Goal: Transaction & Acquisition: Book appointment/travel/reservation

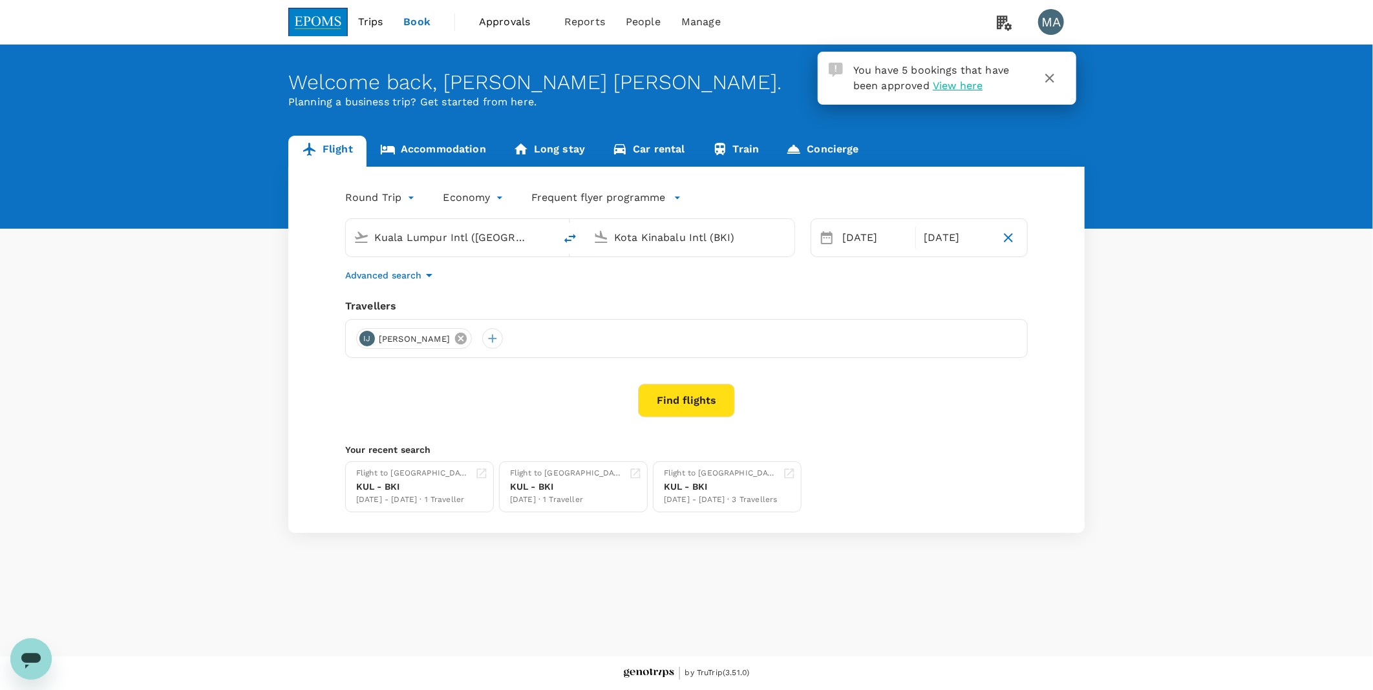
click at [467, 340] on icon at bounding box center [461, 339] width 12 height 12
click at [377, 337] on div at bounding box center [686, 338] width 683 height 39
drag, startPoint x: 377, startPoint y: 337, endPoint x: 372, endPoint y: 343, distance: 7.3
click at [372, 341] on div at bounding box center [686, 338] width 683 height 39
click at [371, 343] on div at bounding box center [366, 338] width 21 height 21
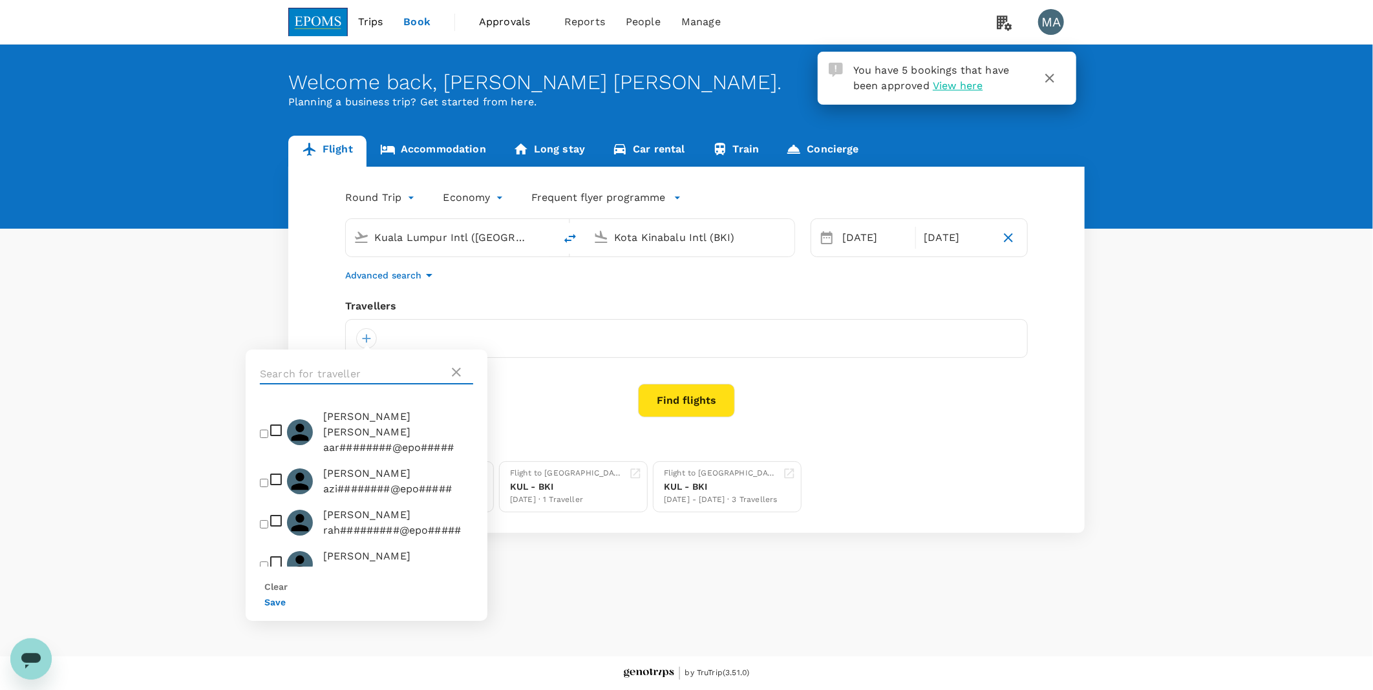
click at [344, 366] on input "text" at bounding box center [354, 374] width 189 height 21
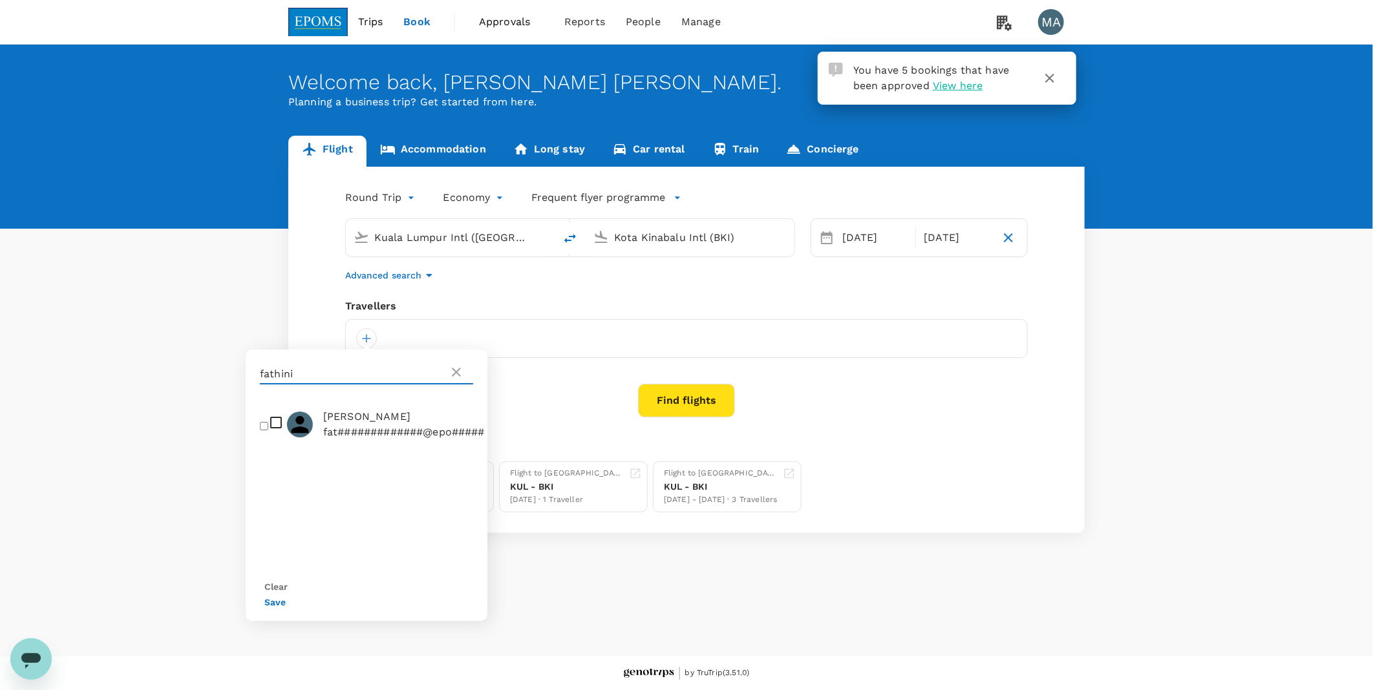
type input "fathini"
click at [266, 430] on input "checkbox" at bounding box center [264, 426] width 8 height 8
checkbox input "true"
click at [286, 432] on button "Save" at bounding box center [274, 602] width 21 height 10
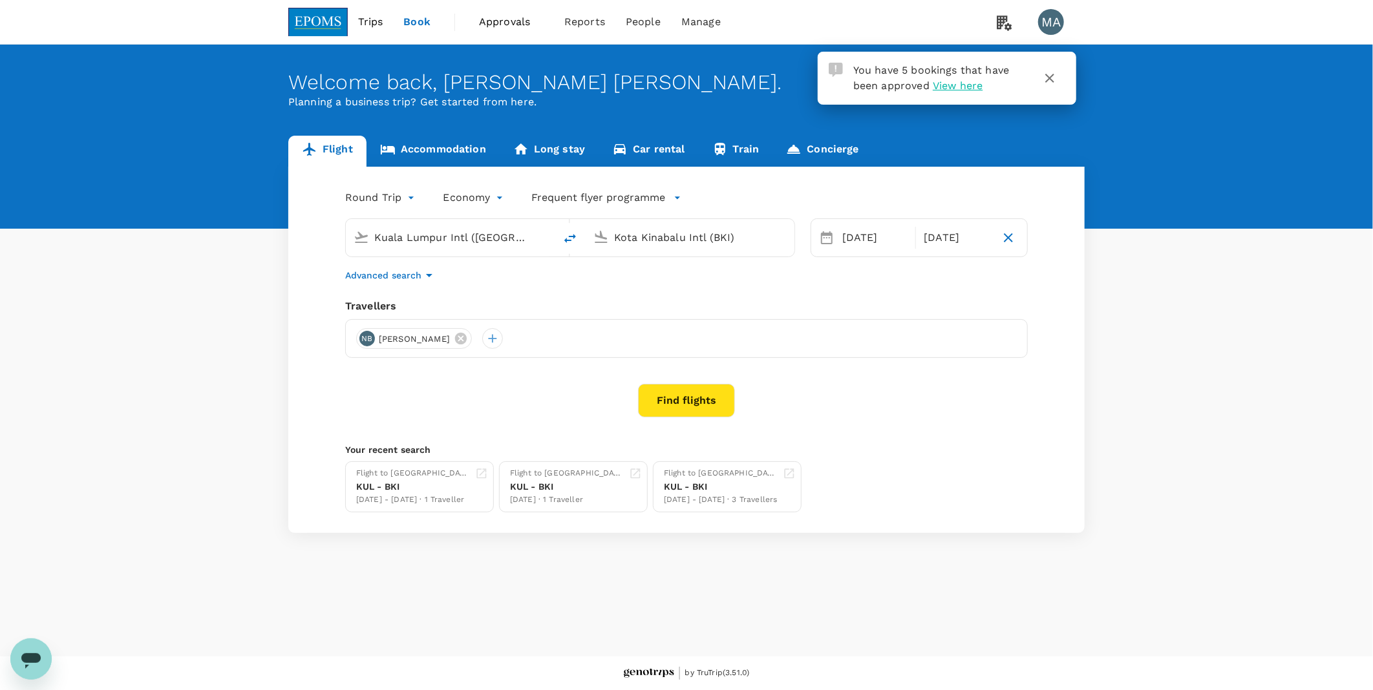
click at [638, 235] on input "Kota Kinabalu Intl (BKI)" at bounding box center [690, 238] width 153 height 20
click at [629, 279] on div "Kuching Intl KCH" at bounding box center [700, 276] width 297 height 20
type input "Kuching Intl (KCH)"
click at [838, 356] on div "7" at bounding box center [837, 350] width 25 height 25
click at [880, 354] on div "9" at bounding box center [886, 350] width 25 height 25
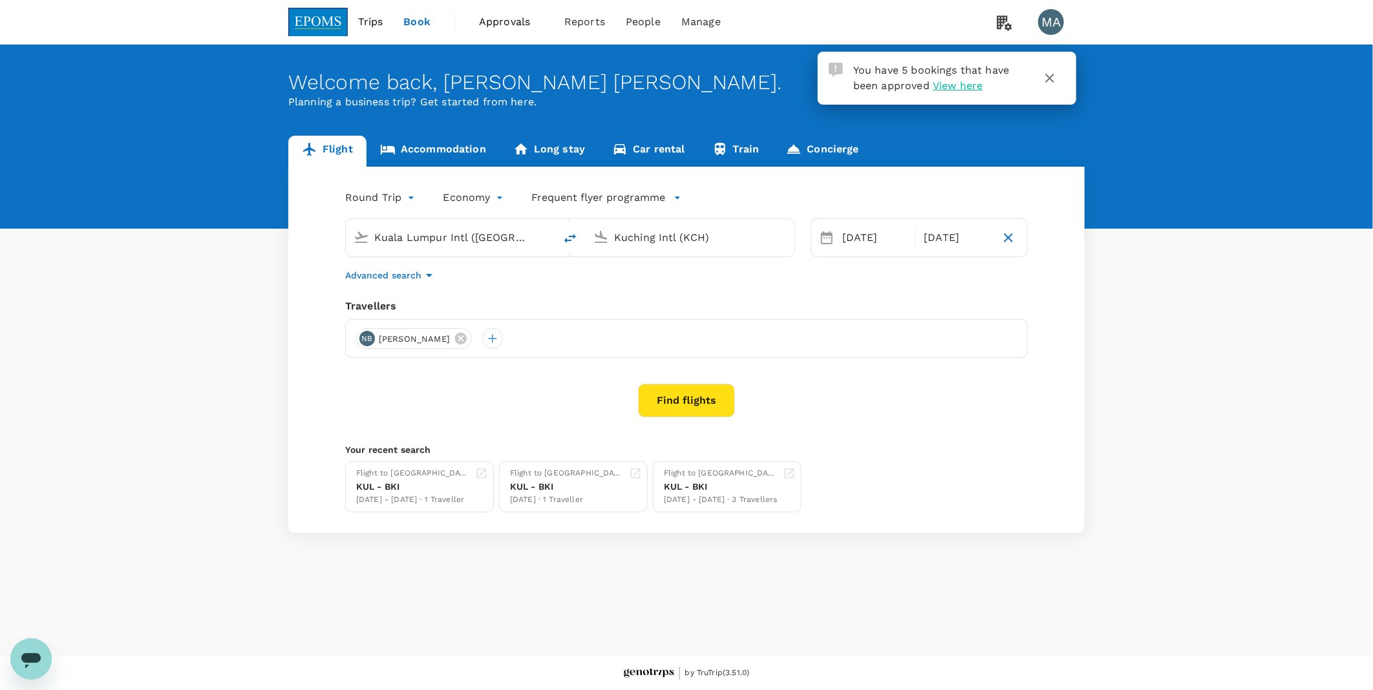
click at [449, 238] on input "Kuala Lumpur Intl ([GEOGRAPHIC_DATA])" at bounding box center [450, 238] width 153 height 20
click at [441, 282] on p "Sultan [PERSON_NAME] [PERSON_NAME]" at bounding box center [467, 275] width 253 height 13
type input "Sultan [PERSON_NAME] [PERSON_NAME] (SZB)"
click at [655, 395] on button "Find flights" at bounding box center [686, 401] width 97 height 34
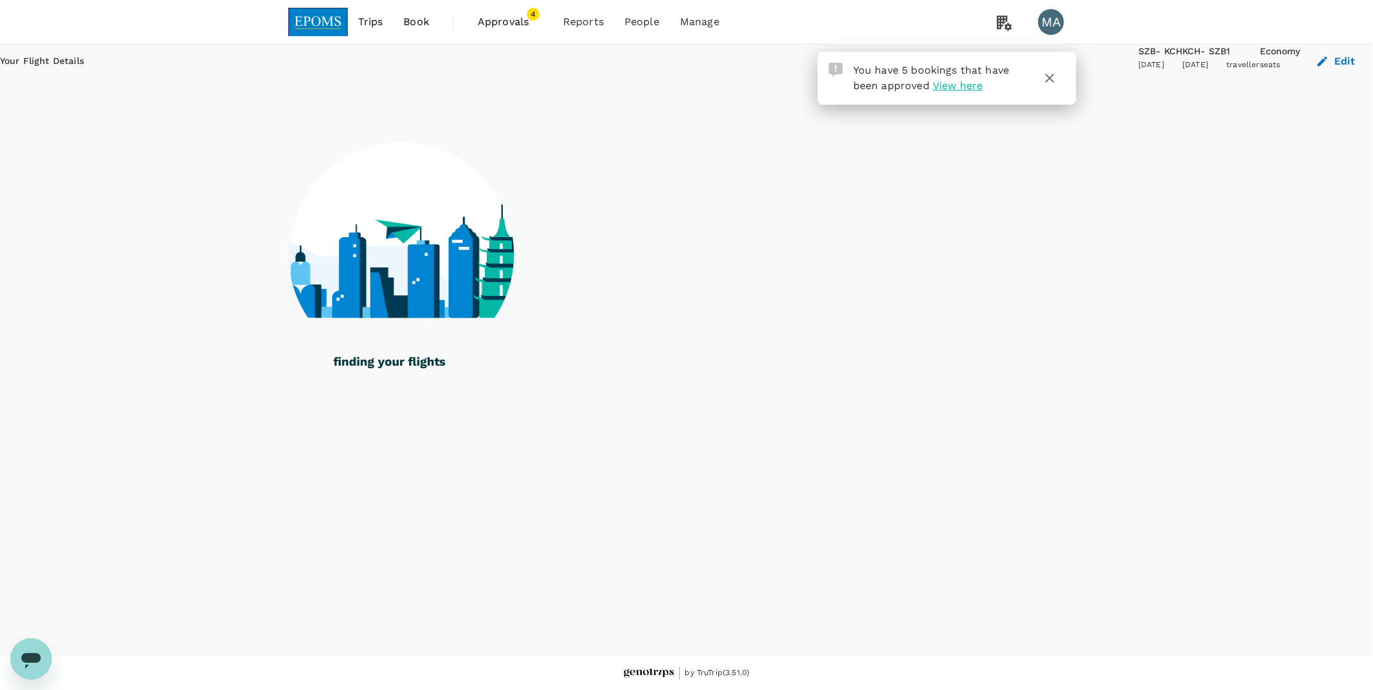
click at [902, 79] on icon "button" at bounding box center [1049, 78] width 9 height 9
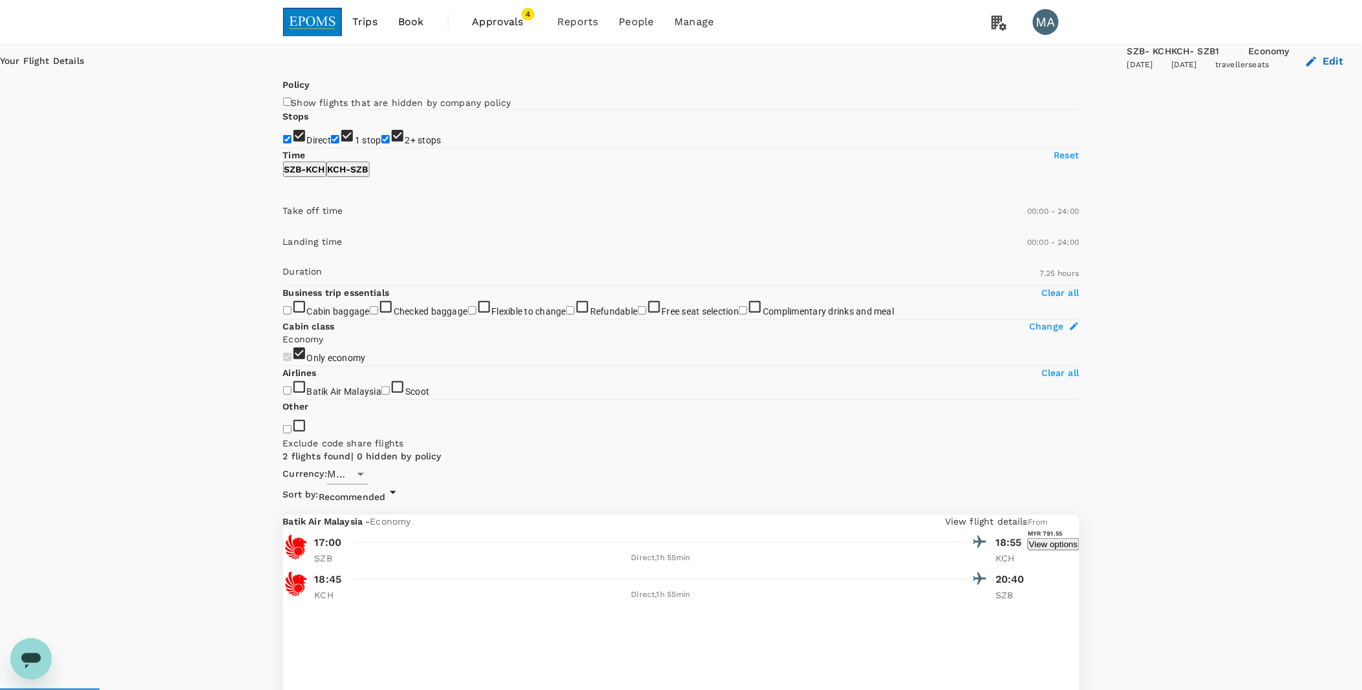
drag, startPoint x: 963, startPoint y: 343, endPoint x: 1052, endPoint y: 340, distance: 88.6
drag, startPoint x: 286, startPoint y: 266, endPoint x: 279, endPoint y: 244, distance: 22.7
click at [381, 143] on input "2+ stops" at bounding box center [385, 139] width 8 height 8
checkbox input "false"
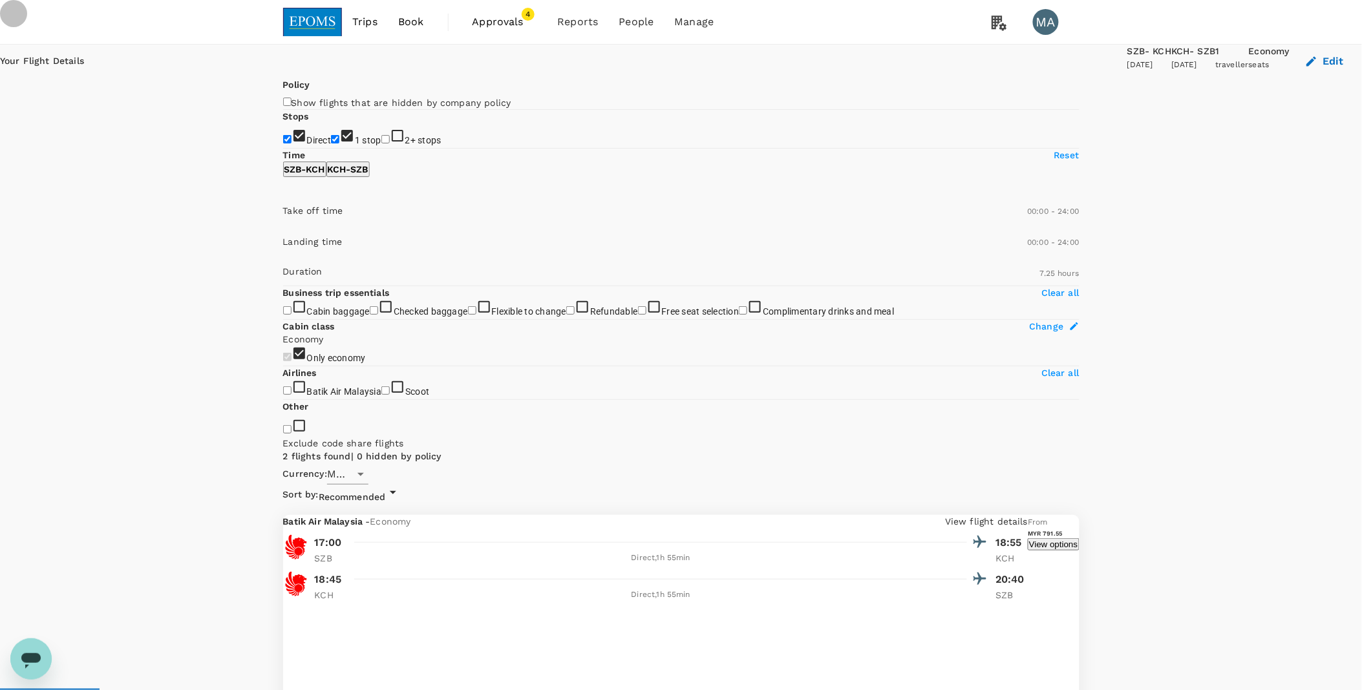
click at [331, 143] on input "1 stop" at bounding box center [335, 139] width 8 height 8
checkbox input "false"
click at [902, 72] on button "Edit" at bounding box center [1325, 62] width 72 height 34
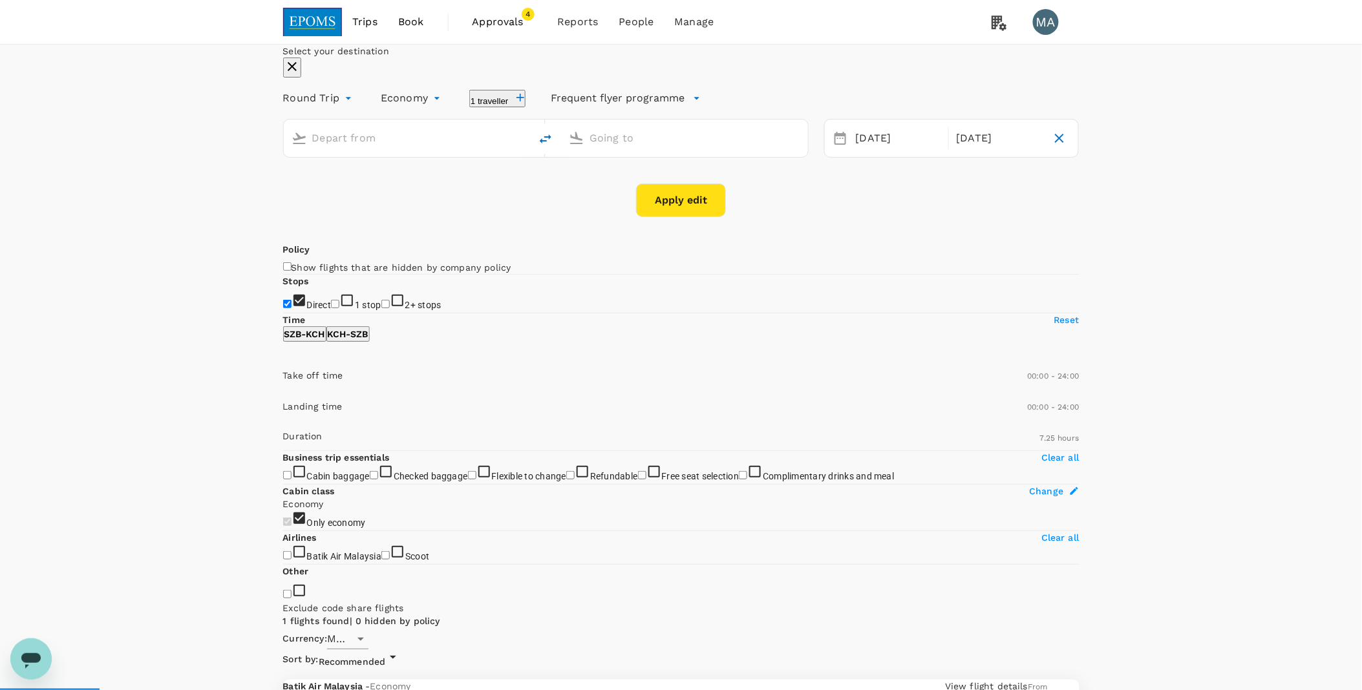
type input "Sultan [PERSON_NAME] [PERSON_NAME] (SZB)"
type input "Kuching Intl (KCH)"
click at [429, 148] on input "Sultan [PERSON_NAME] [PERSON_NAME] (SZB)" at bounding box center [407, 138] width 191 height 20
click at [425, 183] on div "[GEOGRAPHIC_DATA] Intl KUL" at bounding box center [403, 173] width 297 height 19
type input "Kuala Lumpur Intl ([GEOGRAPHIC_DATA])"
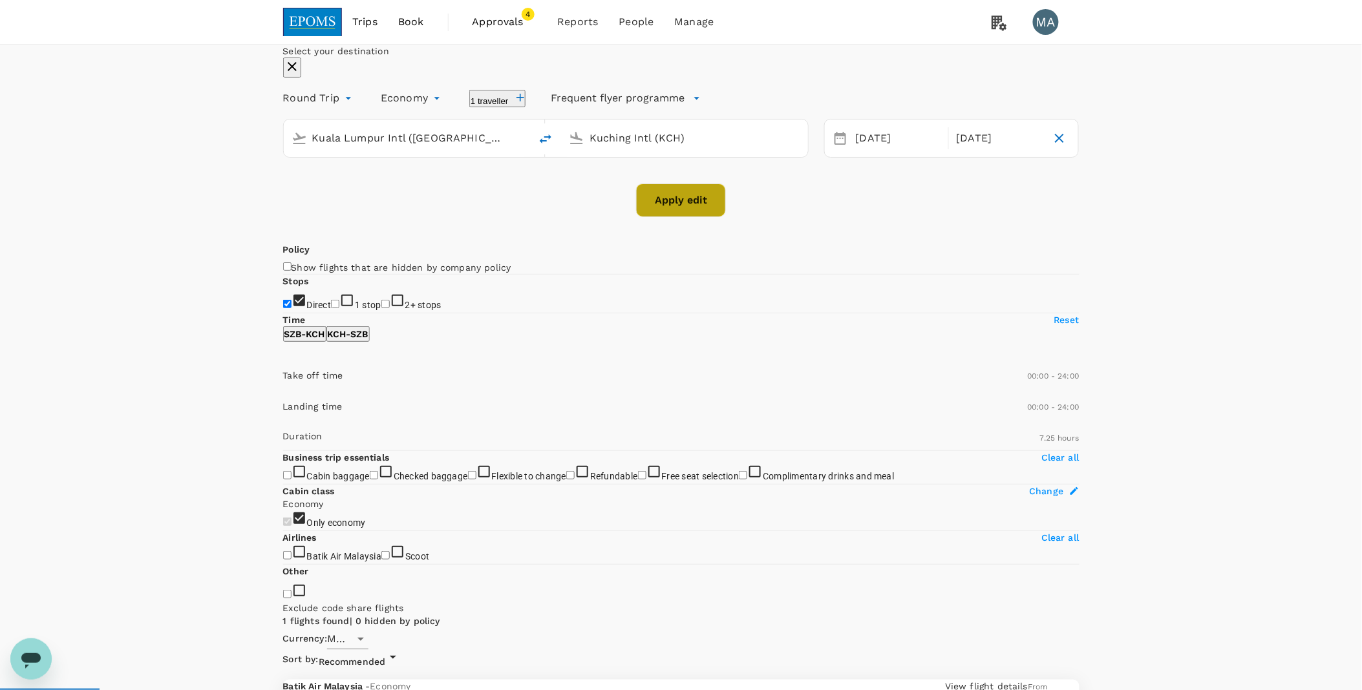
click at [664, 217] on button "Apply edit" at bounding box center [681, 201] width 90 height 34
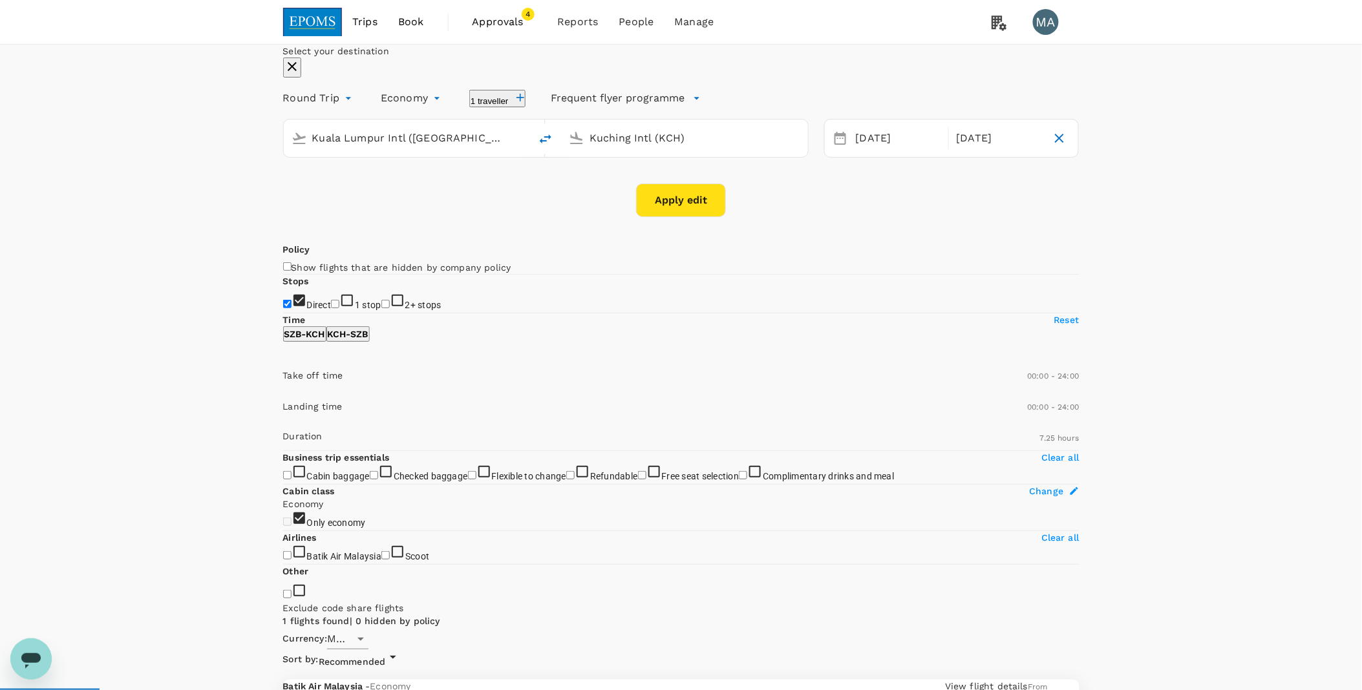
checkbox input "false"
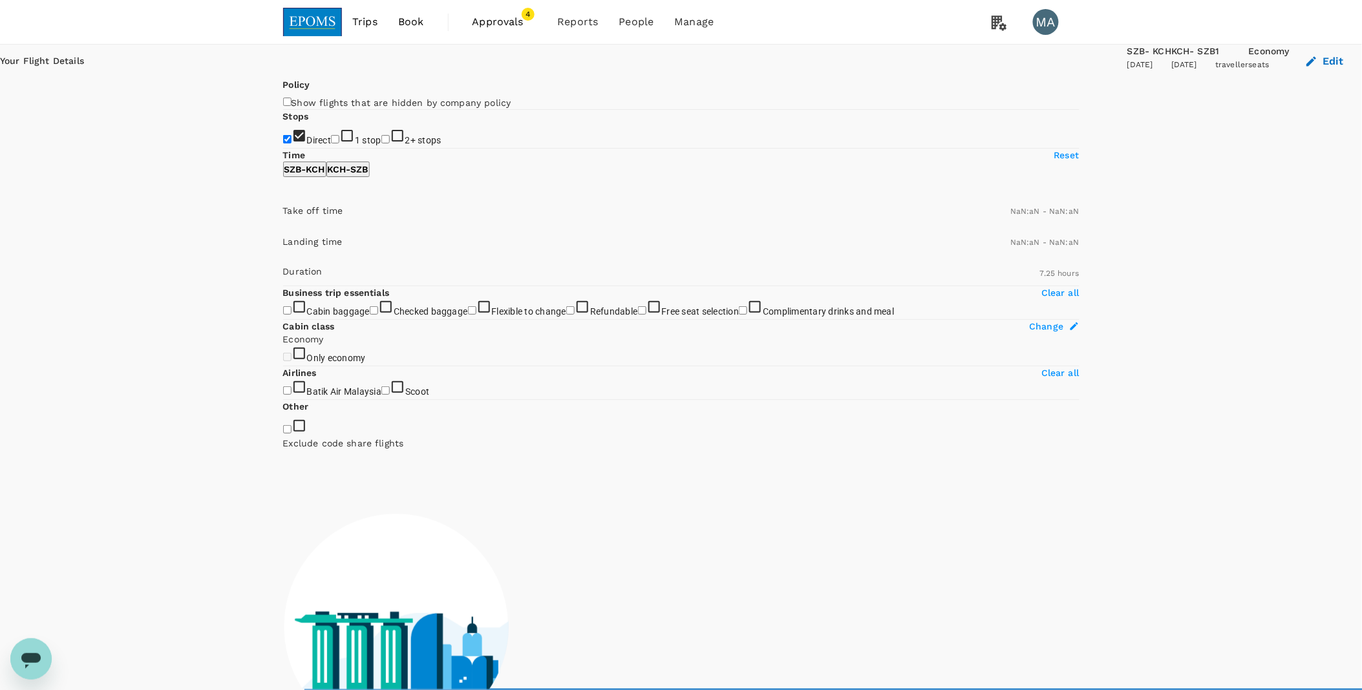
type input "1440"
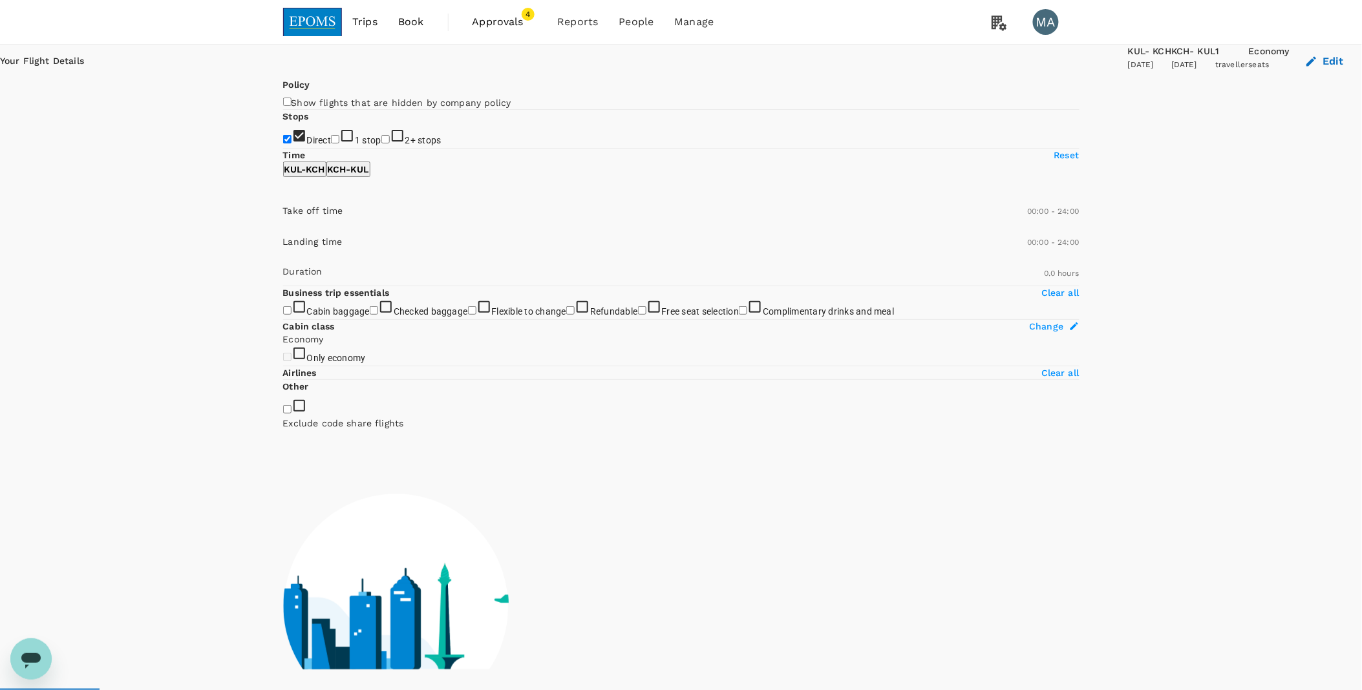
type input "570"
checkbox input "true"
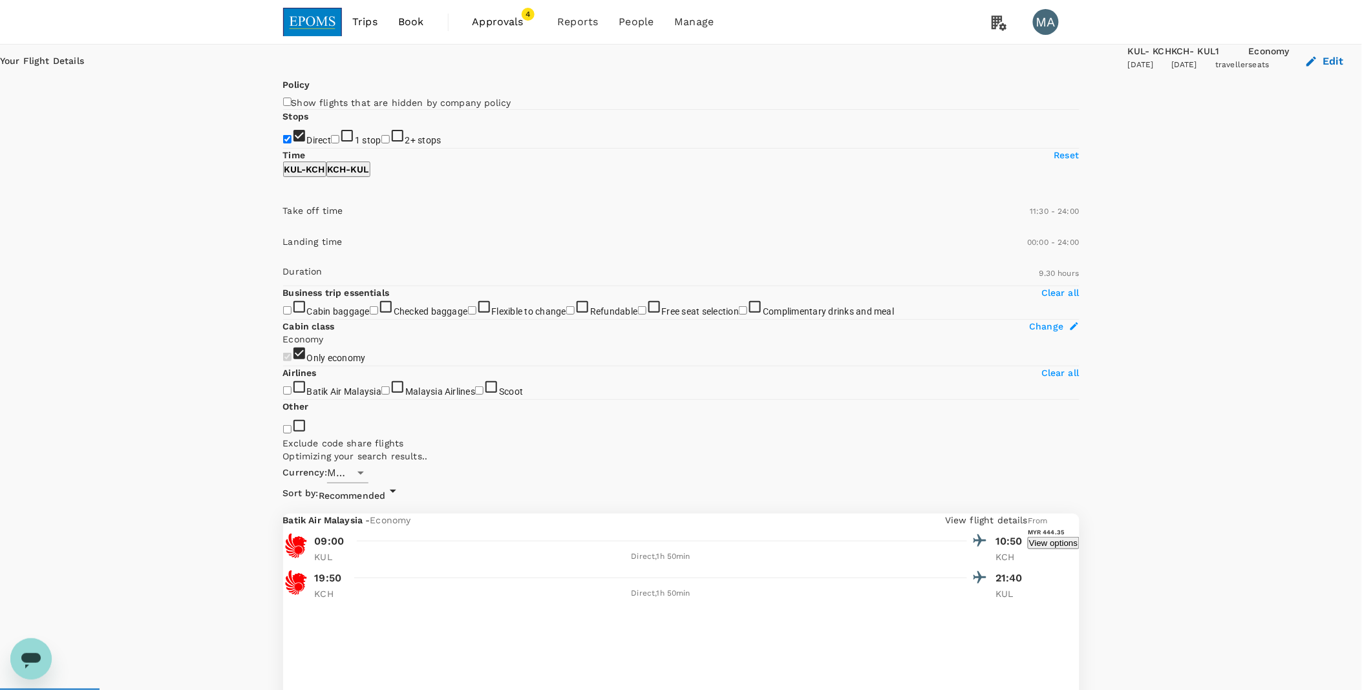
type input "720"
drag, startPoint x: 288, startPoint y: 385, endPoint x: 381, endPoint y: 386, distance: 93.1
click at [283, 229] on span at bounding box center [283, 229] width 0 height 0
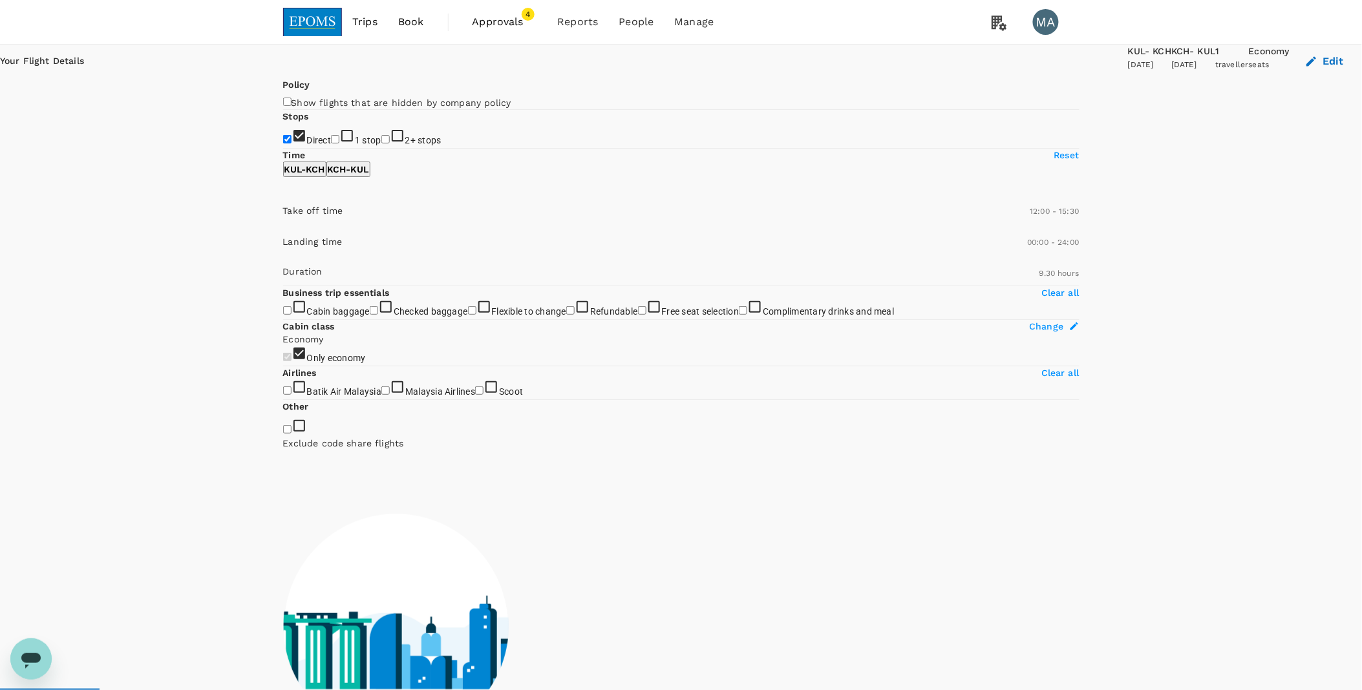
type input "900"
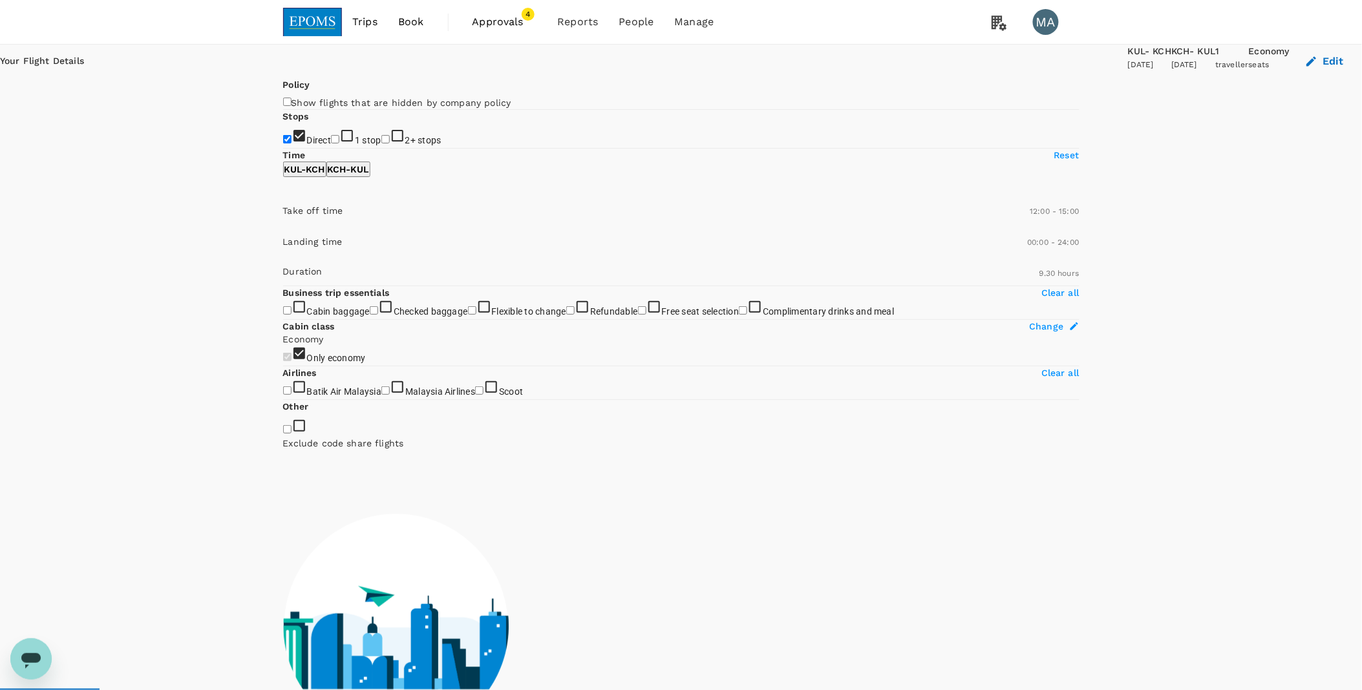
drag, startPoint x: 483, startPoint y: 386, endPoint x: 408, endPoint y: 385, distance: 75.6
click at [283, 229] on span at bounding box center [283, 229] width 0 height 0
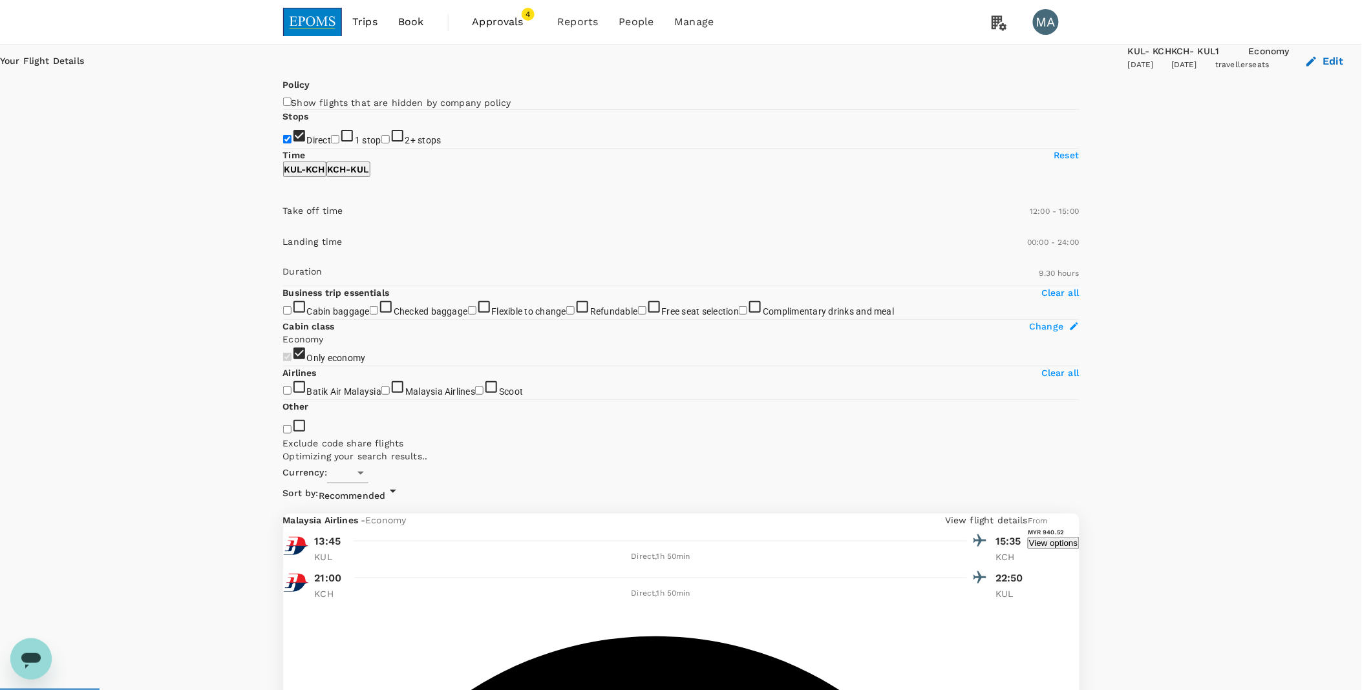
type input "MYR"
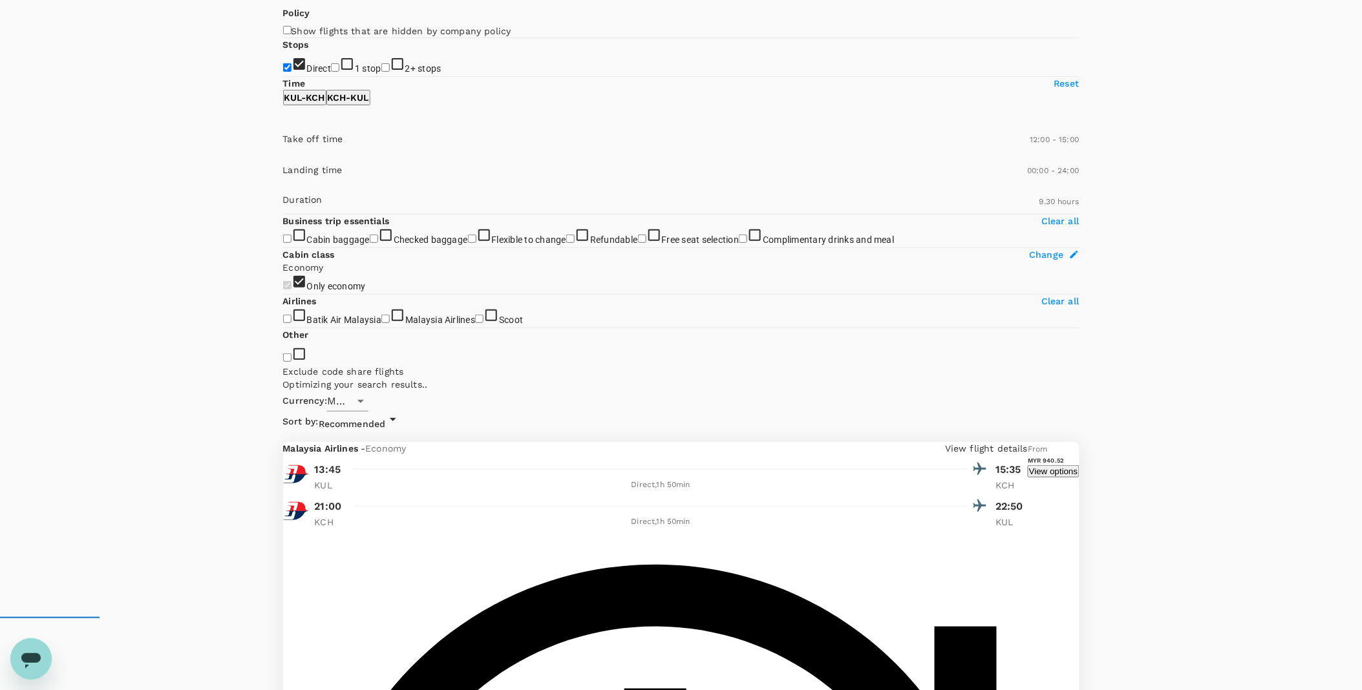
scroll to position [359, 0]
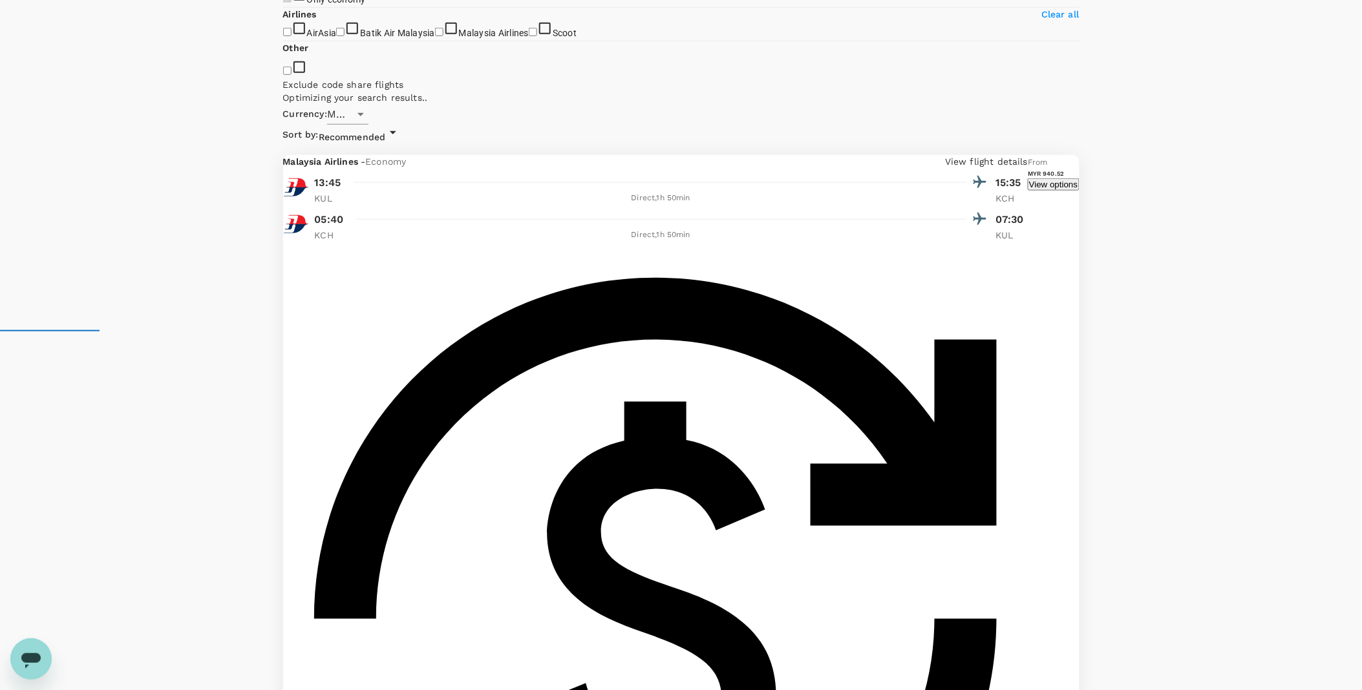
click at [291, 36] on input "AirAsia" at bounding box center [287, 32] width 8 height 8
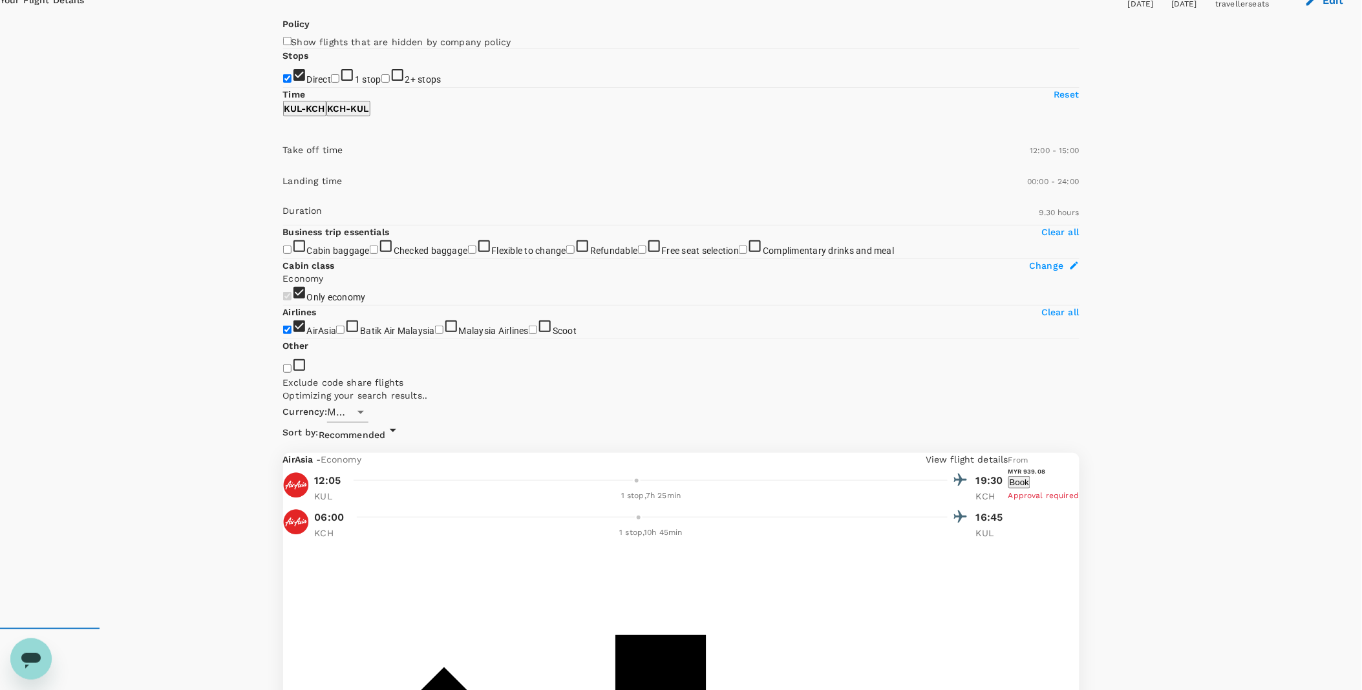
scroll to position [348, 0]
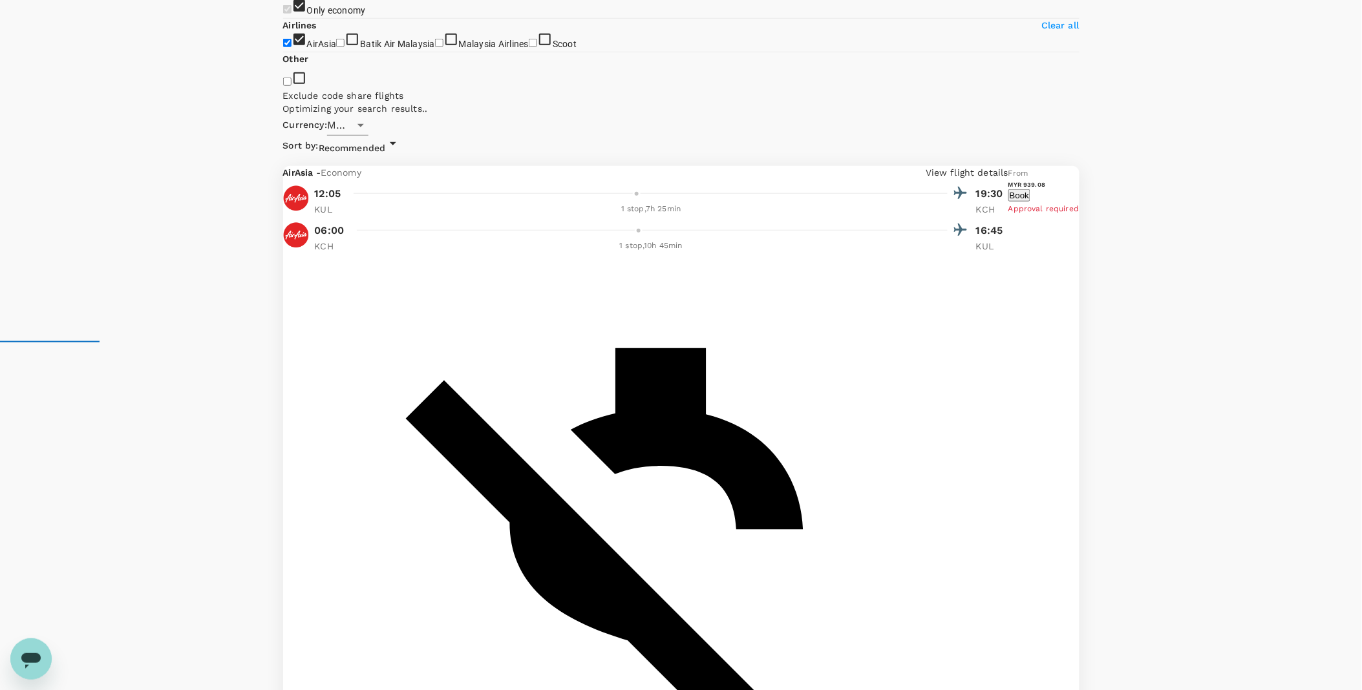
click at [291, 47] on input "AirAsia" at bounding box center [287, 43] width 8 height 8
checkbox input "false"
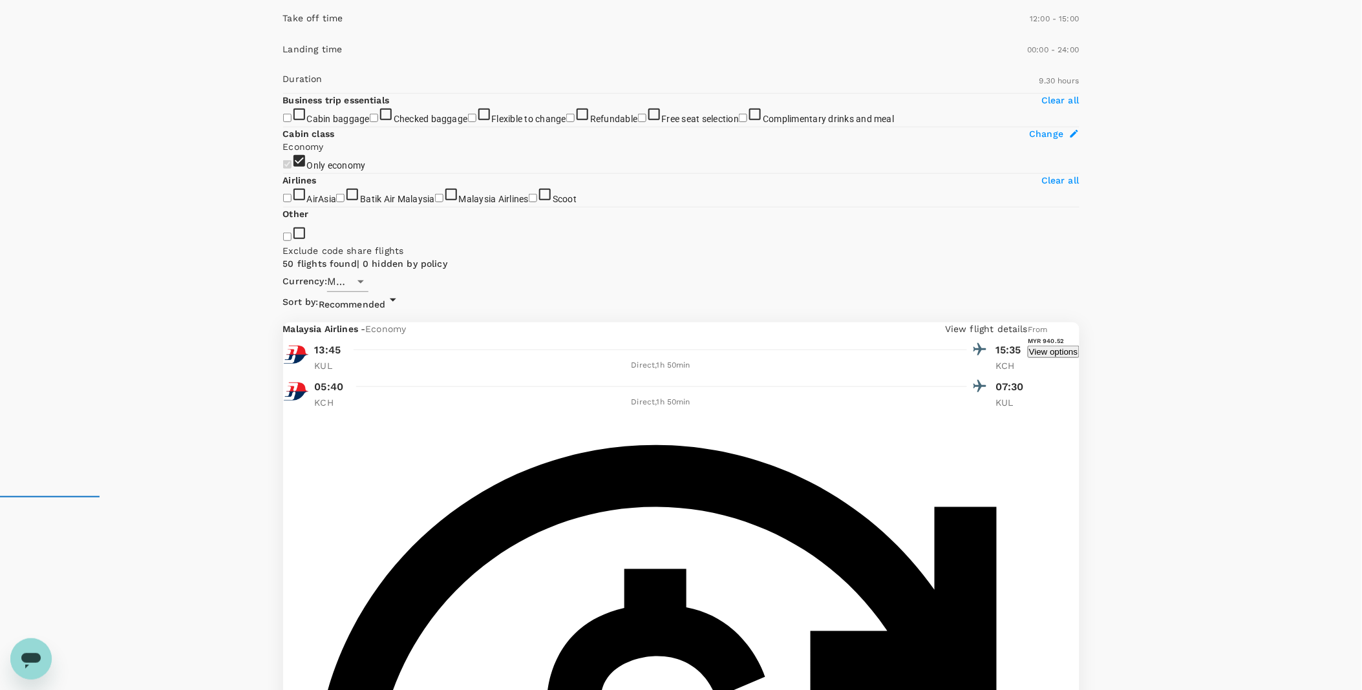
scroll to position [215, 0]
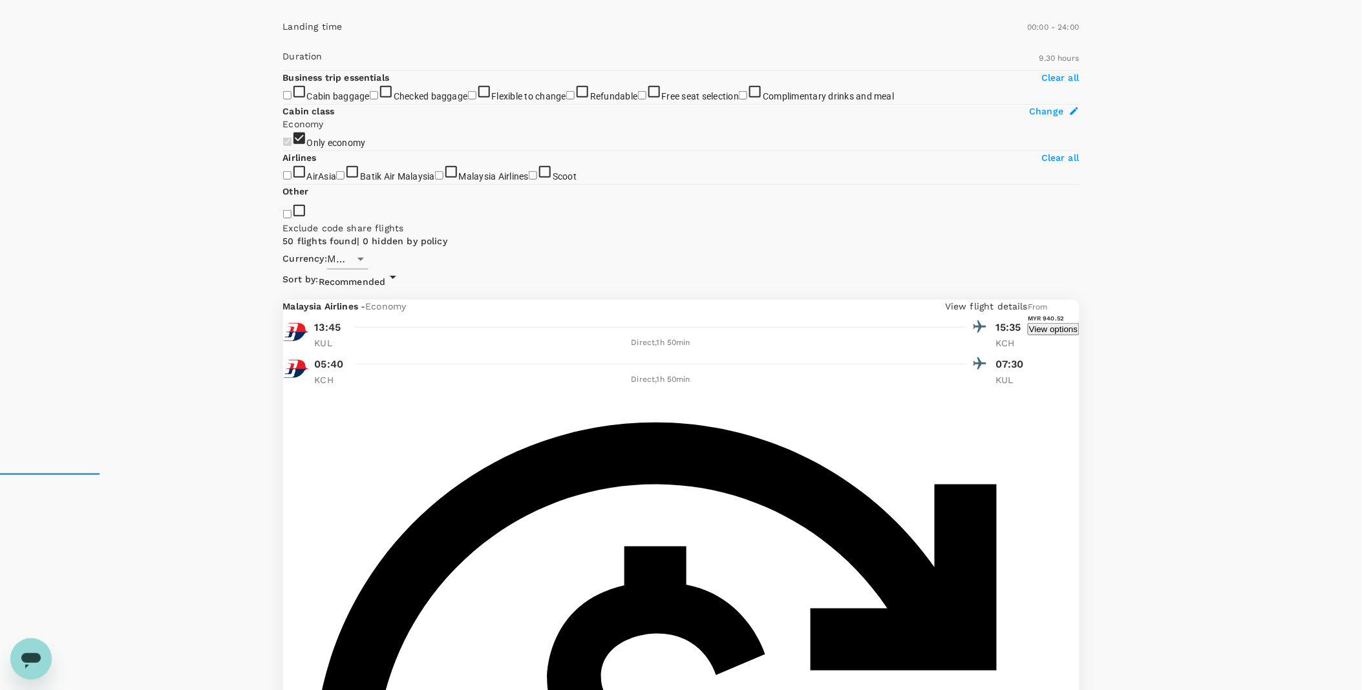
drag, startPoint x: 546, startPoint y: 315, endPoint x: 578, endPoint y: 315, distance: 32.3
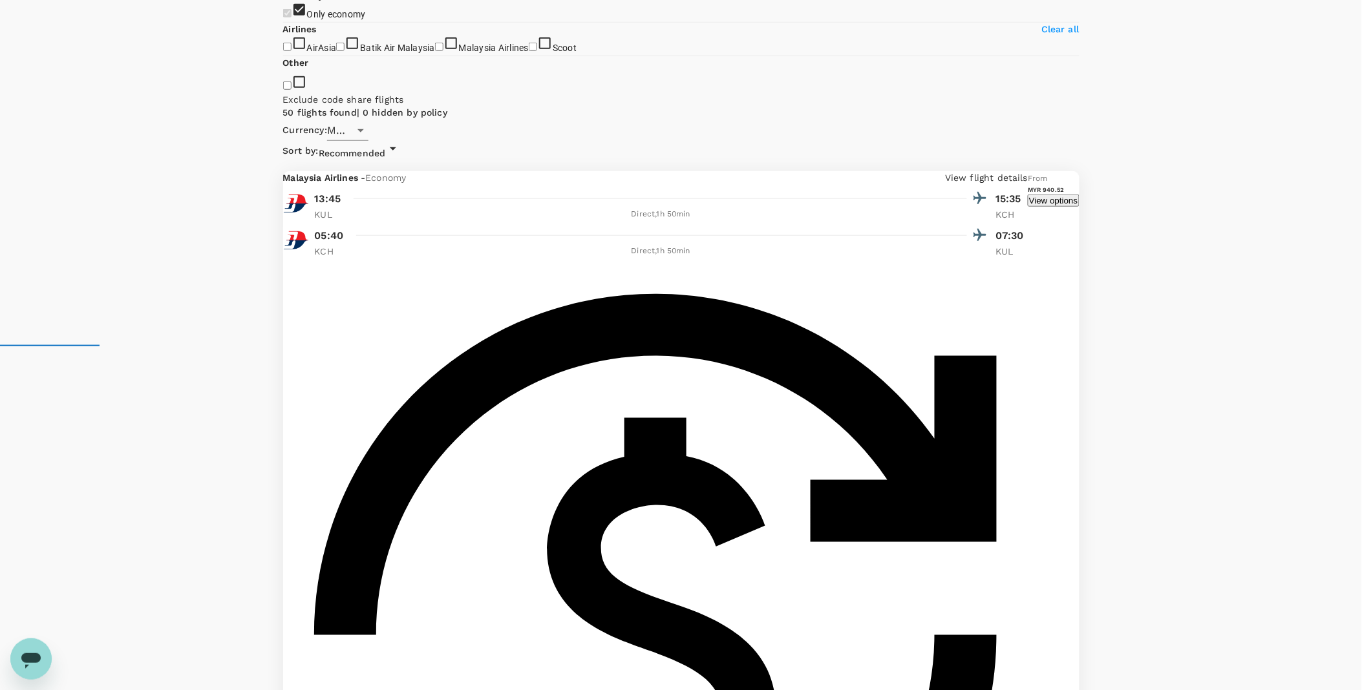
scroll to position [359, 0]
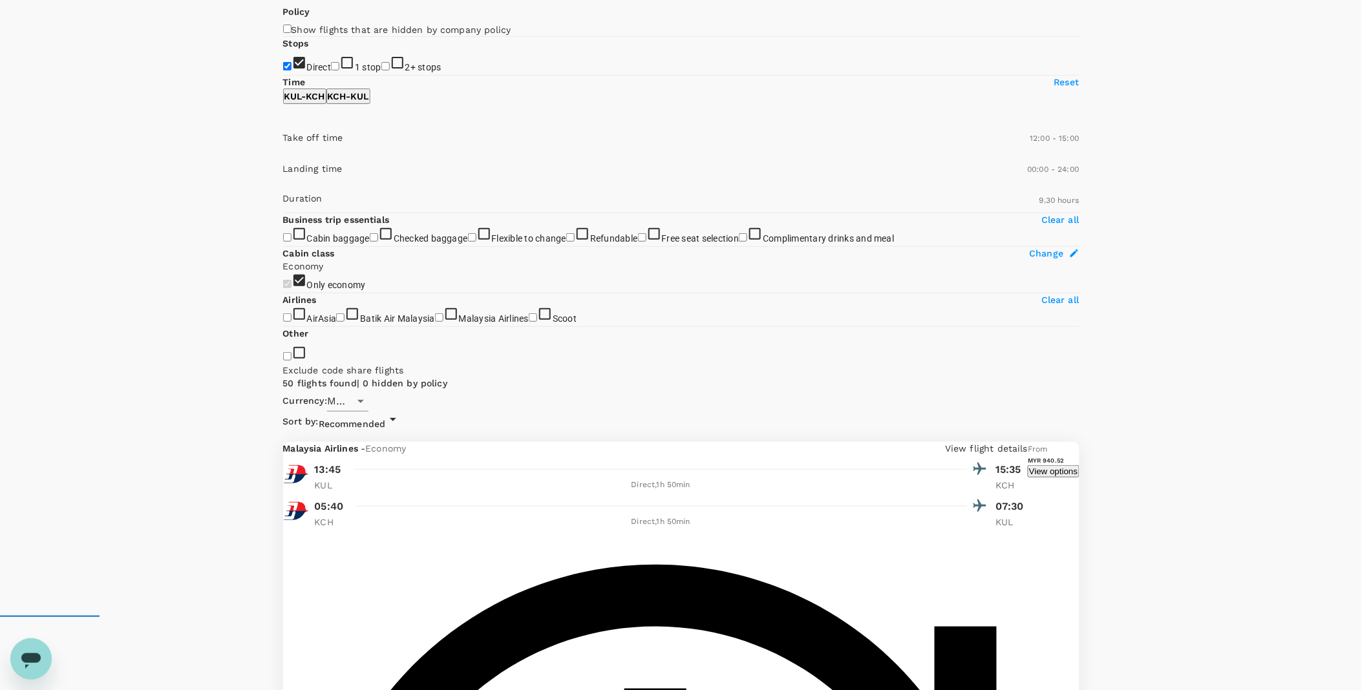
scroll to position [0, 0]
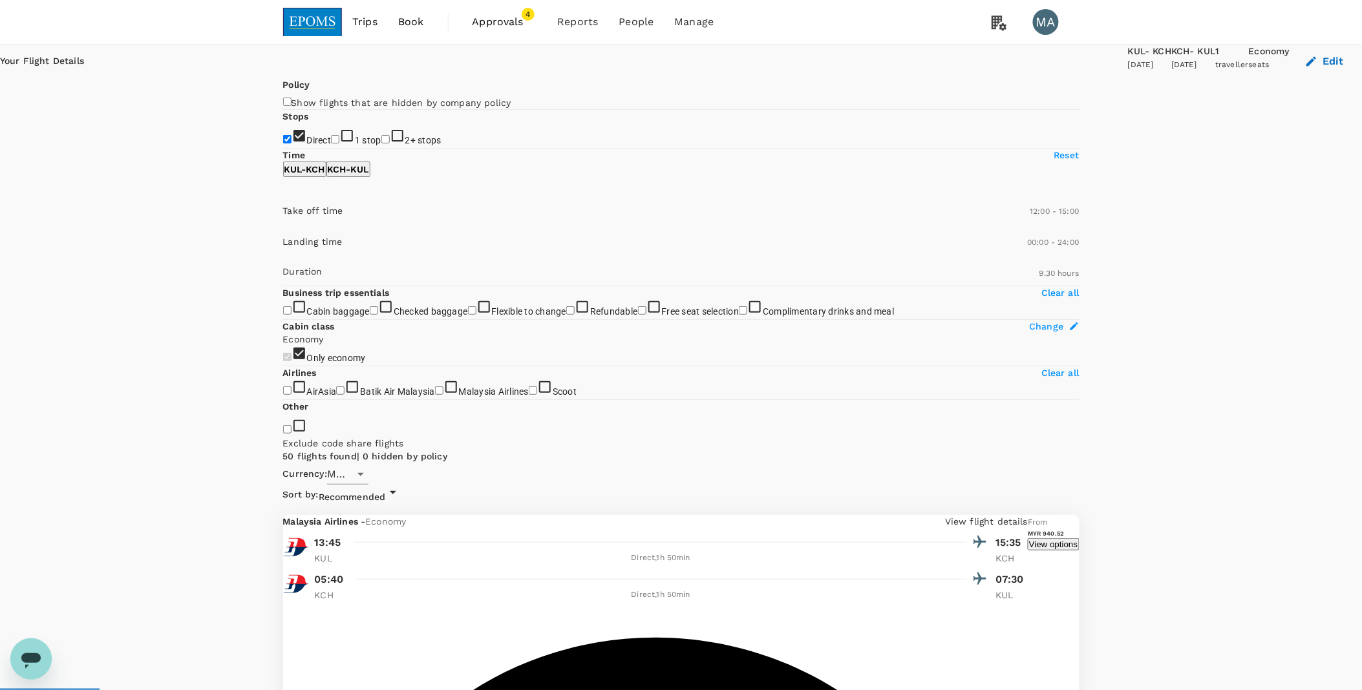
click at [369, 176] on p "KCH - KUL" at bounding box center [348, 169] width 41 height 13
type input "720"
drag, startPoint x: 292, startPoint y: 381, endPoint x: 384, endPoint y: 385, distance: 91.8
click at [283, 229] on span at bounding box center [283, 229] width 0 height 0
click at [401, 432] on icon at bounding box center [393, 491] width 16 height 16
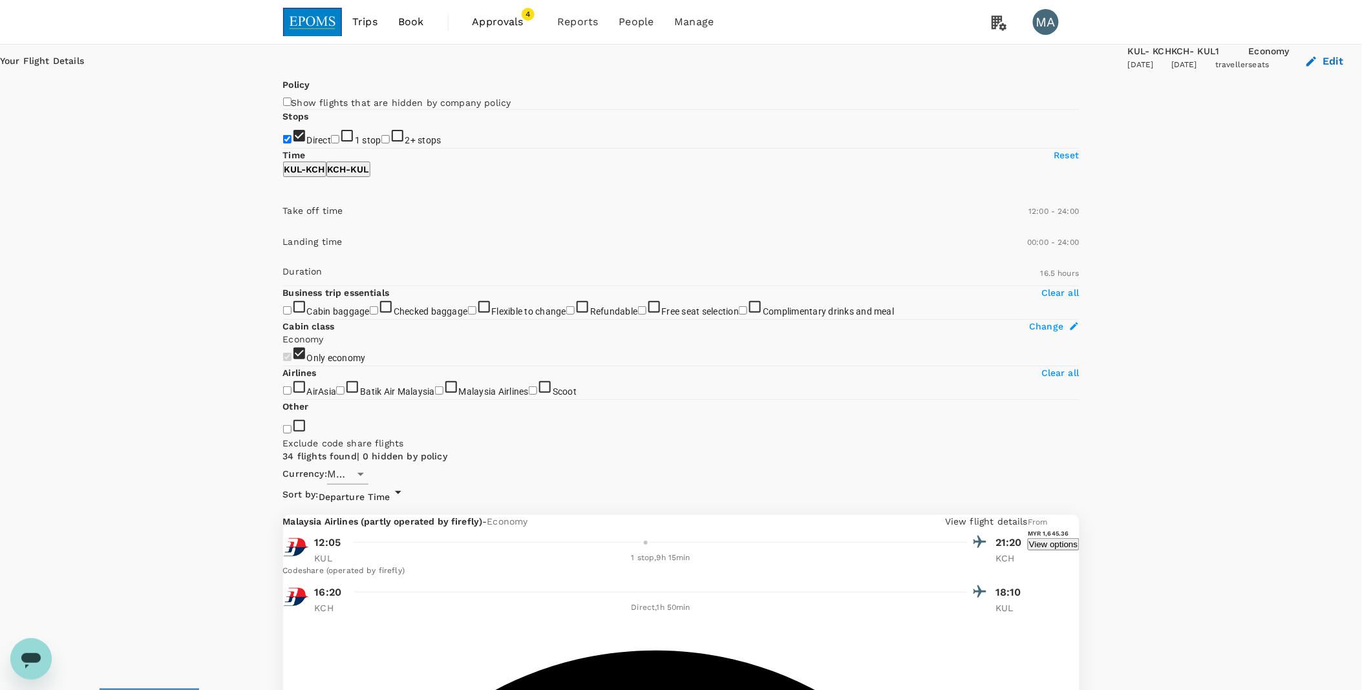
click at [390, 432] on span "Departure Time" at bounding box center [355, 497] width 72 height 10
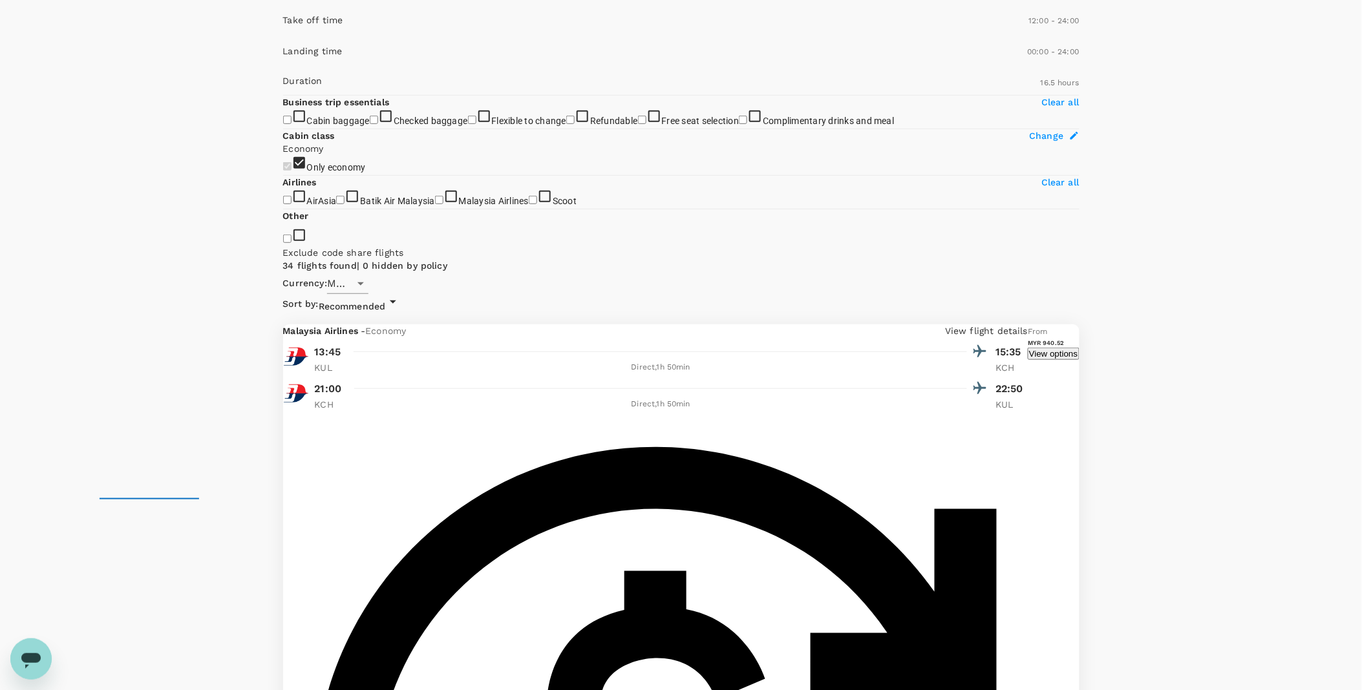
scroll to position [215, 0]
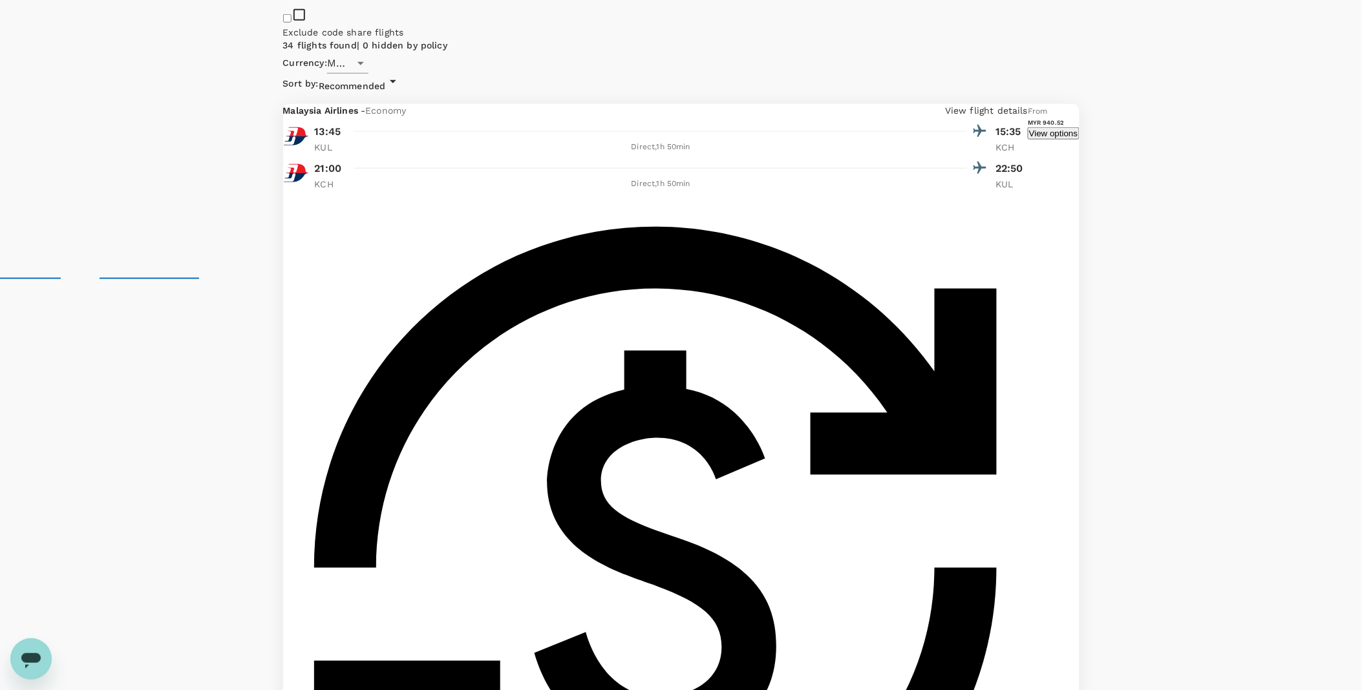
scroll to position [449, 0]
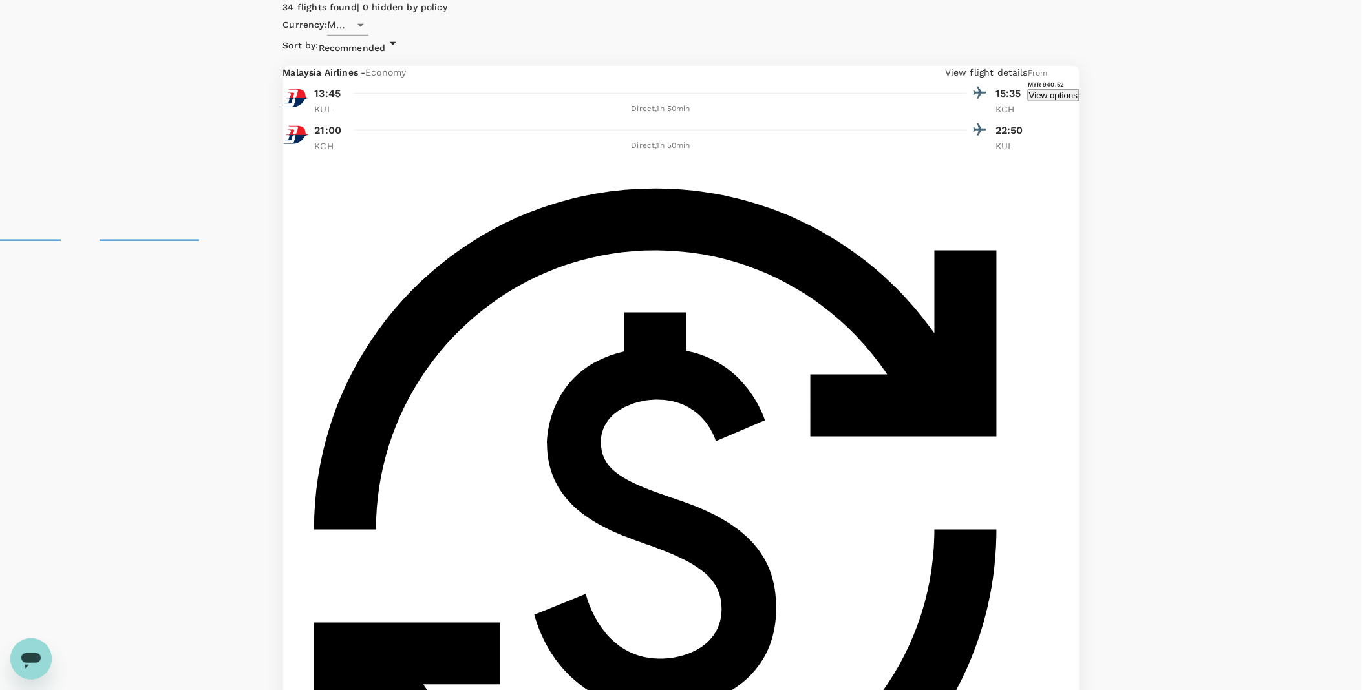
drag, startPoint x: 500, startPoint y: 343, endPoint x: 577, endPoint y: 304, distance: 85.6
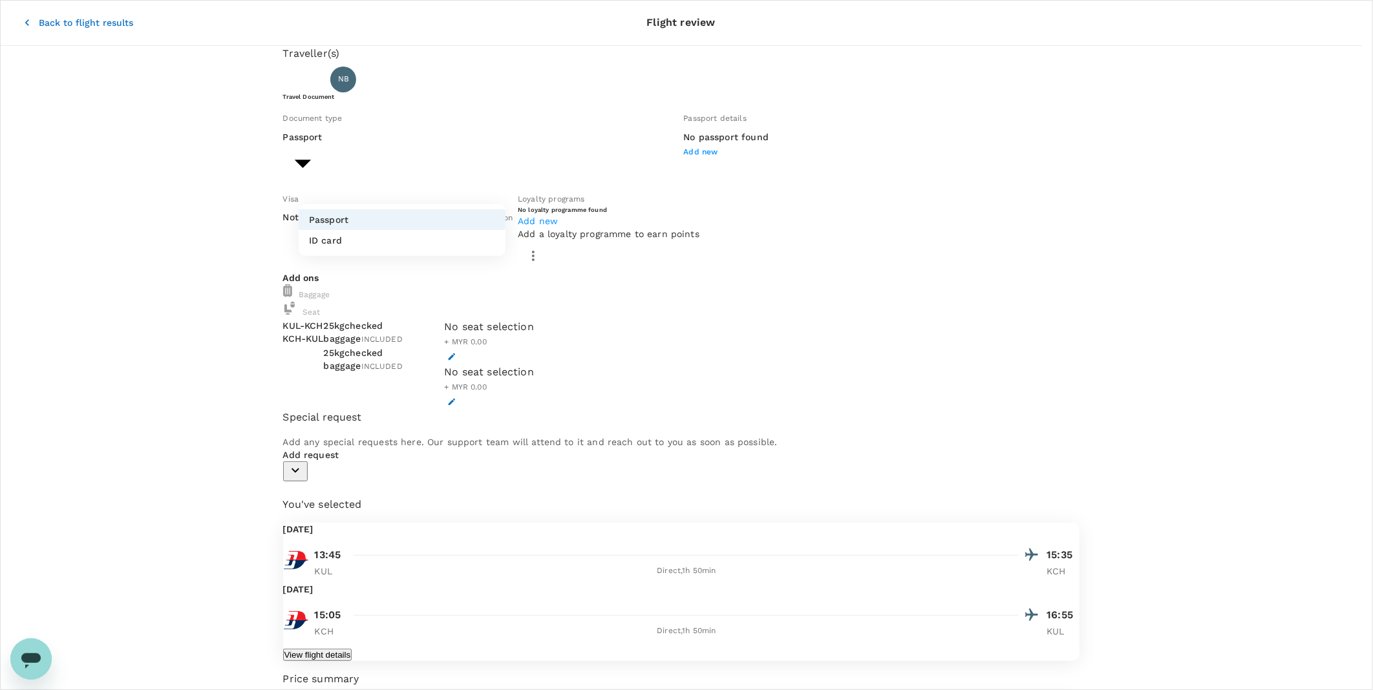
click at [366, 176] on body "Back to flight results Flight review Traveller(s) Traveller 1 : NB NURUL FATHIN…" at bounding box center [686, 464] width 1373 height 928
click at [391, 230] on li "ID card" at bounding box center [402, 240] width 207 height 21
type input "Id card"
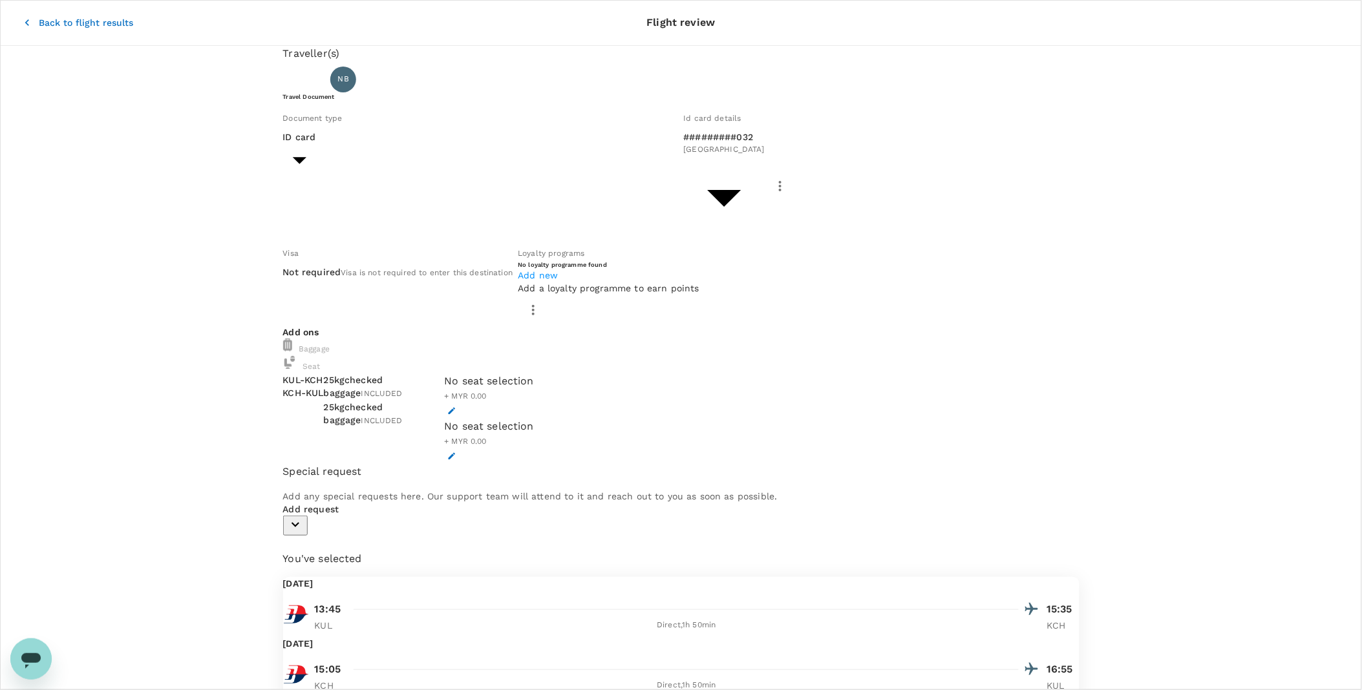
click at [541, 180] on div "ID card Id card ​" at bounding box center [481, 155] width 396 height 49
click at [456, 407] on icon "button" at bounding box center [451, 411] width 9 height 9
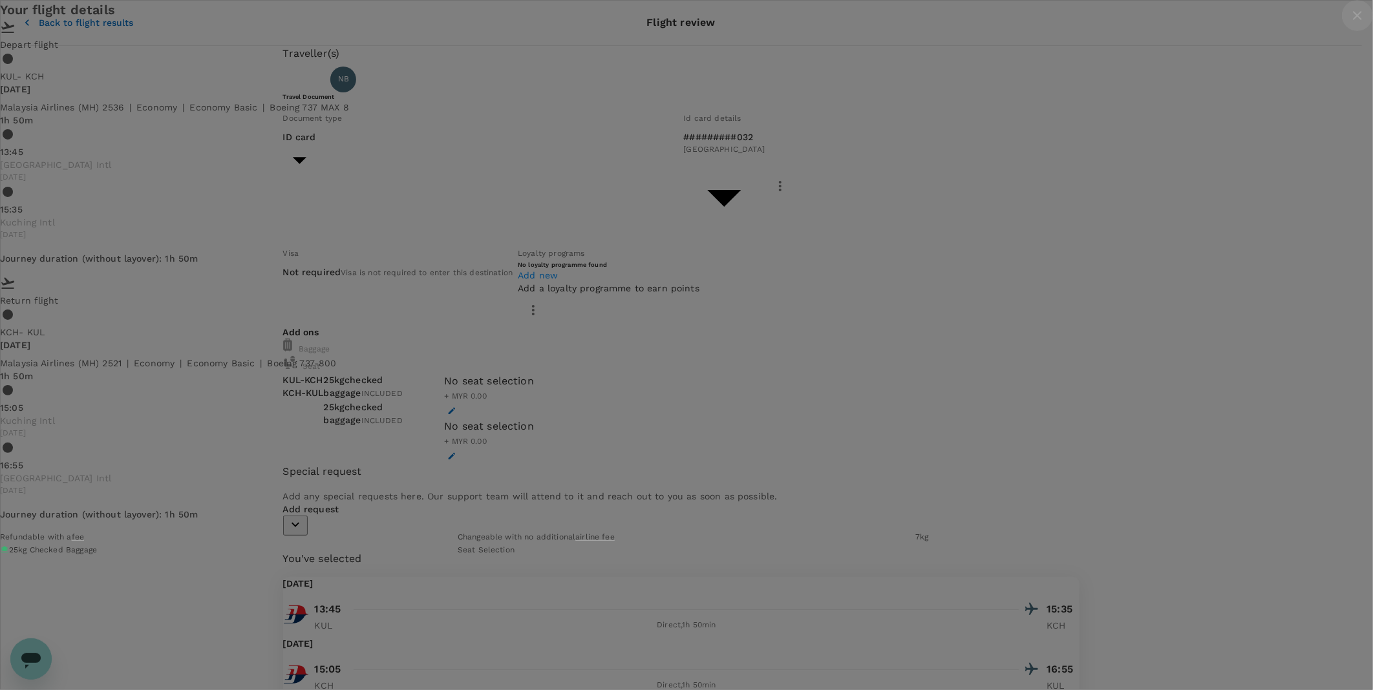
click at [902, 23] on icon "close" at bounding box center [1358, 16] width 16 height 16
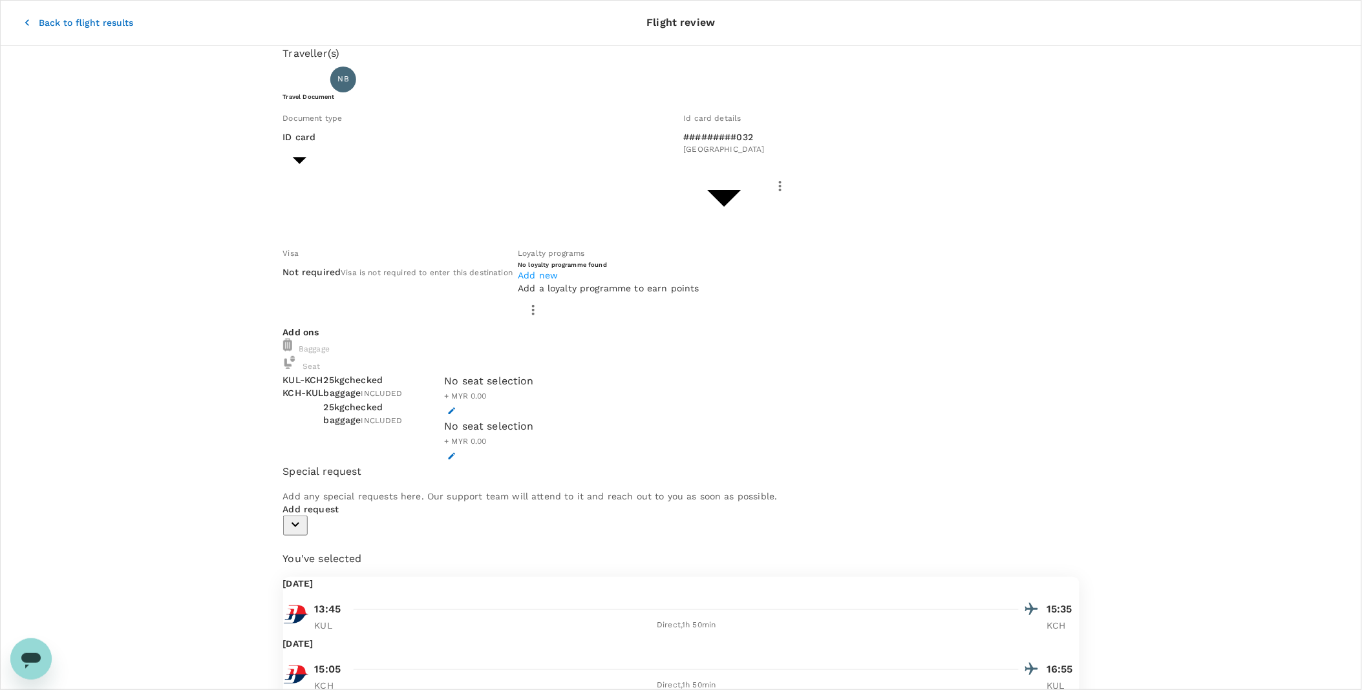
click at [351, 432] on p "Add request" at bounding box center [681, 509] width 796 height 13
click at [308, 432] on button "button" at bounding box center [295, 526] width 25 height 20
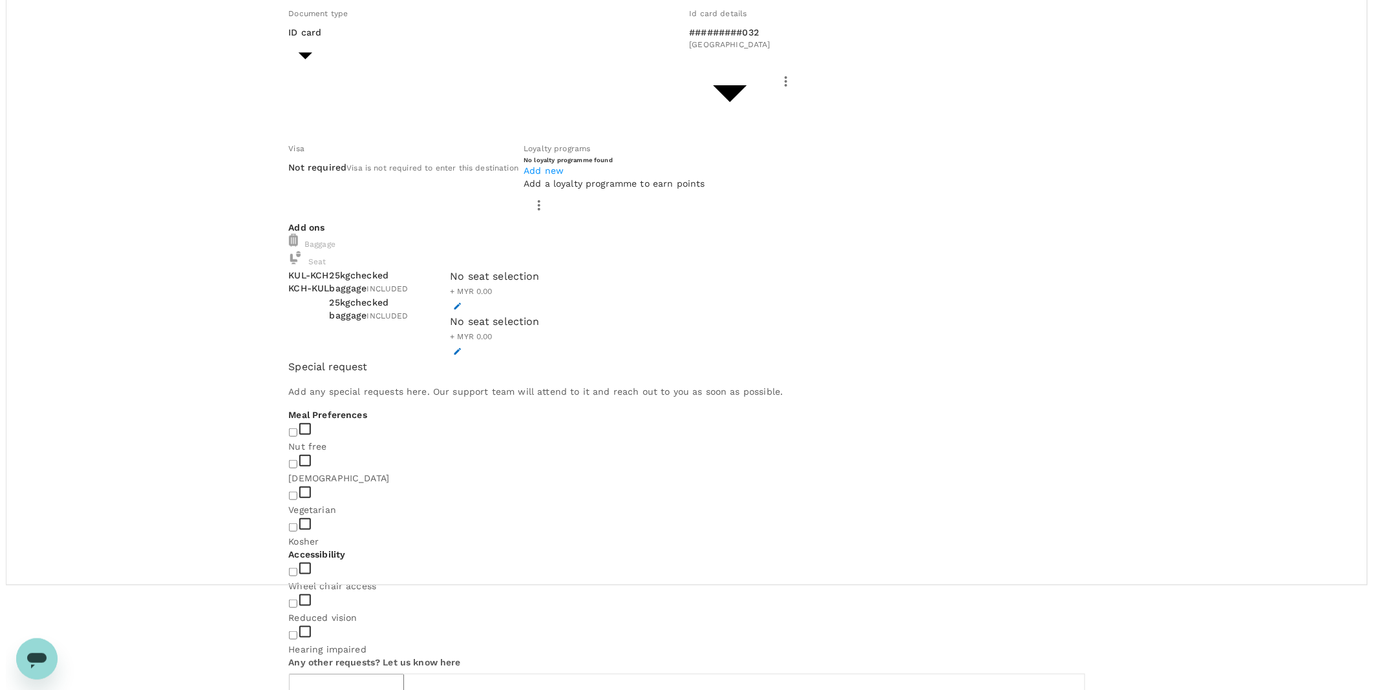
scroll to position [106, 0]
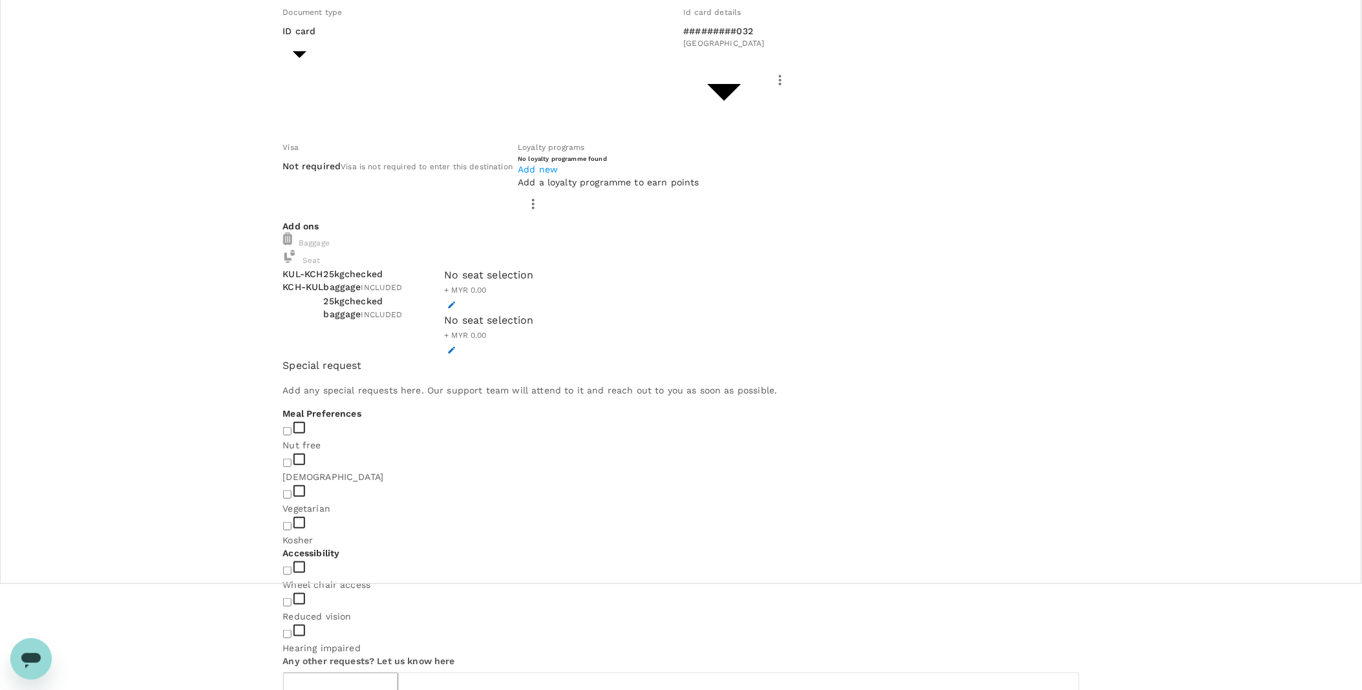
click at [291, 432] on input "checkbox" at bounding box center [287, 463] width 8 height 8
checkbox input "true"
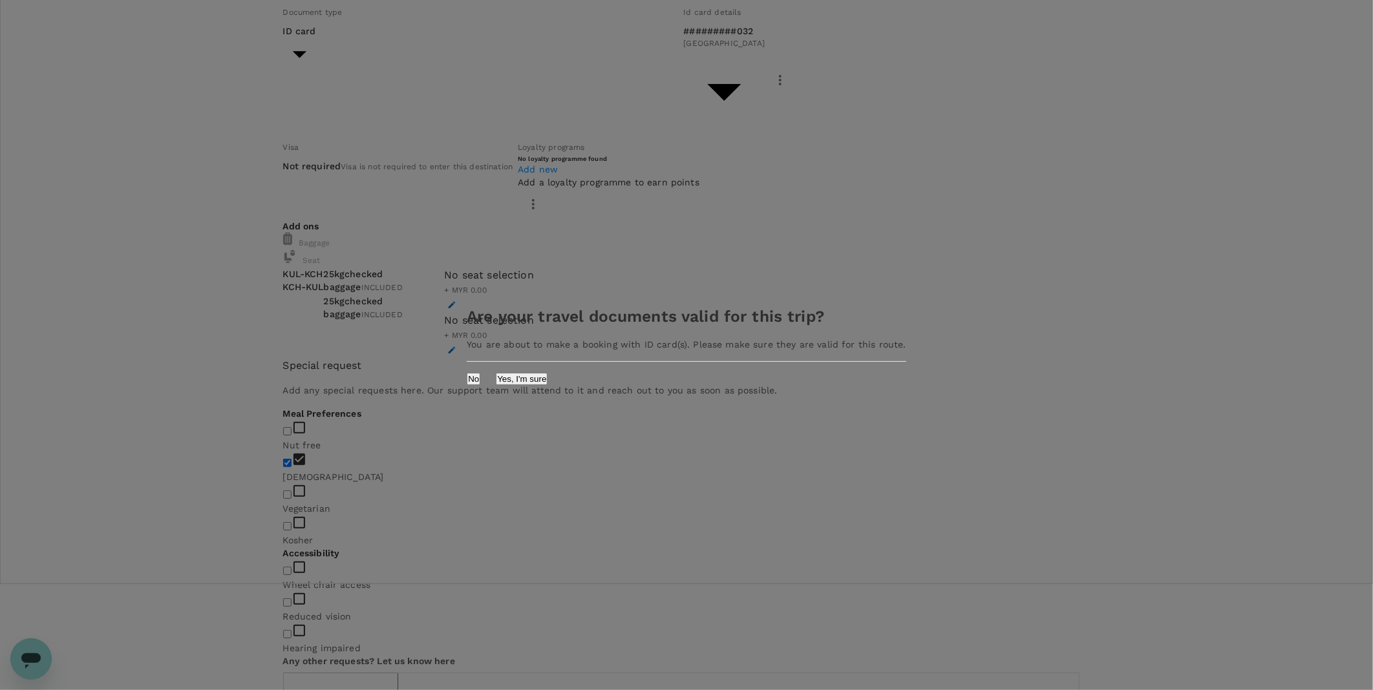
click at [547, 380] on button "Yes, I'm sure" at bounding box center [522, 379] width 52 height 12
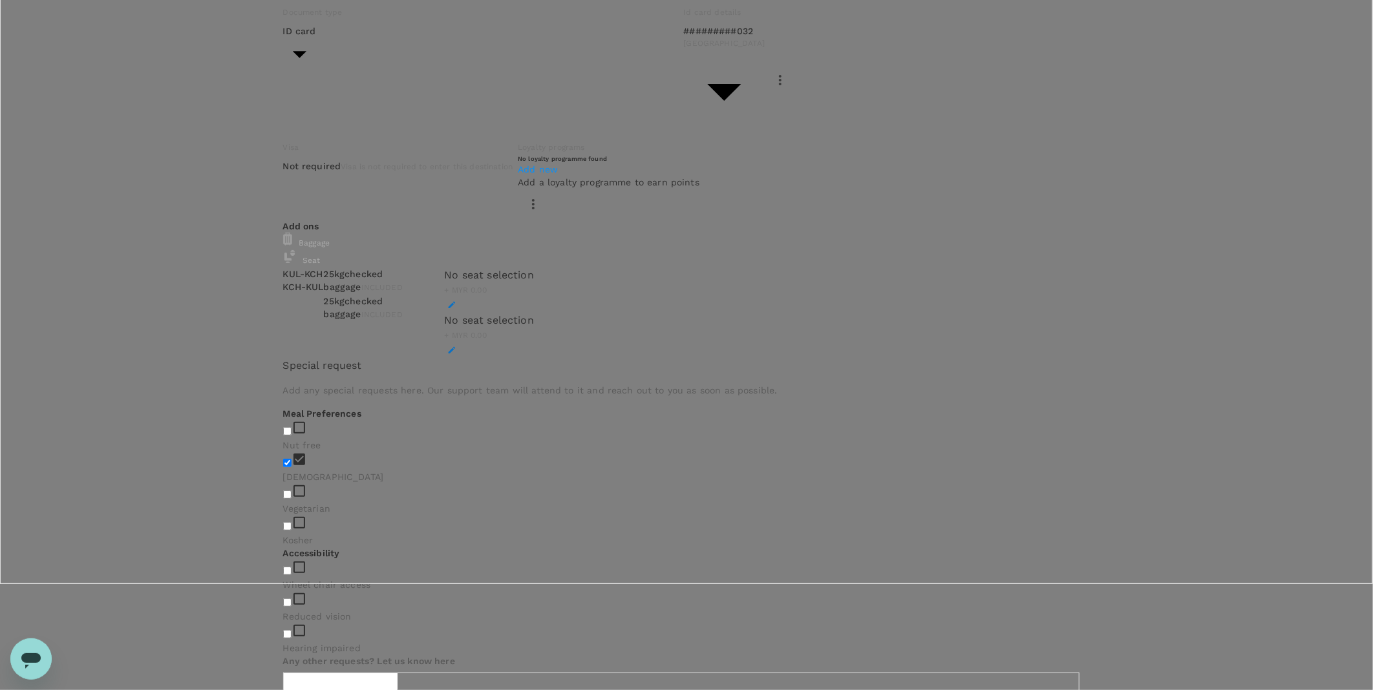
type input "9ea61a02-274a-4f65-9d5b-ca51ac7b2cfc"
type textarea "TRF Ref No. CRT"
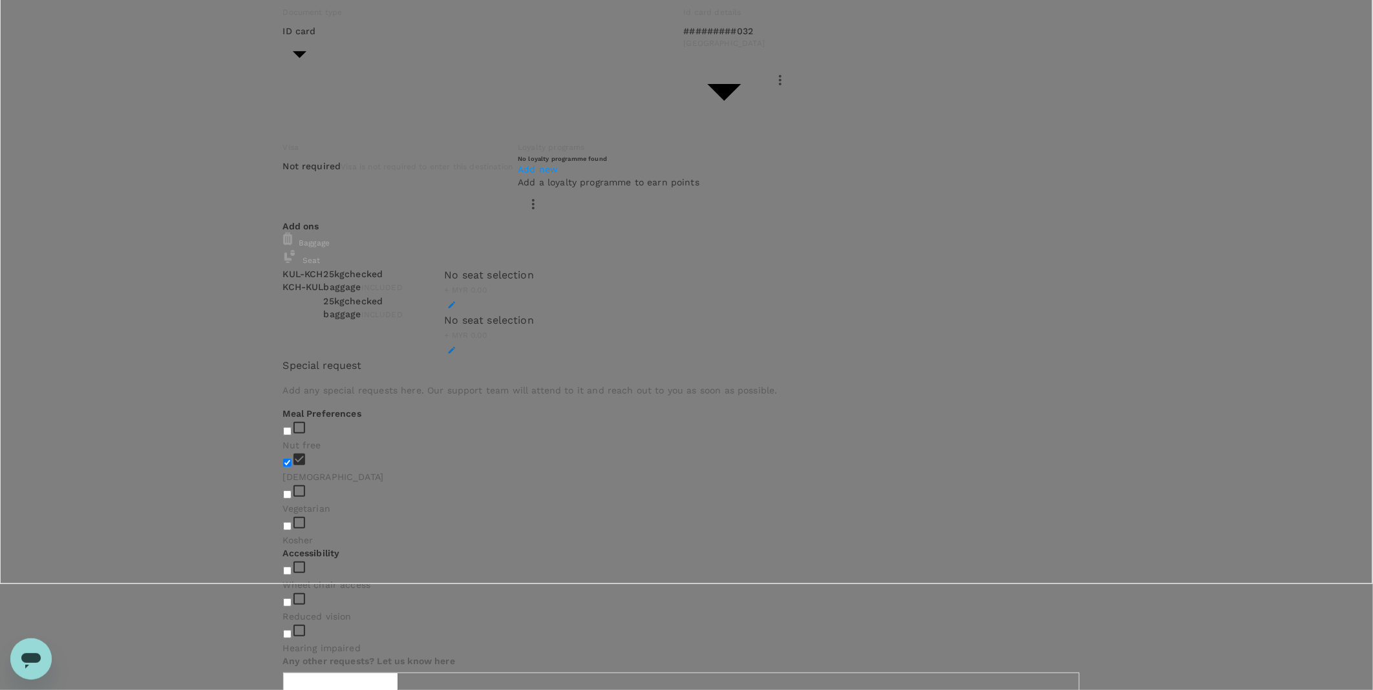
drag, startPoint x: 993, startPoint y: 250, endPoint x: 1036, endPoint y: 255, distance: 43.0
drag, startPoint x: 686, startPoint y: 376, endPoint x: 710, endPoint y: 376, distance: 23.3
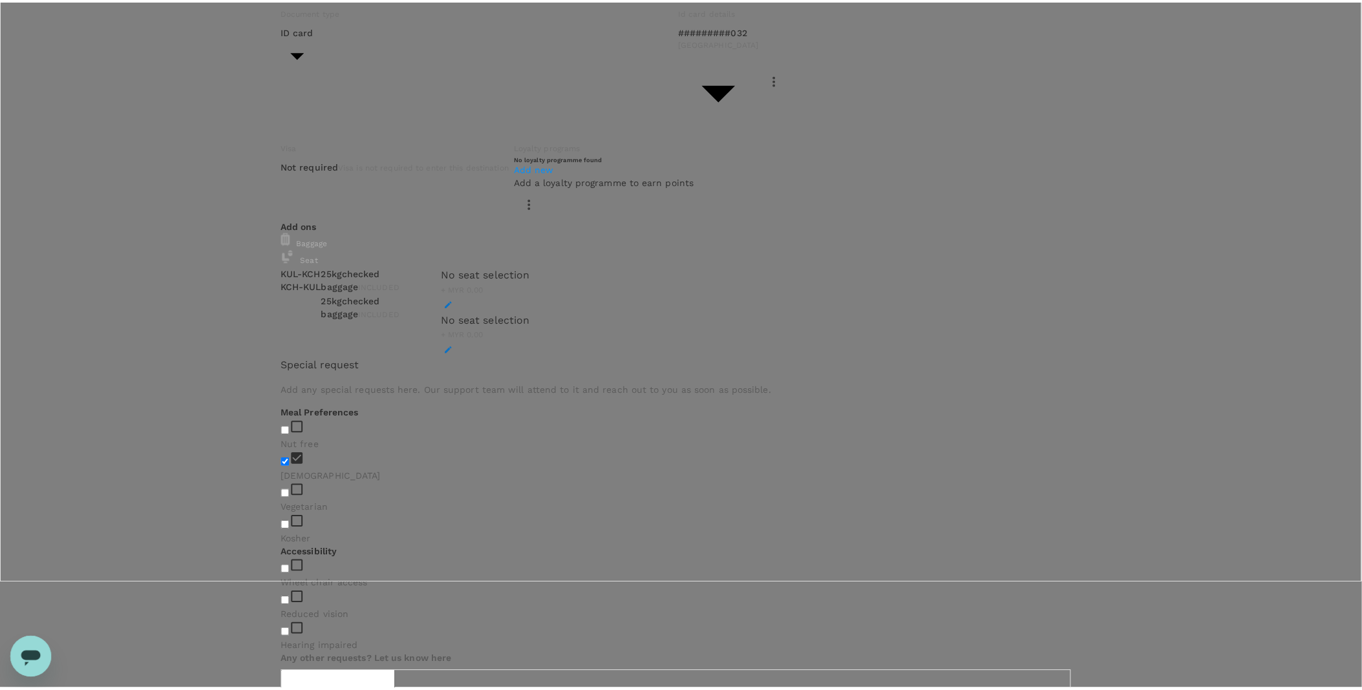
scroll to position [0, 0]
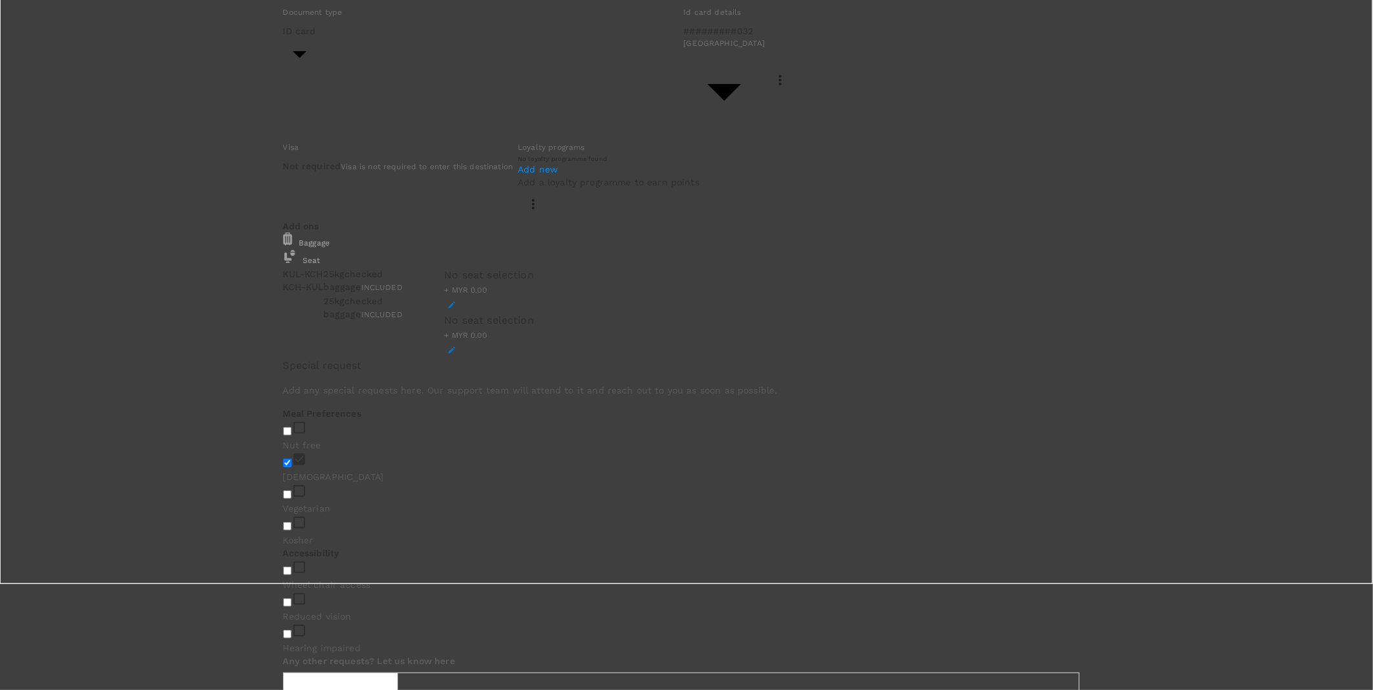
drag, startPoint x: 1348, startPoint y: 26, endPoint x: 798, endPoint y: 31, distance: 550.7
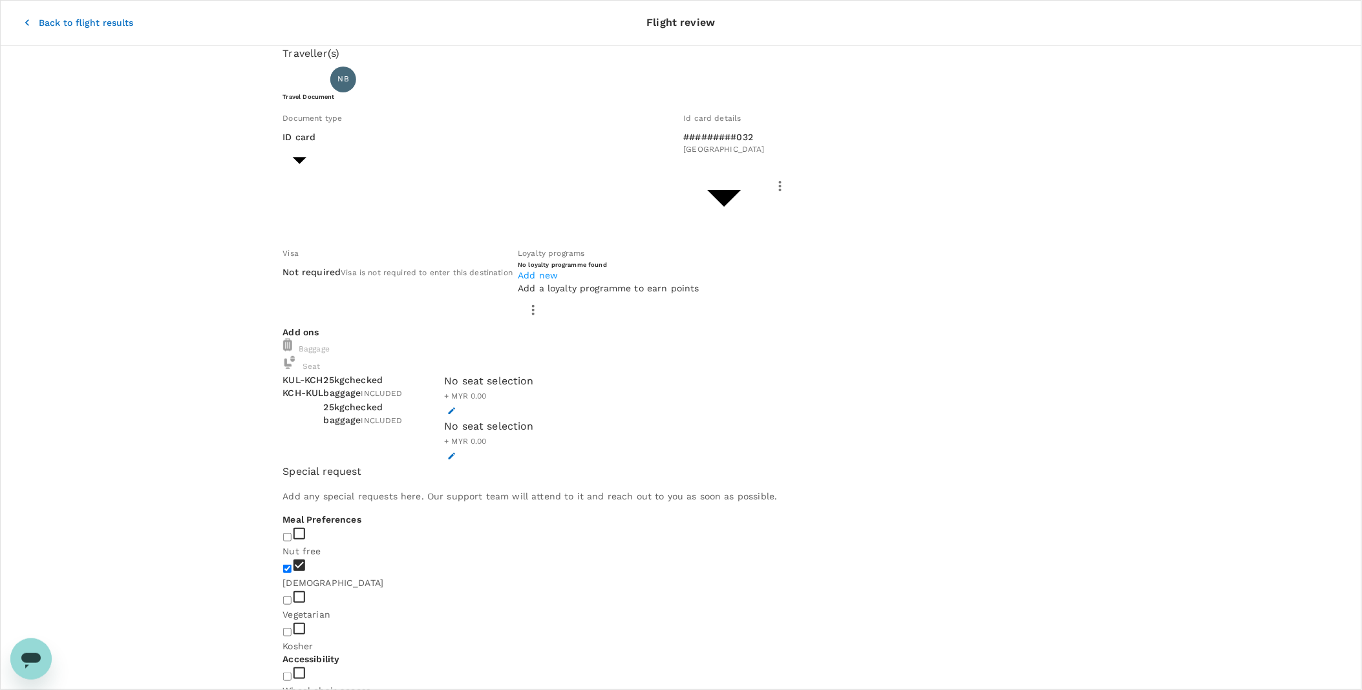
click at [21, 19] on icon "button" at bounding box center [27, 22] width 13 height 13
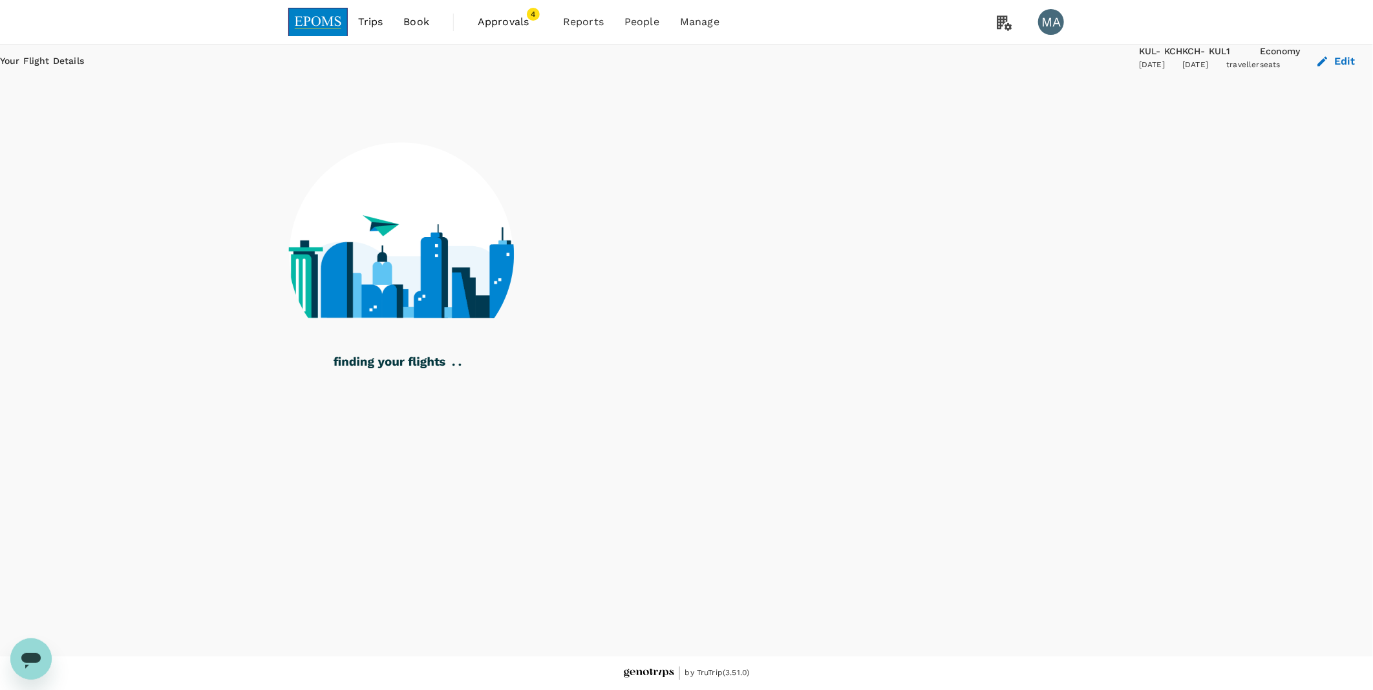
click at [421, 22] on span "Book" at bounding box center [416, 22] width 26 height 16
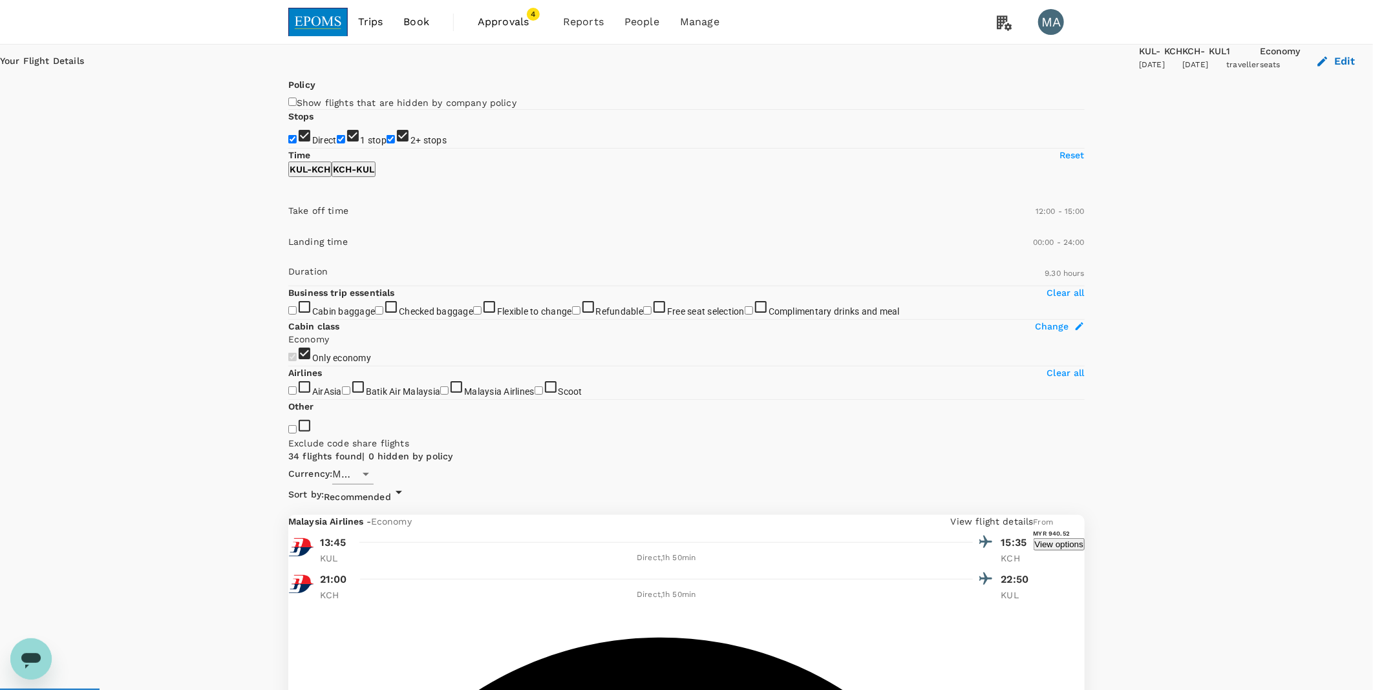
type input "MYR"
type input "720"
type input "900"
type input "1440"
type input "570"
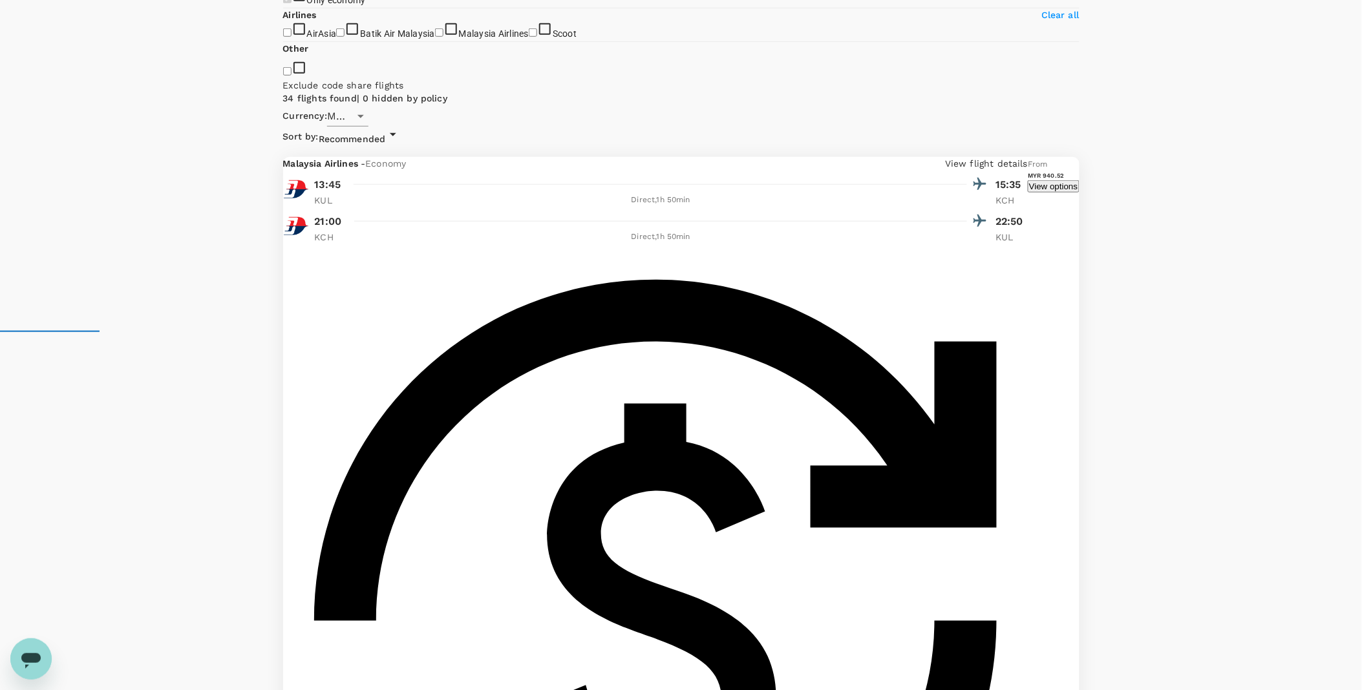
scroll to position [359, 0]
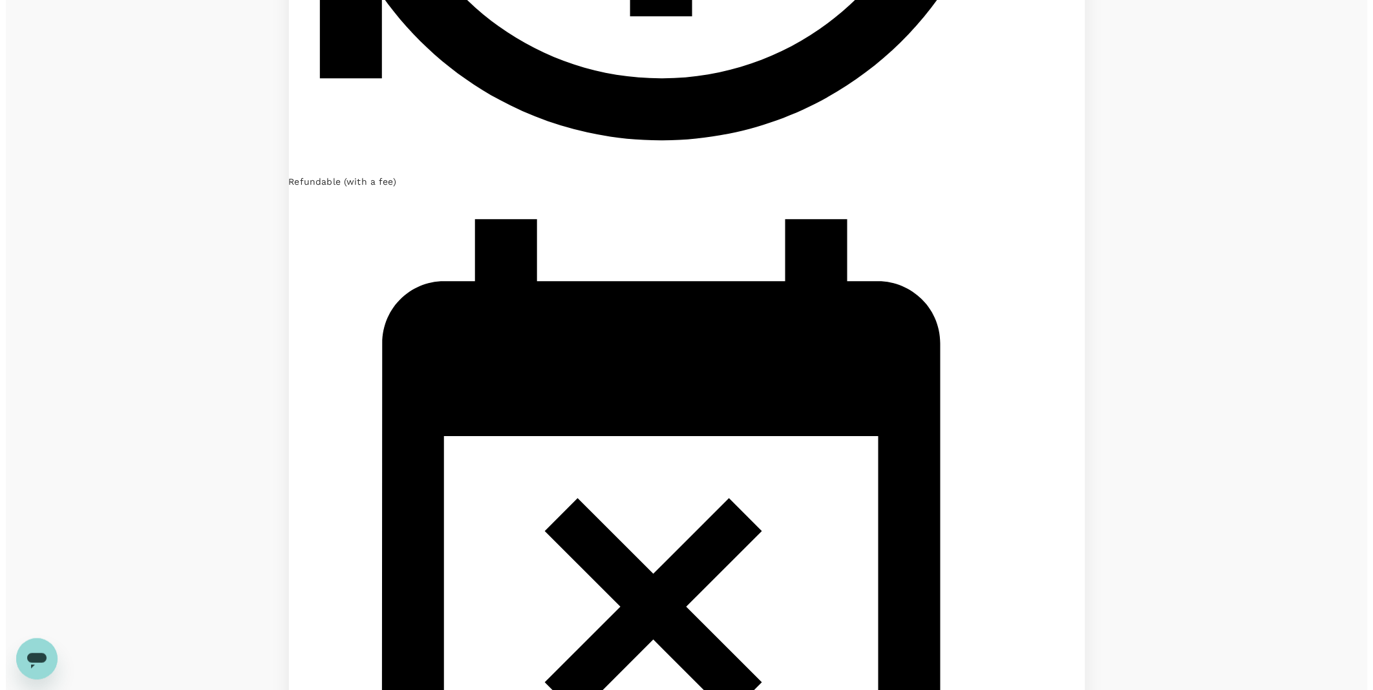
scroll to position [1108, 0]
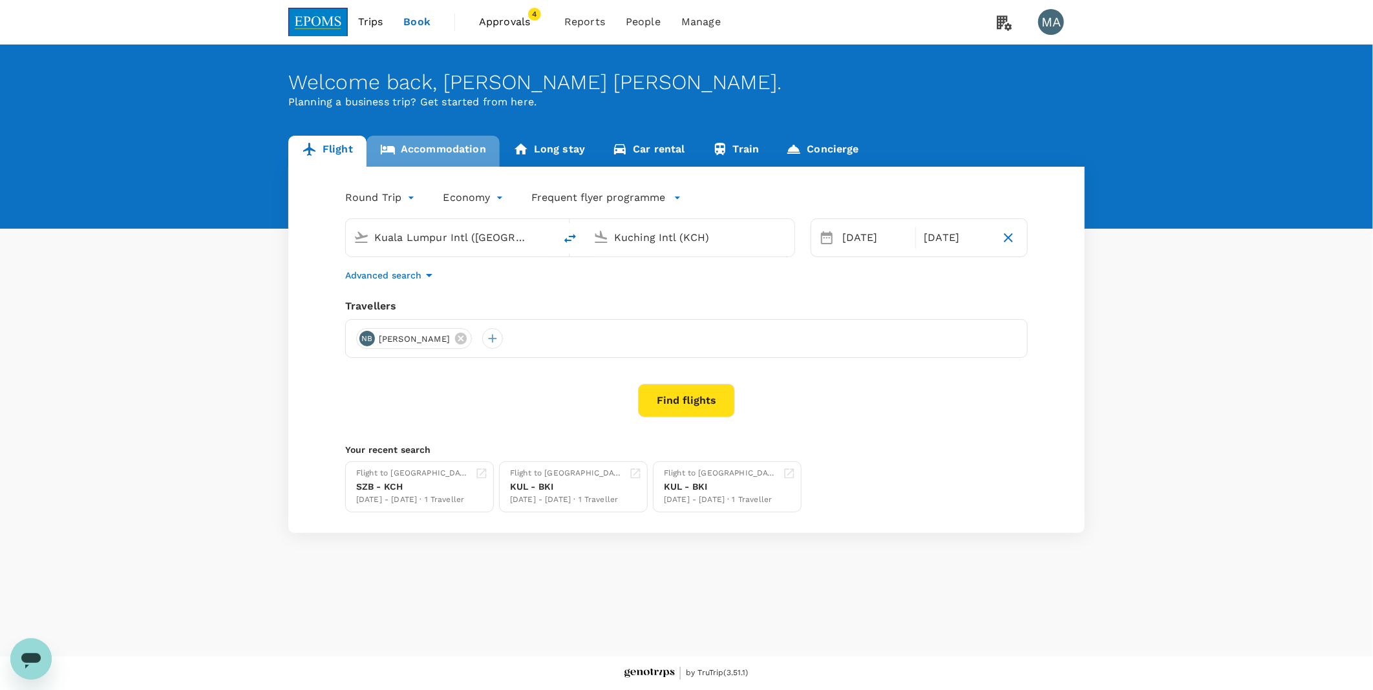
click at [440, 151] on link "Accommodation" at bounding box center [432, 151] width 133 height 31
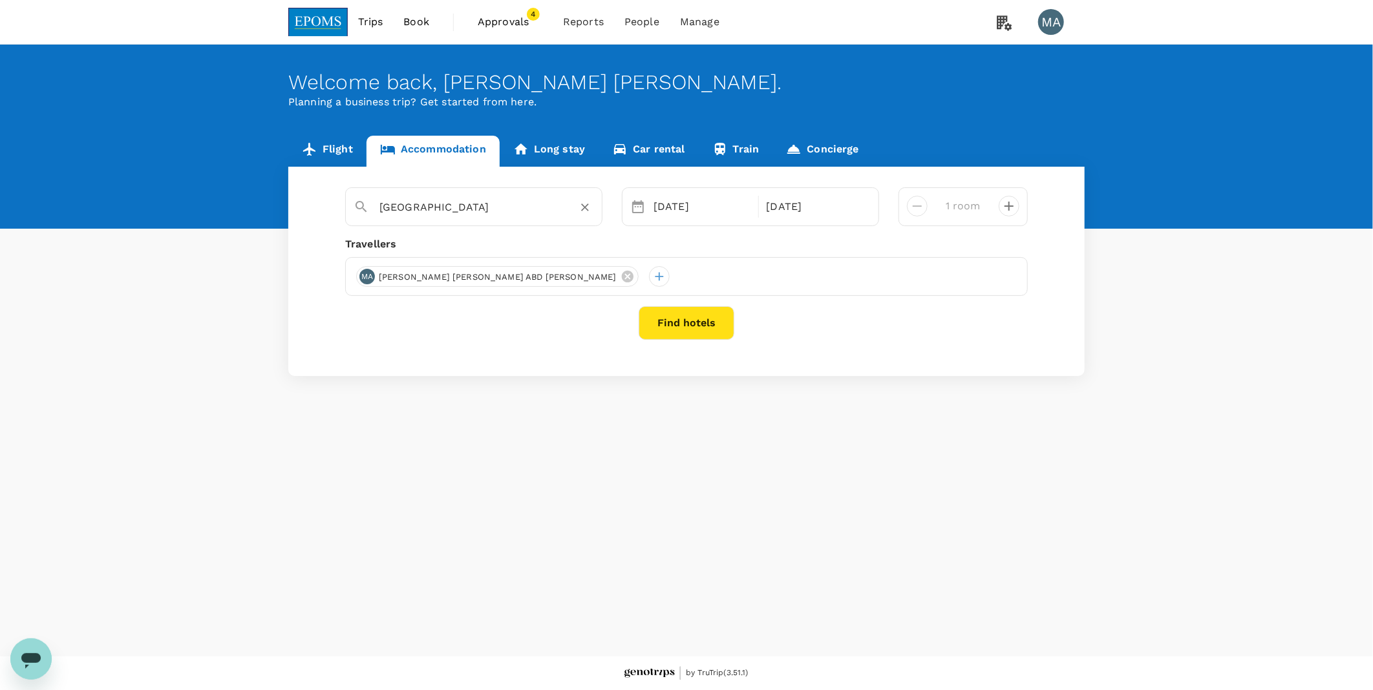
click at [500, 213] on input "Kota Kinabalu" at bounding box center [468, 207] width 178 height 20
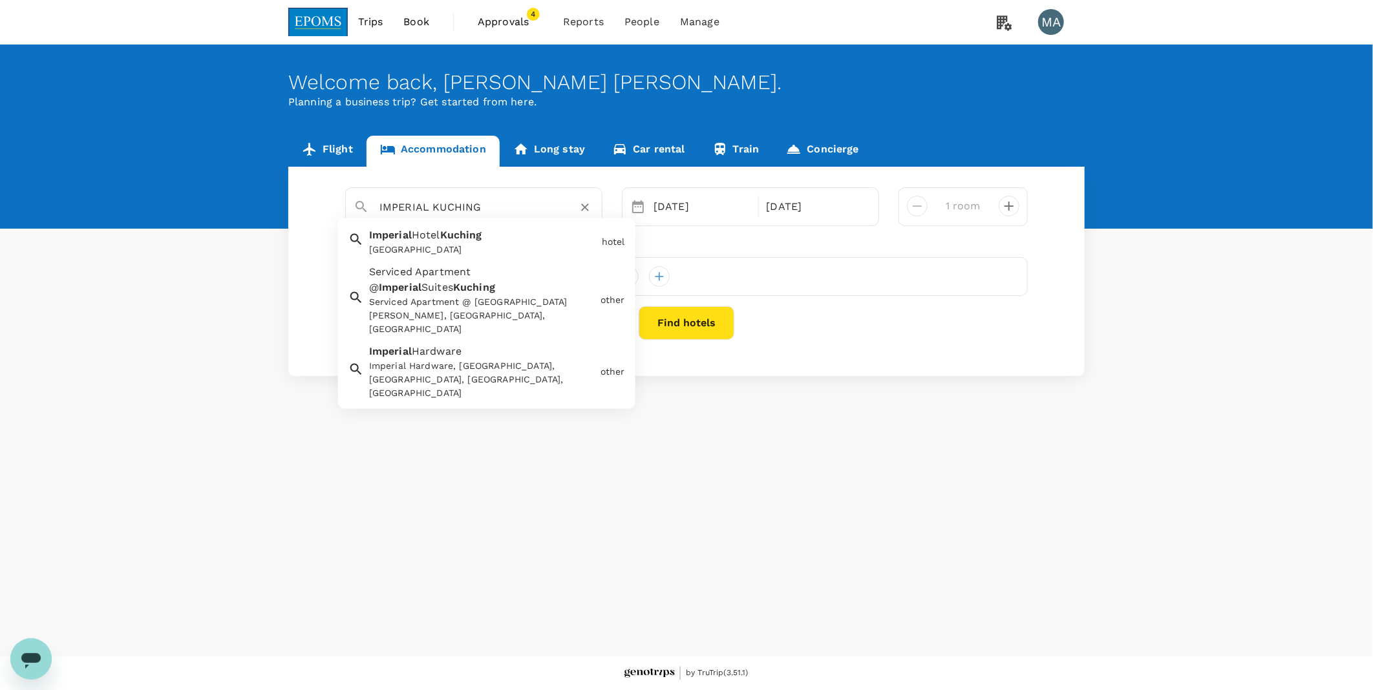
click at [383, 237] on span "Imperial" at bounding box center [390, 235] width 43 height 12
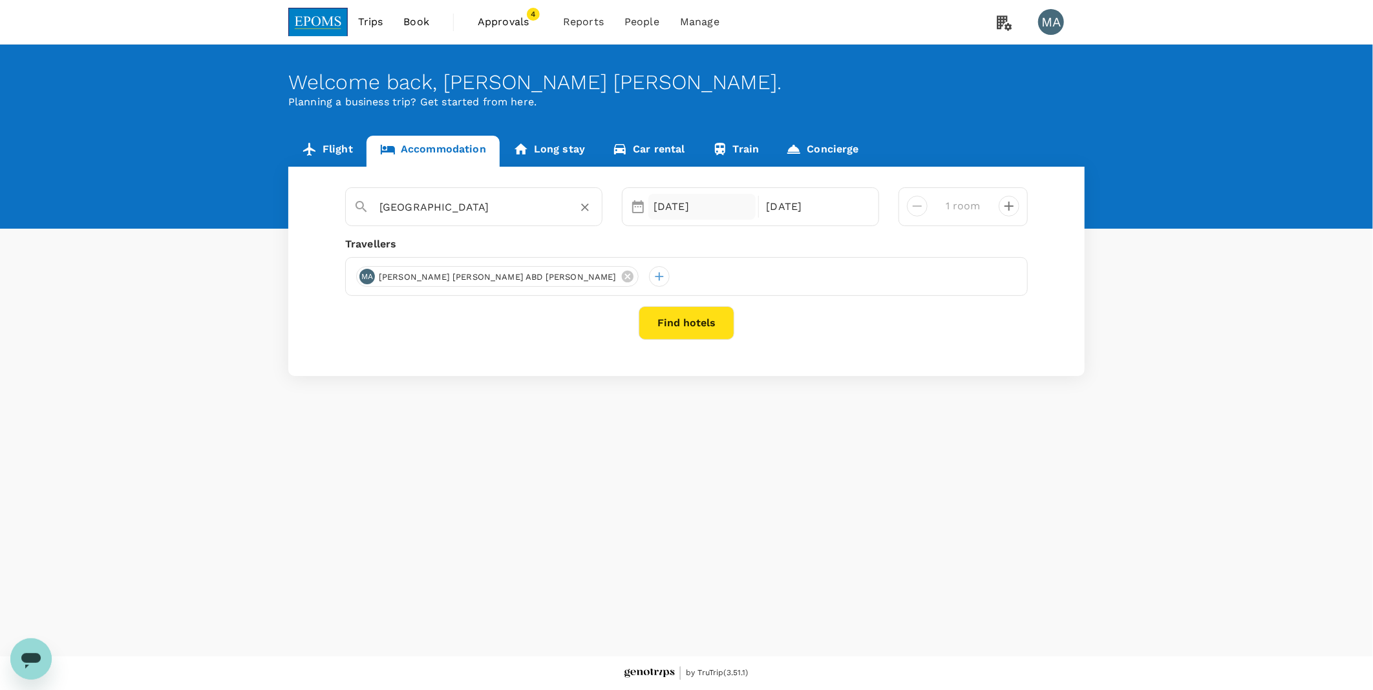
type input "Imperial Hotel Kuching"
click at [679, 209] on div "[DATE]" at bounding box center [701, 207] width 107 height 26
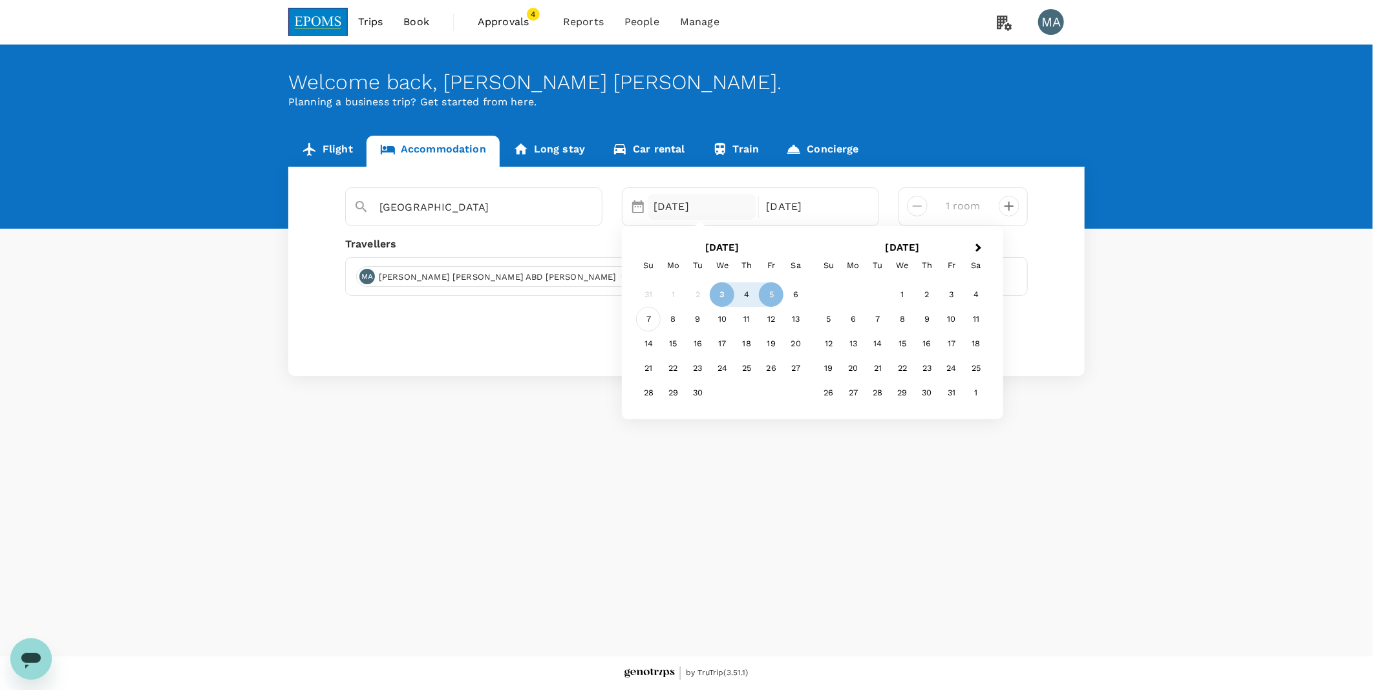
click at [648, 321] on div "7" at bounding box center [648, 319] width 25 height 25
click at [812, 215] on p "Check-out" at bounding box center [815, 207] width 97 height 16
click at [695, 323] on div "9" at bounding box center [697, 319] width 25 height 25
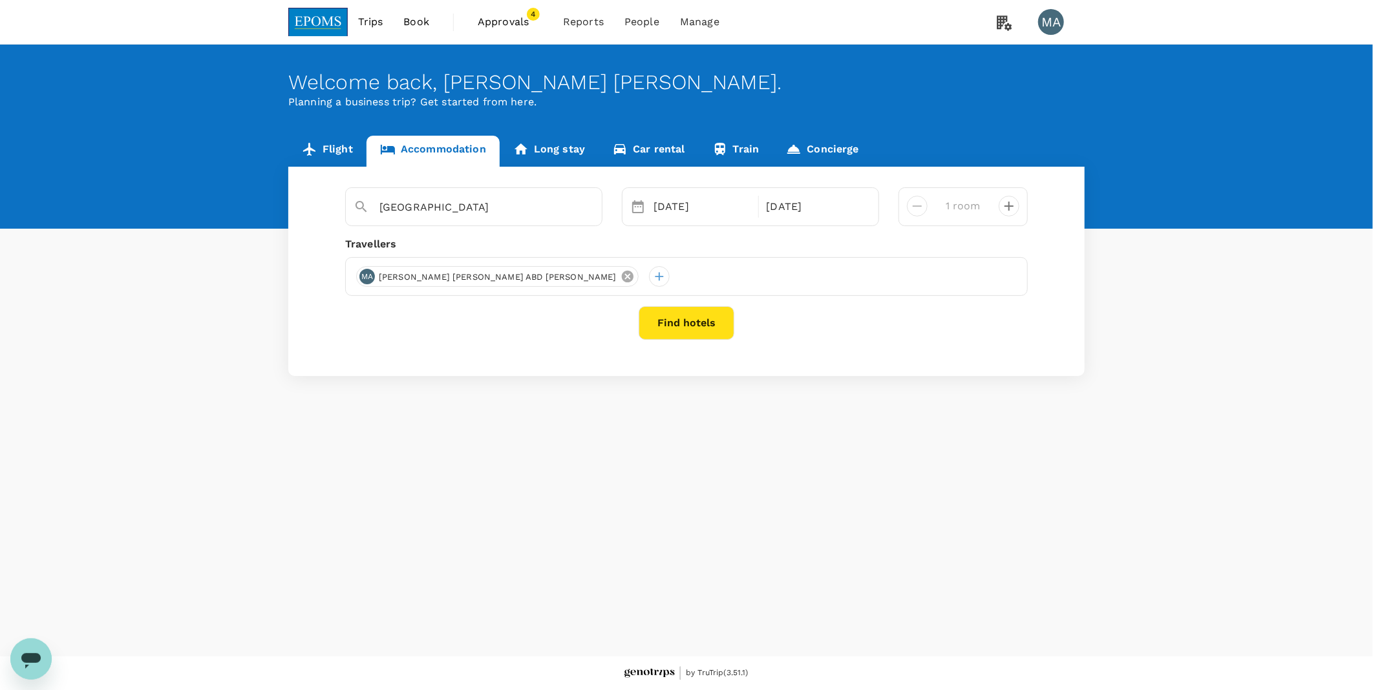
click at [622, 279] on icon at bounding box center [628, 277] width 12 height 12
click at [355, 281] on div at bounding box center [686, 276] width 683 height 39
click at [358, 278] on div at bounding box center [366, 276] width 21 height 21
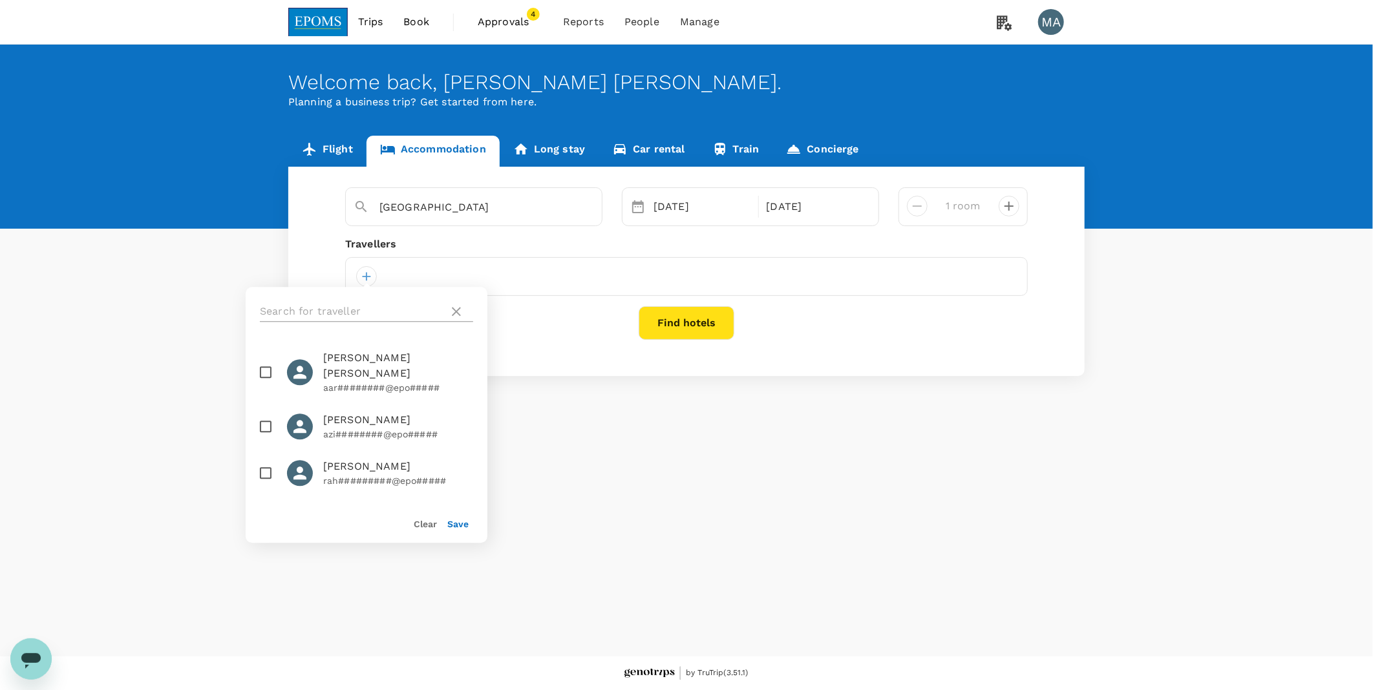
click at [368, 309] on input "text" at bounding box center [352, 311] width 184 height 21
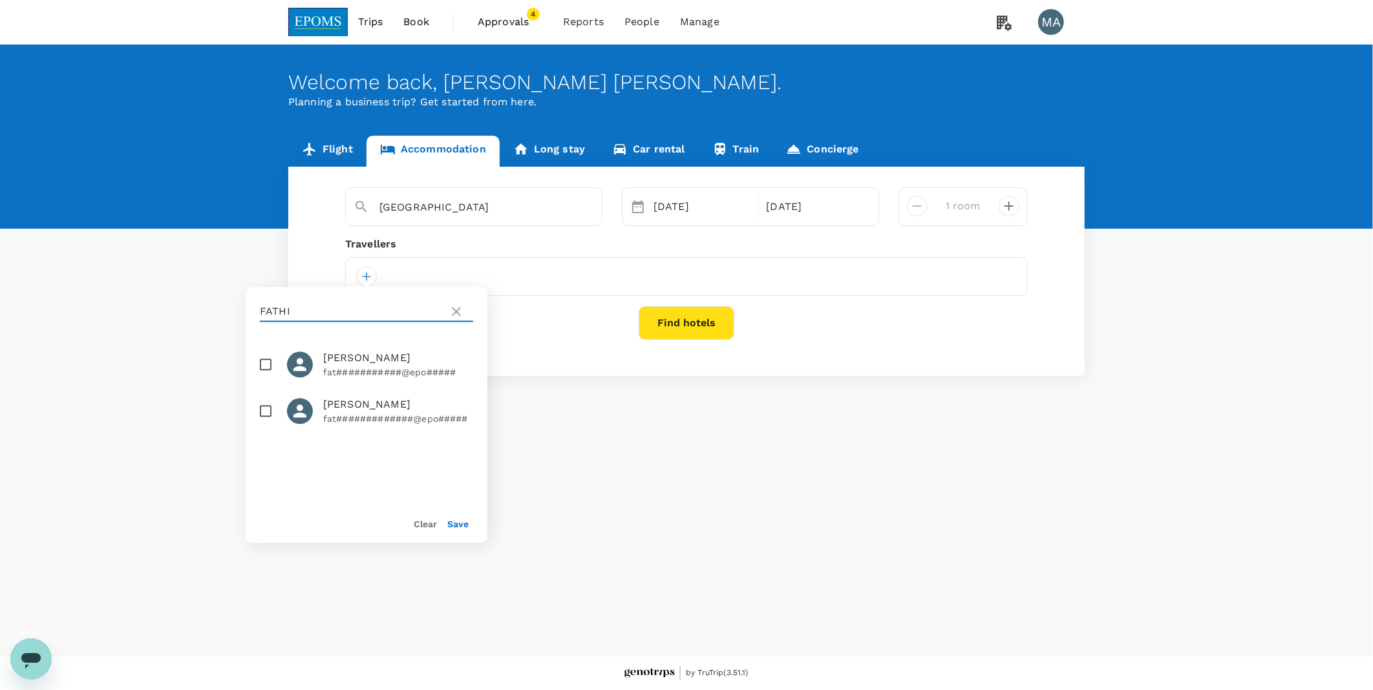
type input "FATHI"
click at [261, 420] on input "checkbox" at bounding box center [265, 410] width 27 height 27
checkbox input "true"
click at [461, 515] on div "Save" at bounding box center [453, 518] width 32 height 26
click at [460, 522] on button "Save" at bounding box center [457, 524] width 21 height 10
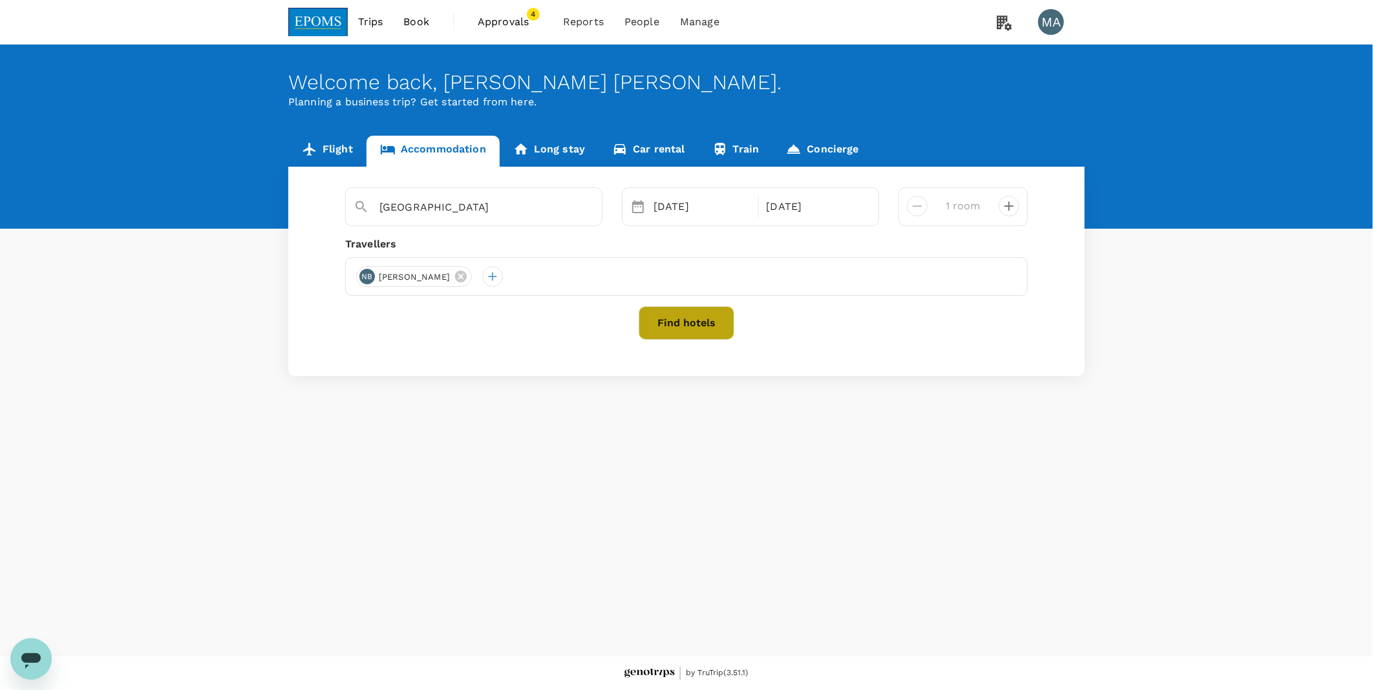
click at [677, 330] on button "Find hotels" at bounding box center [687, 323] width 96 height 34
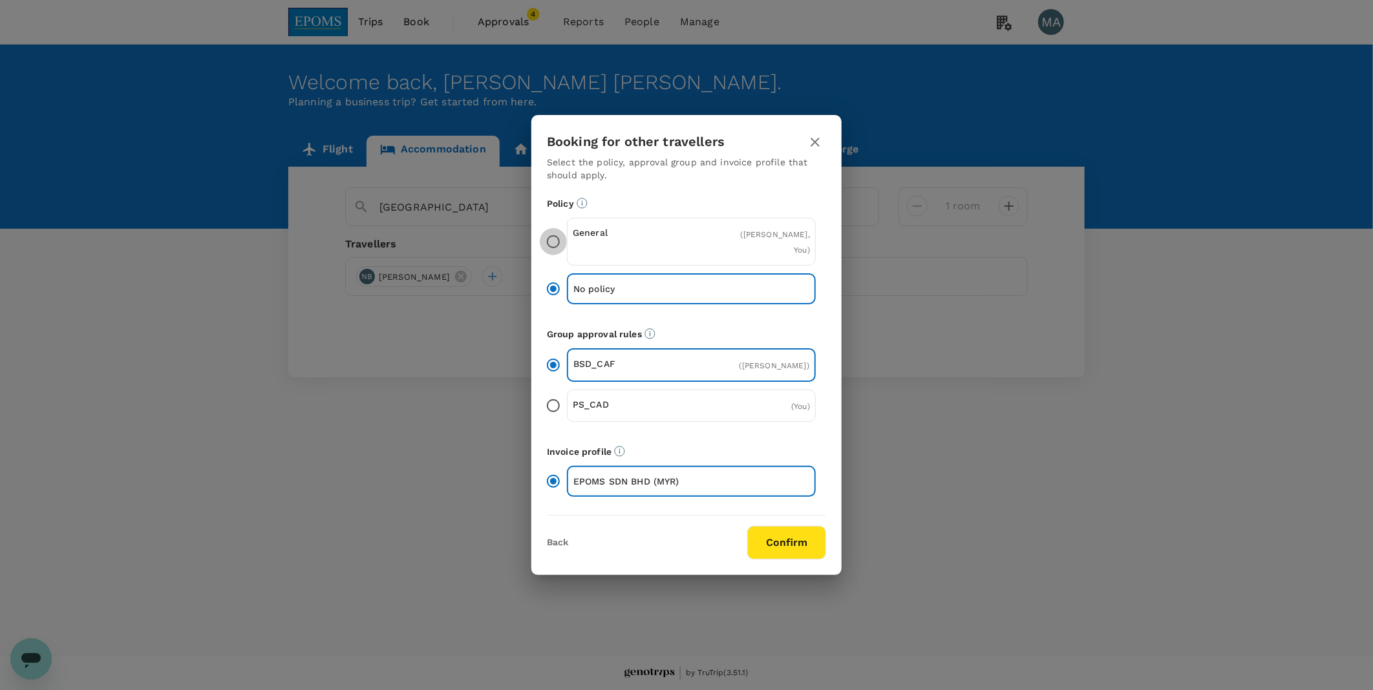
click at [548, 241] on input "General ( [PERSON_NAME], You )" at bounding box center [553, 241] width 27 height 27
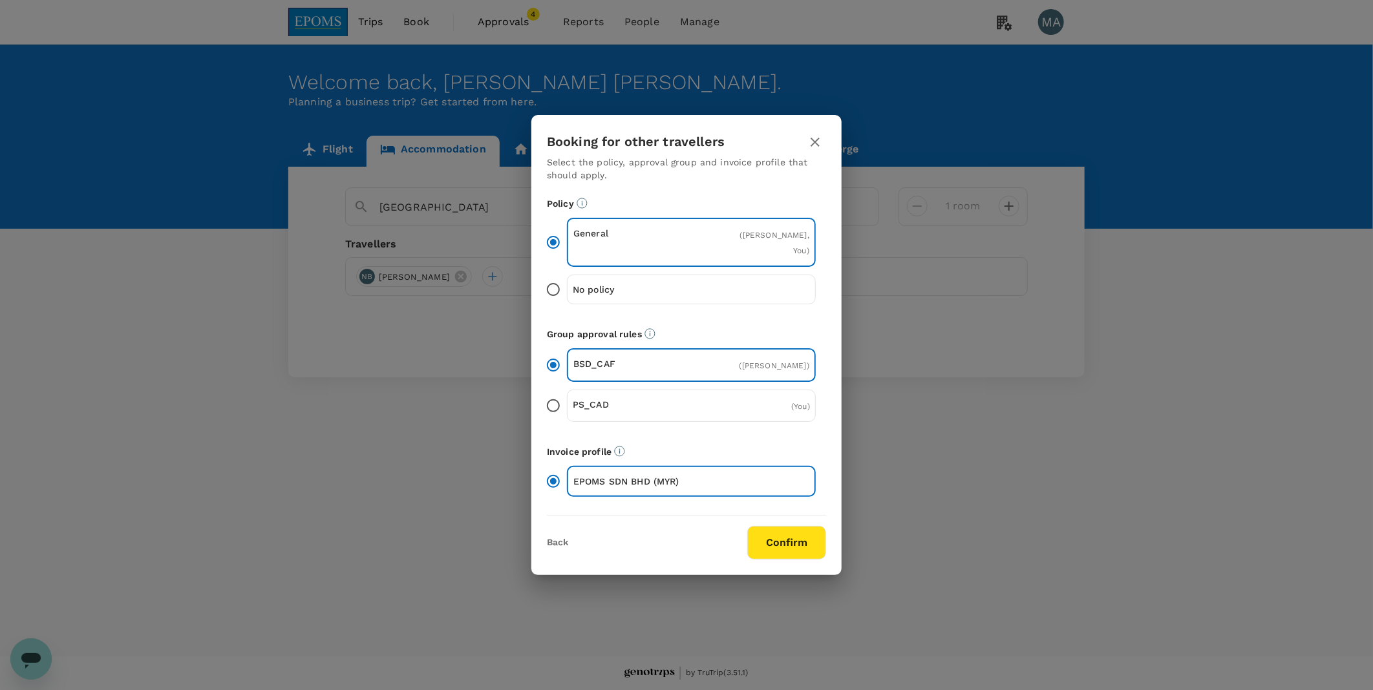
click at [800, 553] on button "Confirm" at bounding box center [786, 543] width 79 height 34
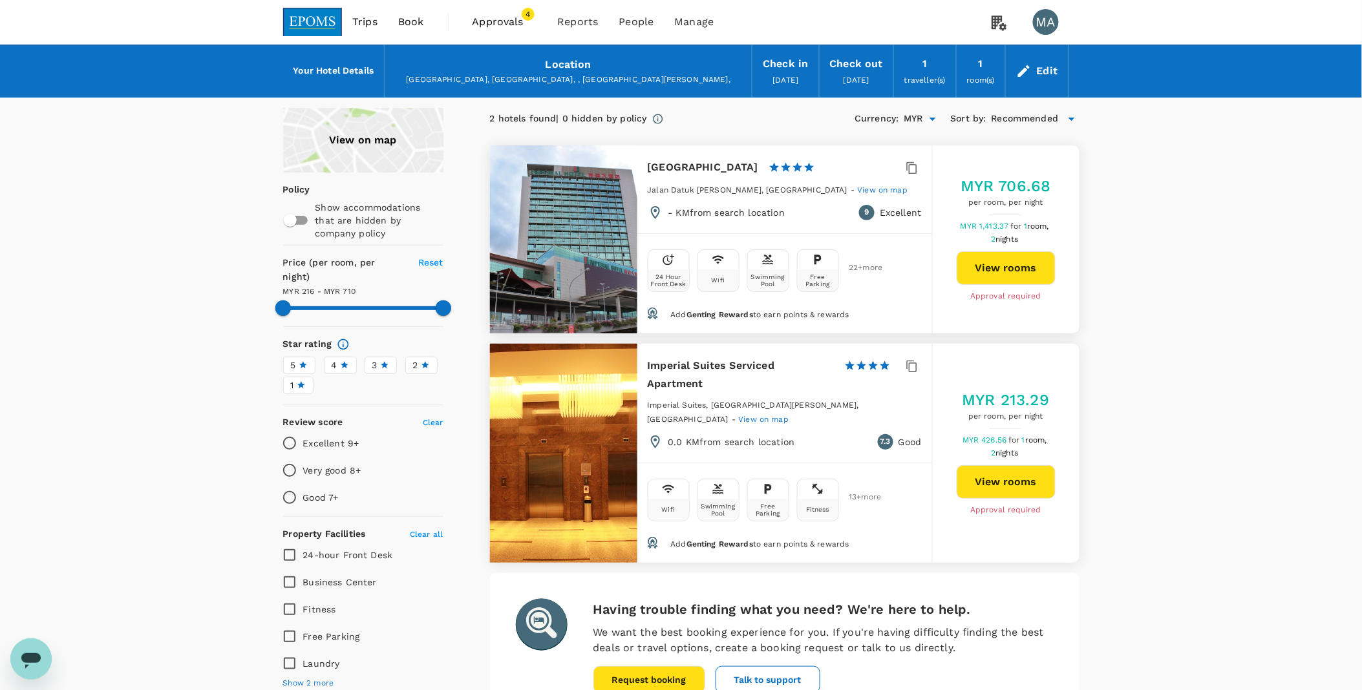
click at [1017, 465] on button "View rooms" at bounding box center [1006, 482] width 99 height 34
type input "709.11"
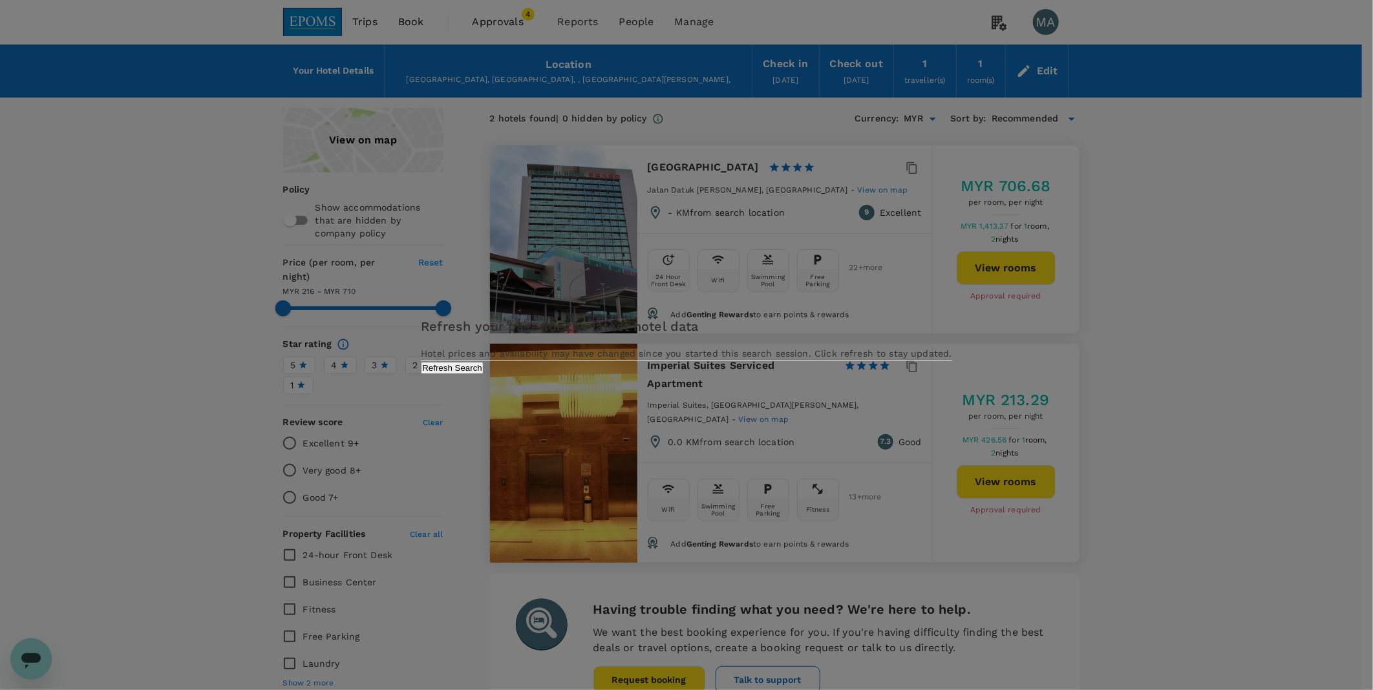
click at [483, 374] on button "Refresh Search" at bounding box center [452, 368] width 63 height 12
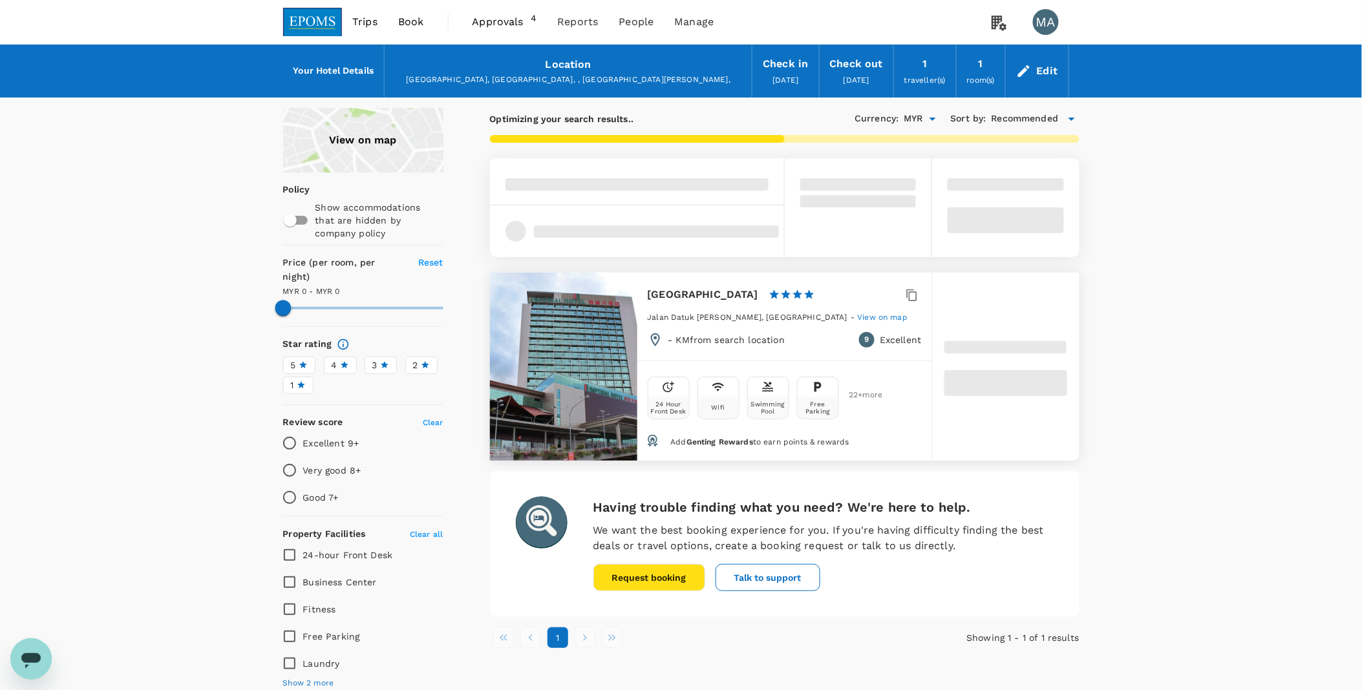
click at [419, 23] on span "Book" at bounding box center [411, 22] width 26 height 16
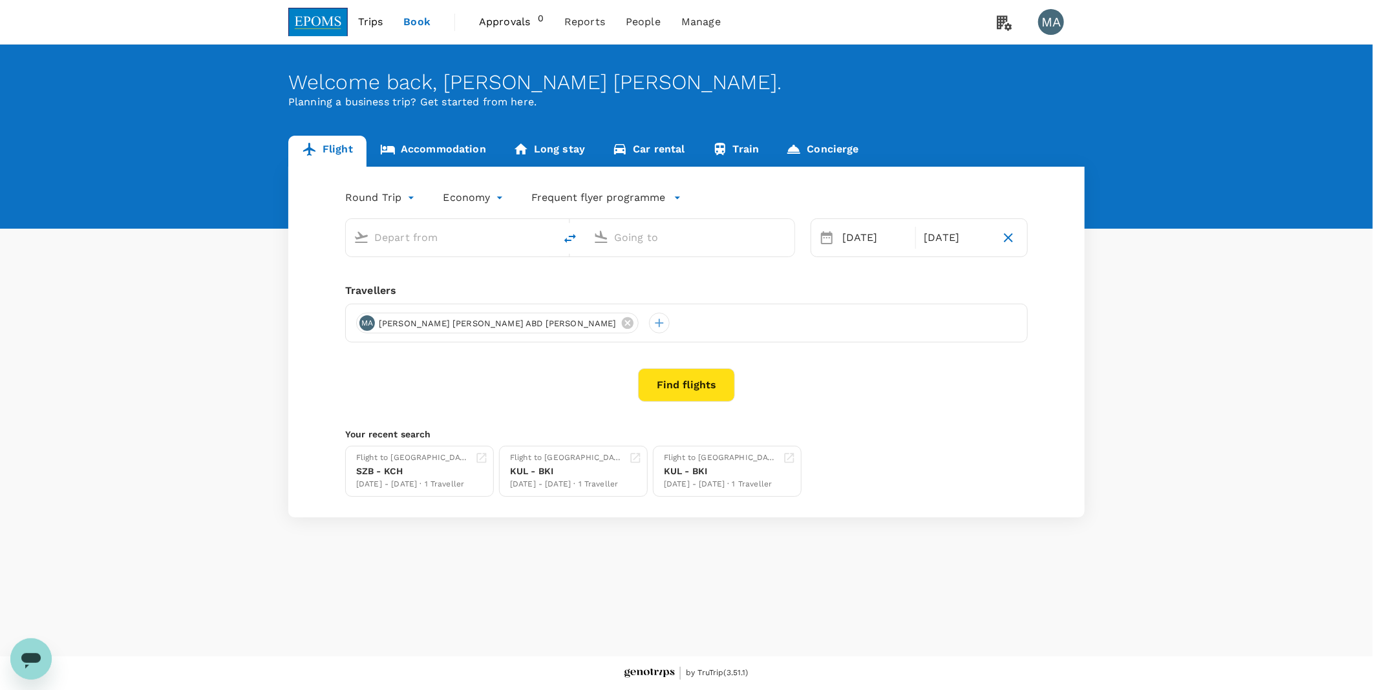
type input "Kuala Lumpur Intl ([GEOGRAPHIC_DATA])"
type input "Kuching Intl (KCH)"
type input "Kuala Lumpur Intl ([GEOGRAPHIC_DATA])"
type input "Kuching Intl (KCH)"
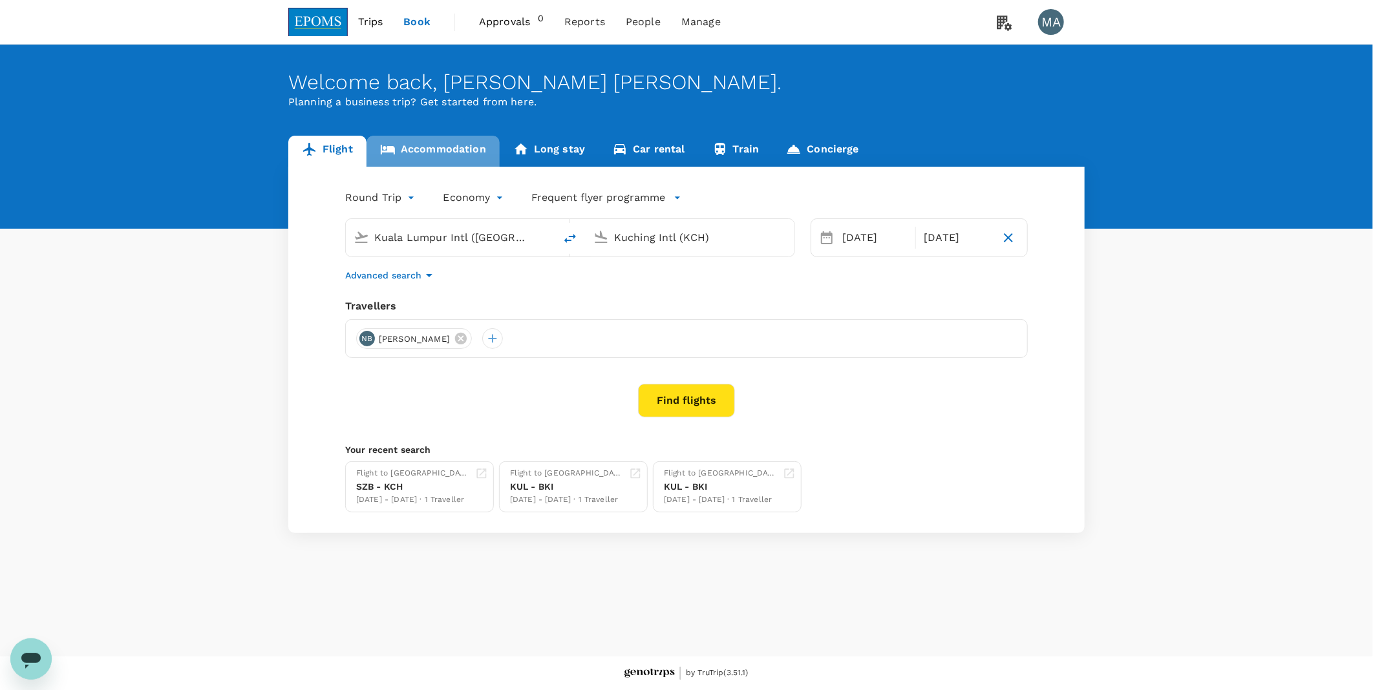
click at [440, 147] on link "Accommodation" at bounding box center [432, 151] width 133 height 31
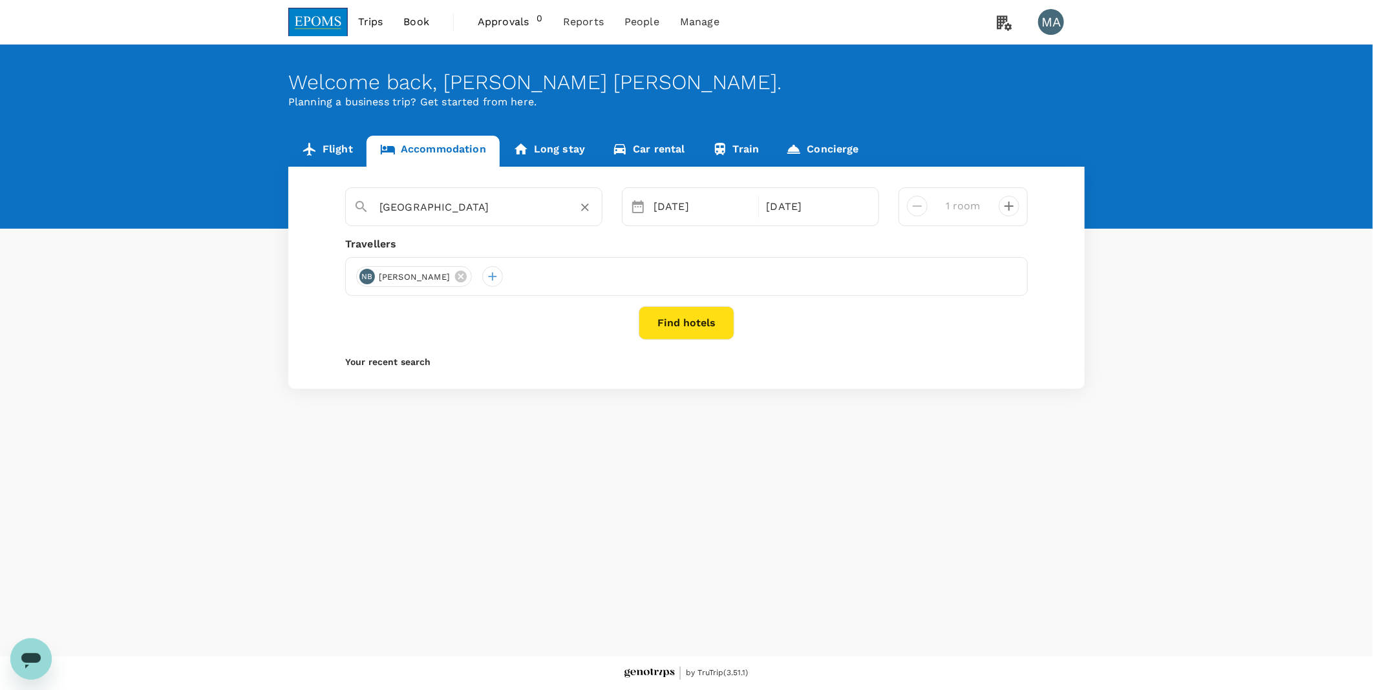
click at [522, 207] on input "Imperial Hotel Kuching" at bounding box center [468, 207] width 178 height 20
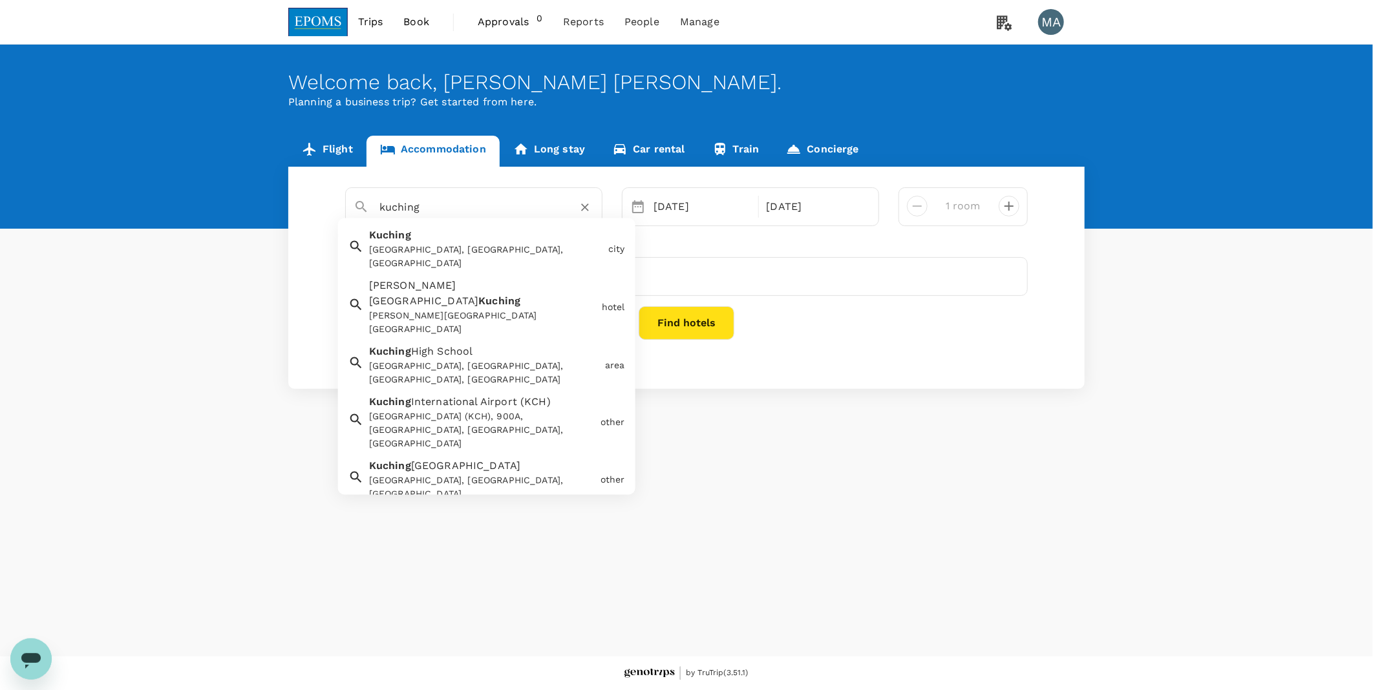
click at [477, 233] on div "Kuching Kuching, Sarawak, Malaysia" at bounding box center [483, 246] width 239 height 48
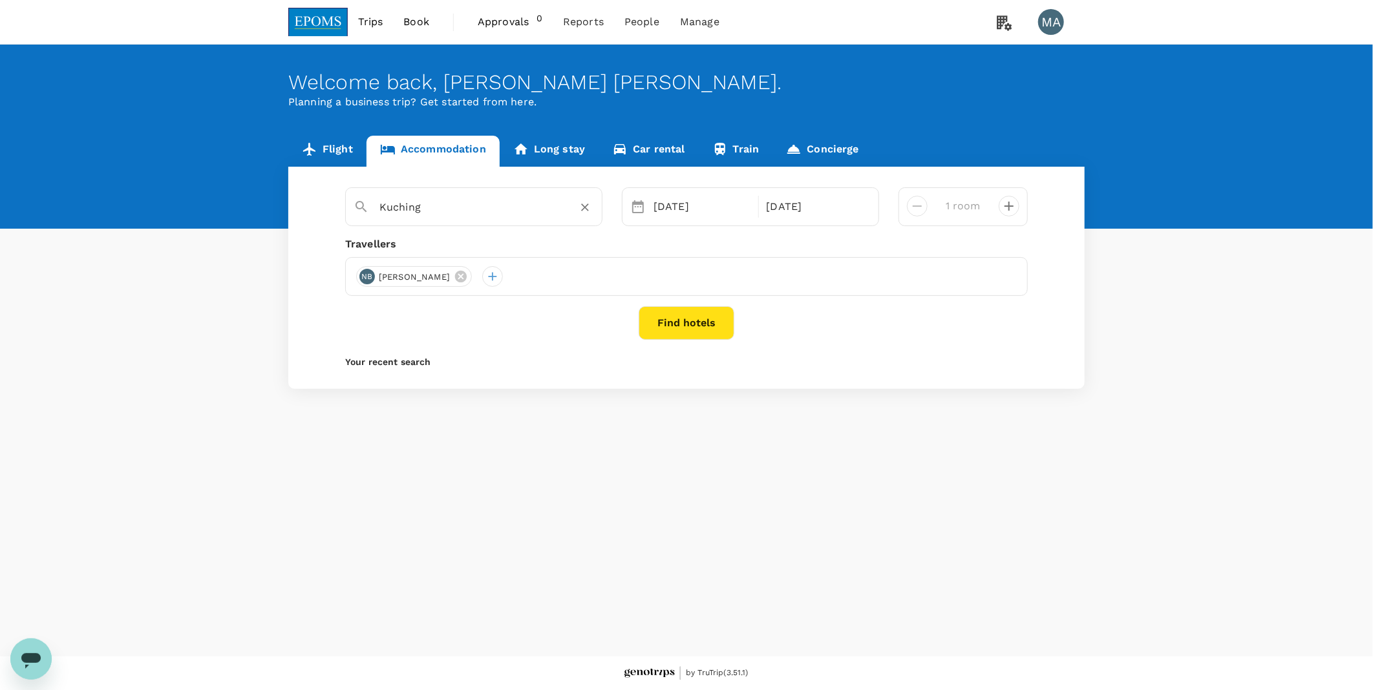
type input "Kuching"
click at [702, 321] on button "Find hotels" at bounding box center [687, 323] width 96 height 34
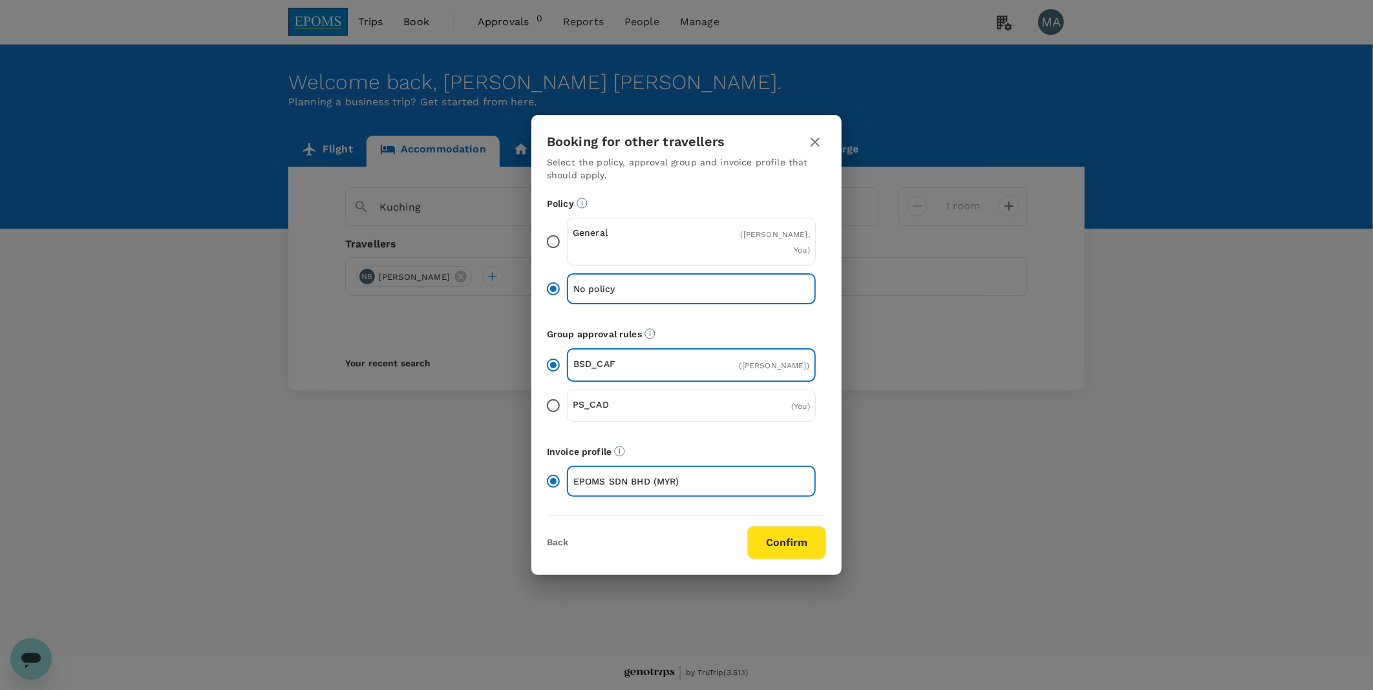
click at [571, 237] on div "General ( [PERSON_NAME], You )" at bounding box center [691, 242] width 249 height 48
click at [567, 237] on input "General ( [PERSON_NAME], You )" at bounding box center [553, 241] width 27 height 27
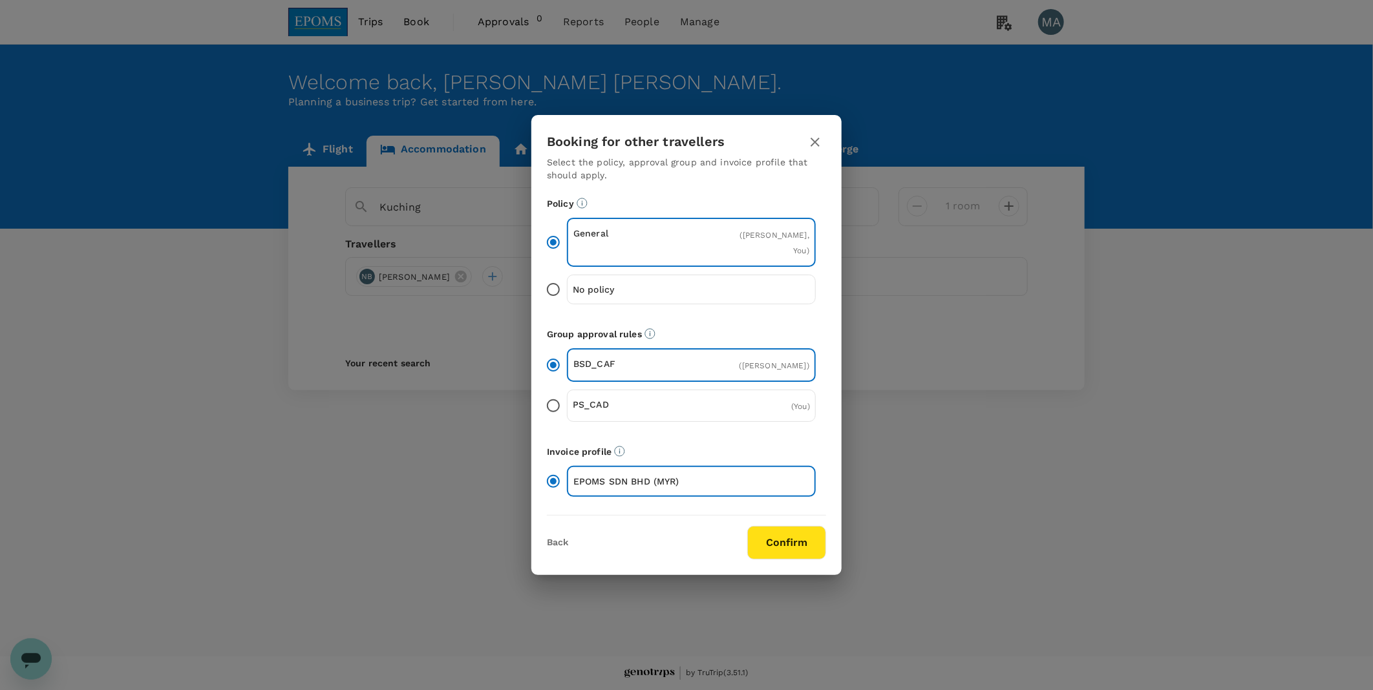
click at [771, 548] on button "Confirm" at bounding box center [786, 543] width 79 height 34
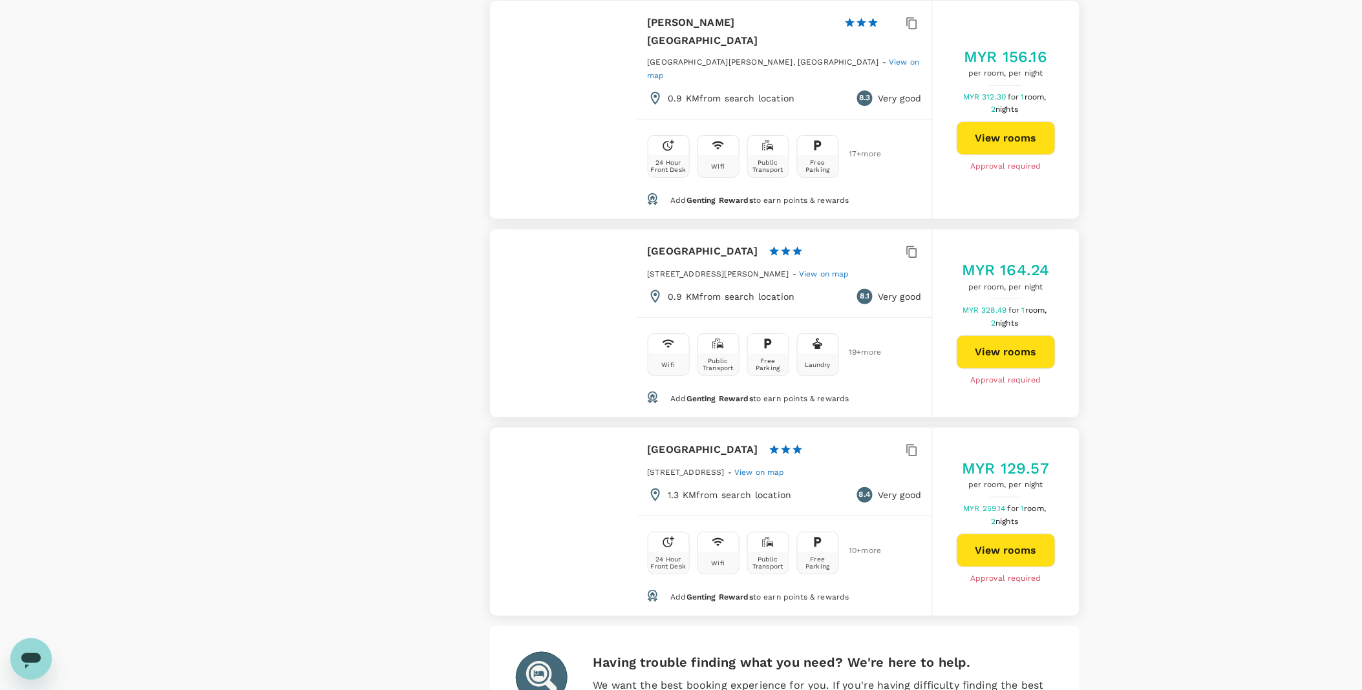
scroll to position [3599, 0]
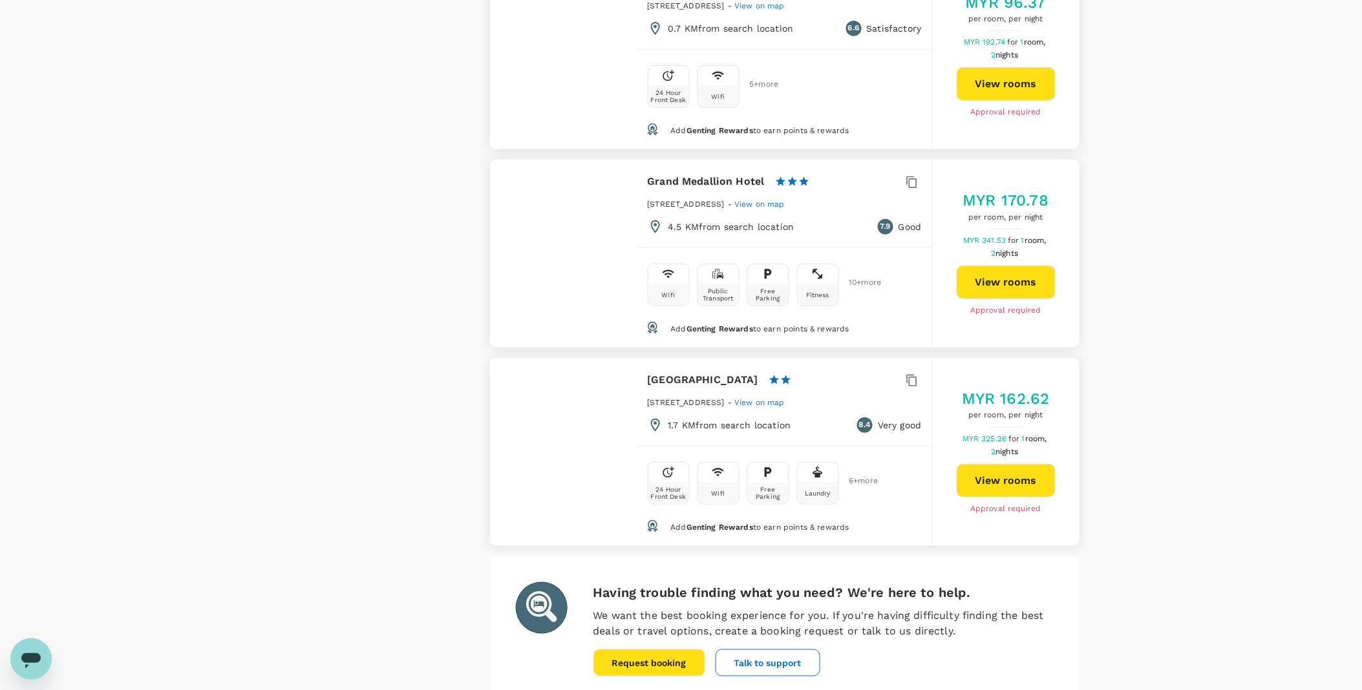
scroll to position [3692, 0]
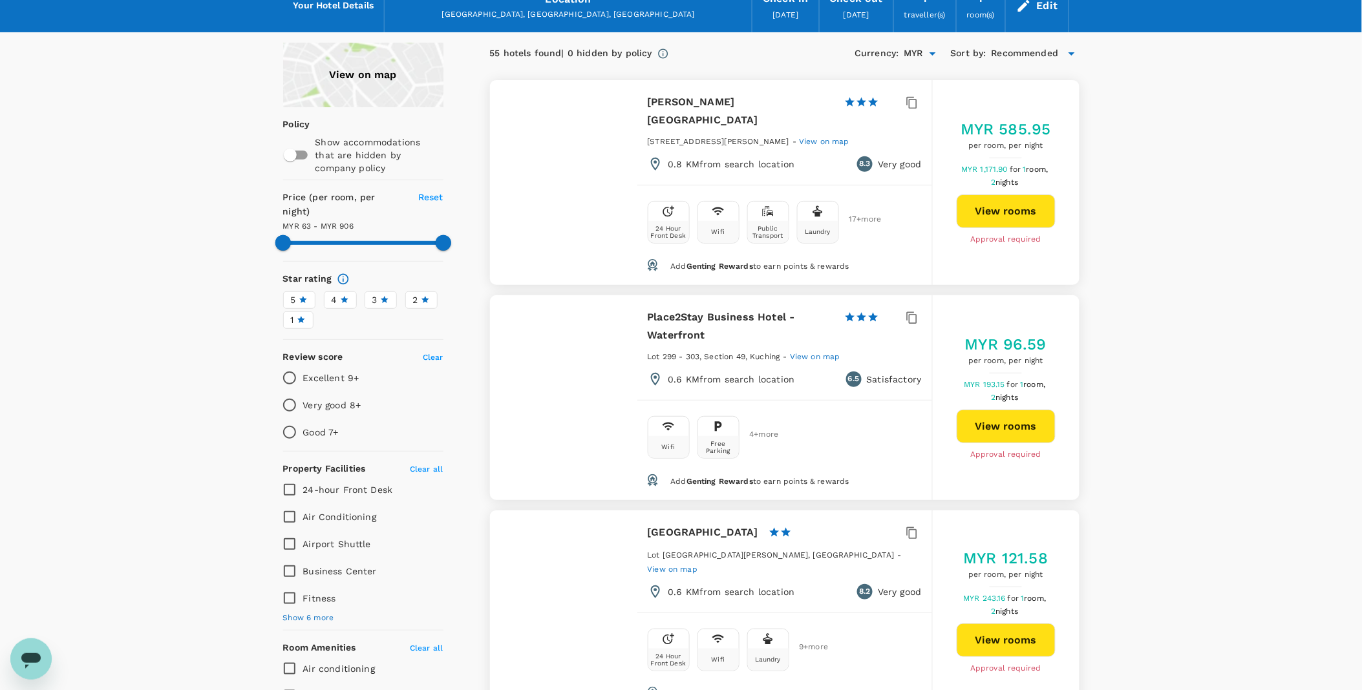
scroll to position [0, 0]
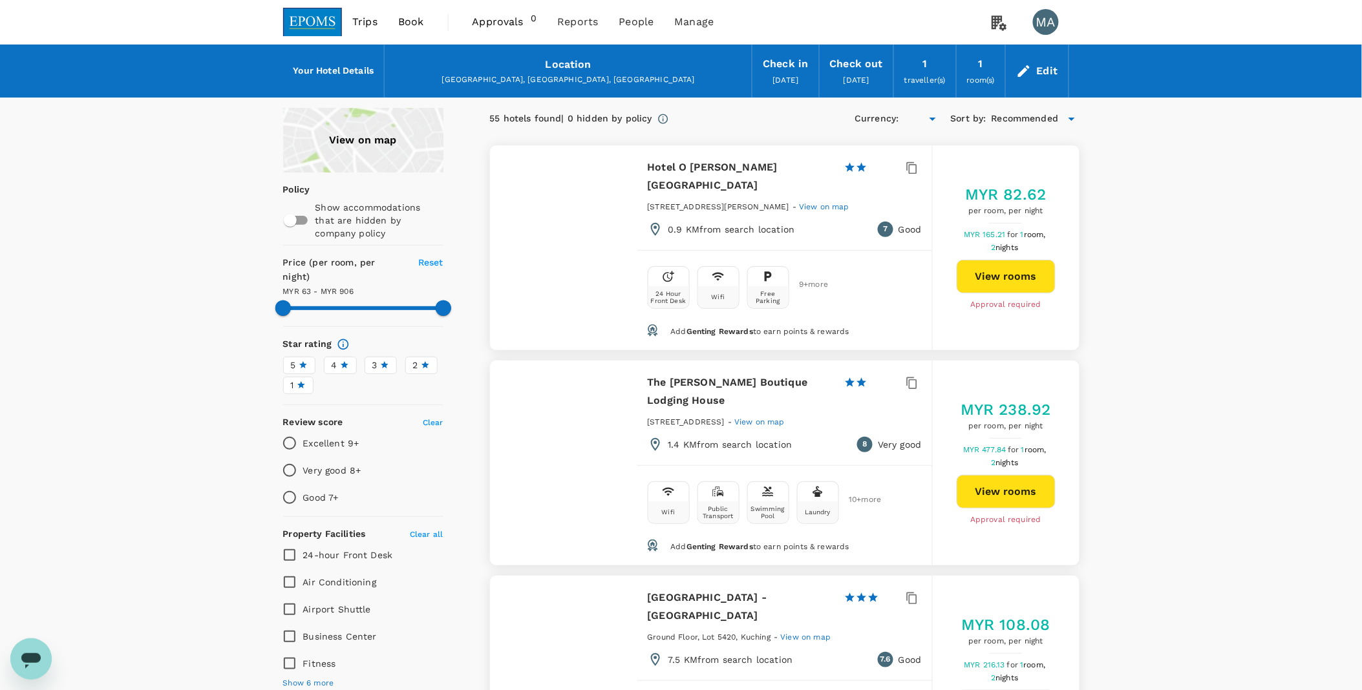
type input "904.94"
type input "MYR"
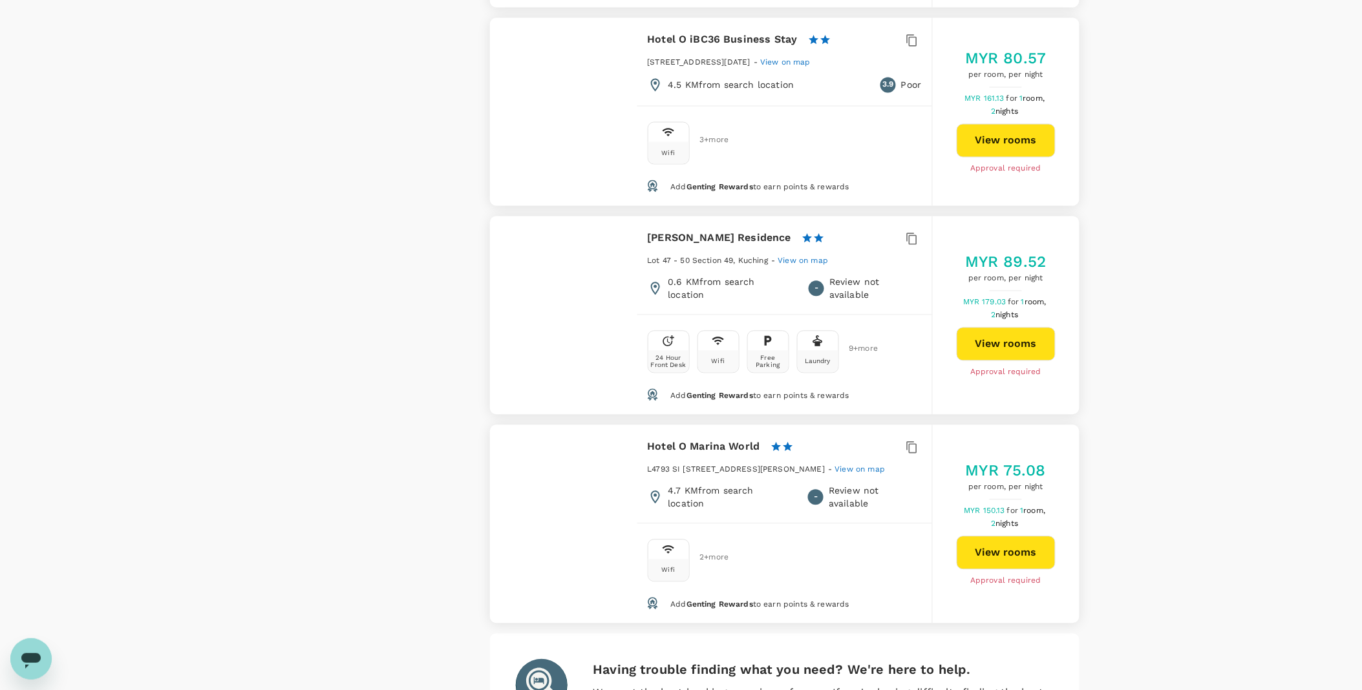
scroll to position [2716, 0]
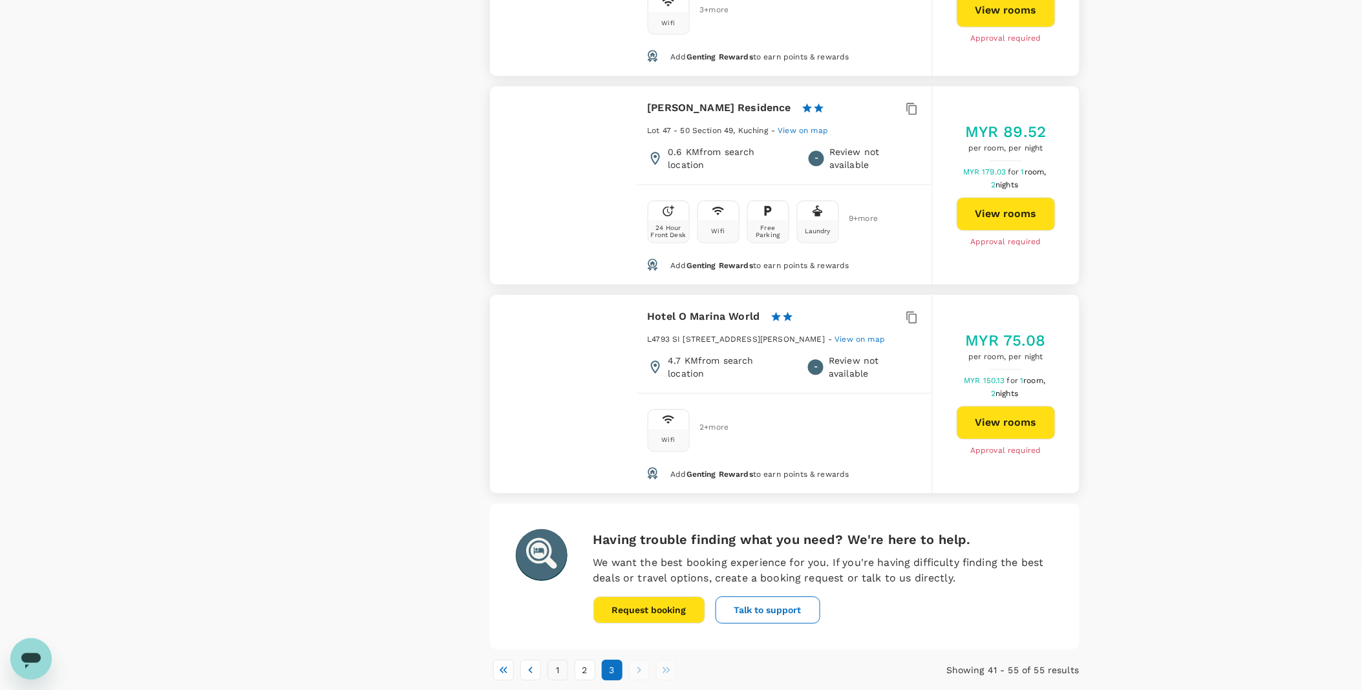
click at [551, 660] on button "1" at bounding box center [557, 670] width 21 height 21
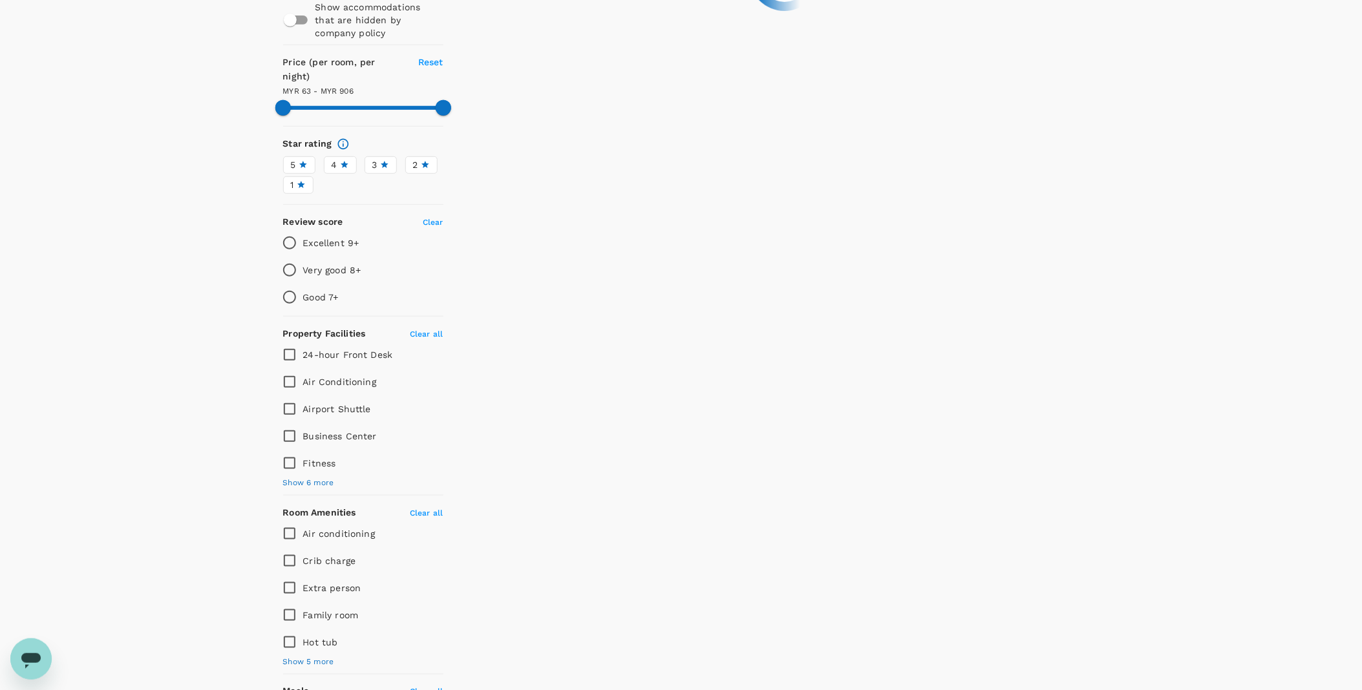
scroll to position [0, 0]
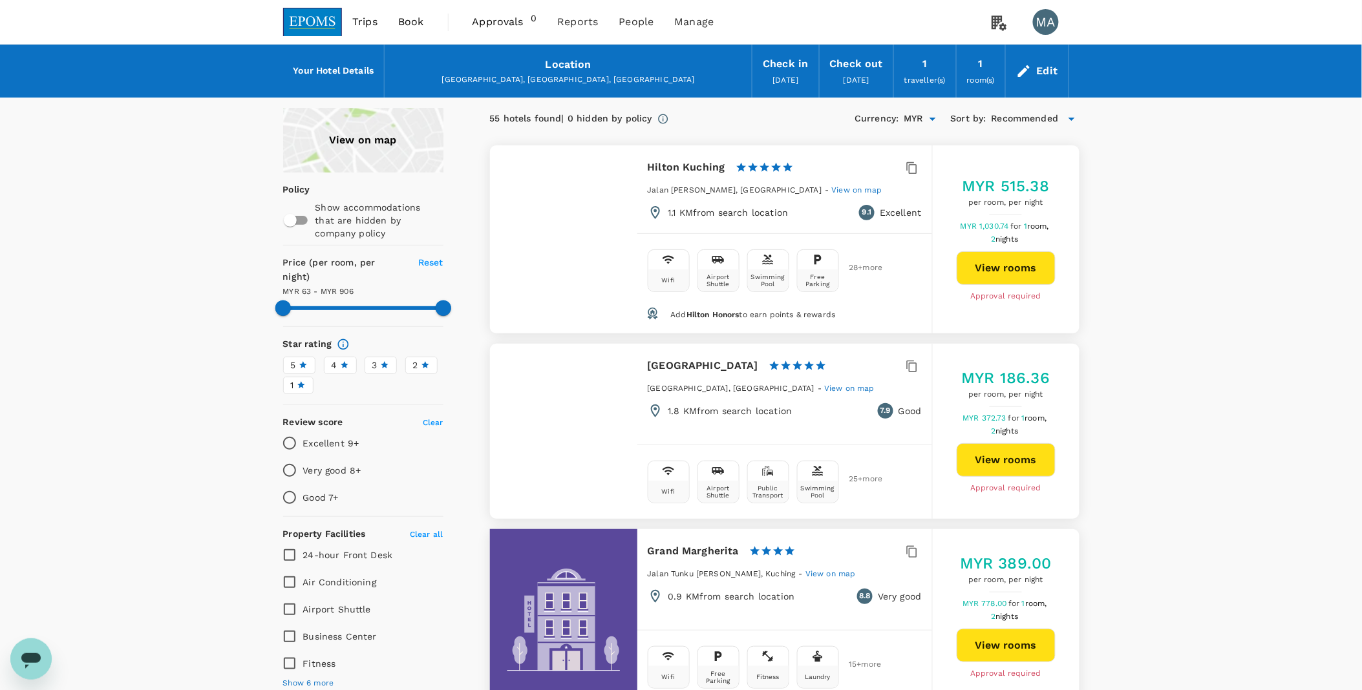
click at [1015, 118] on span "Recommended" at bounding box center [1024, 119] width 67 height 14
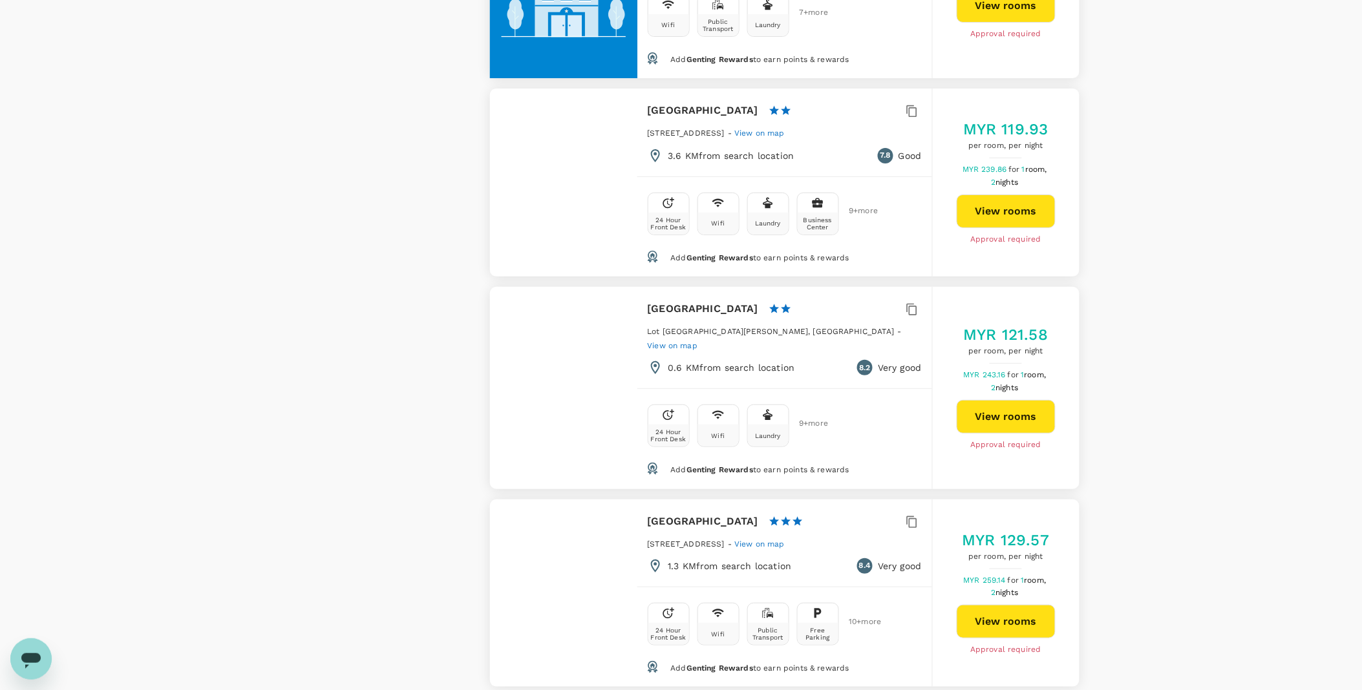
scroll to position [3700, 0]
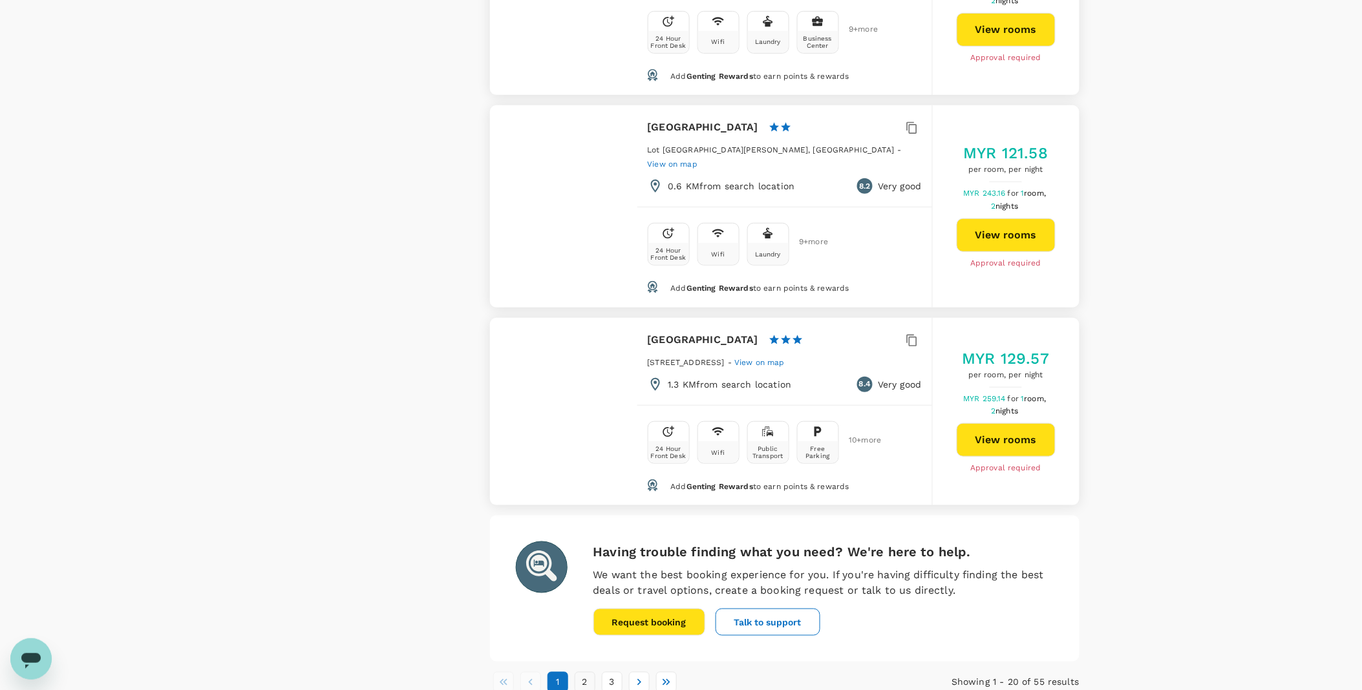
click at [584, 672] on button "2" at bounding box center [585, 682] width 21 height 21
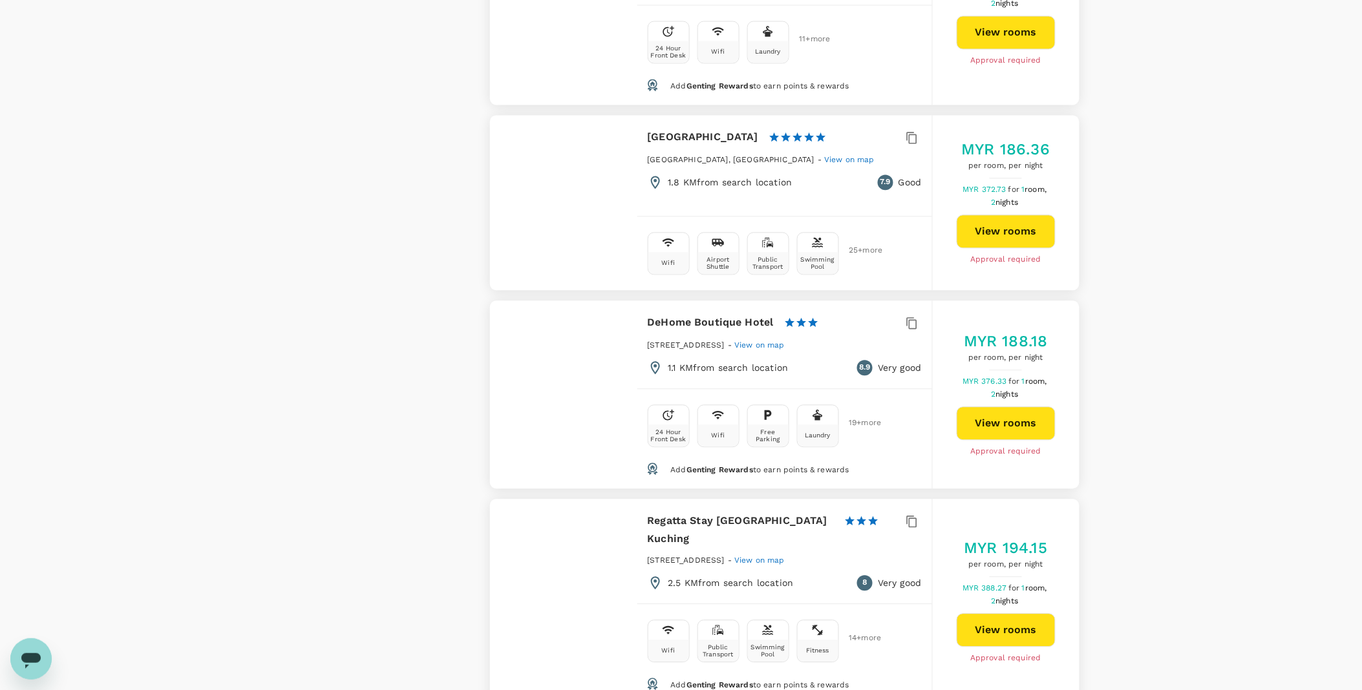
scroll to position [2800, 0]
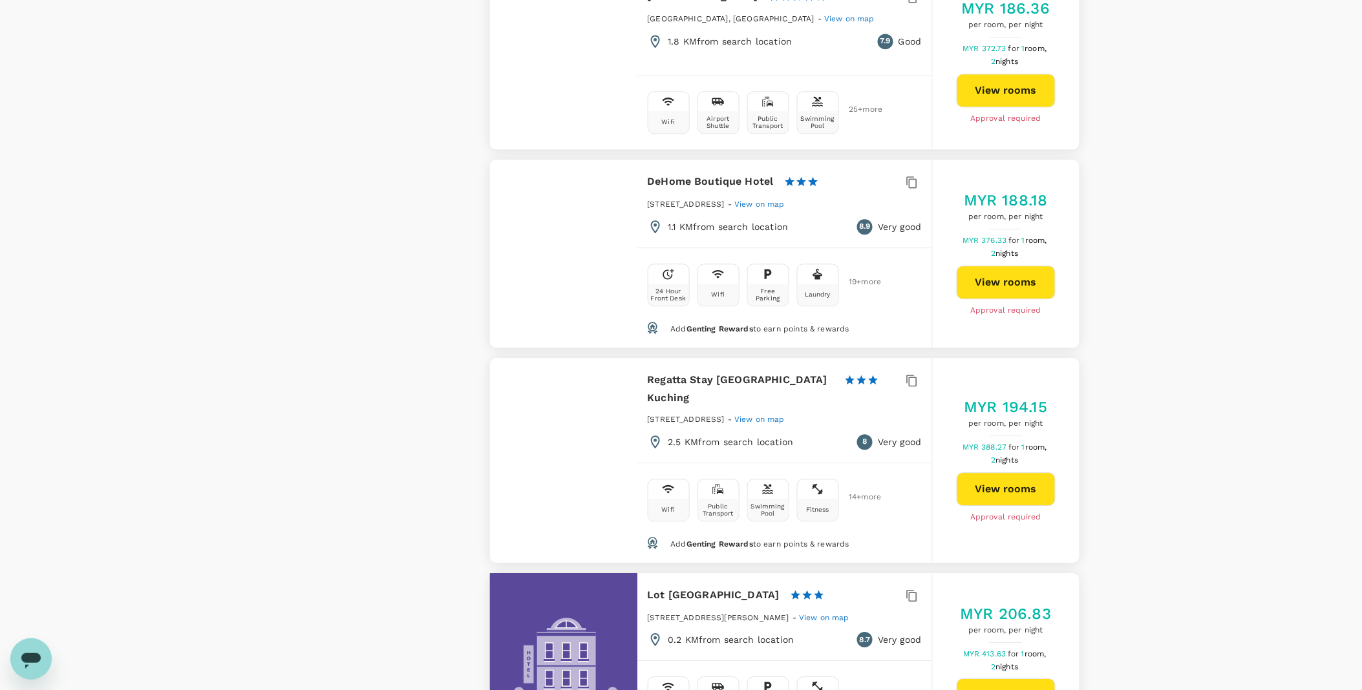
click at [994, 472] on button "View rooms" at bounding box center [1006, 489] width 99 height 34
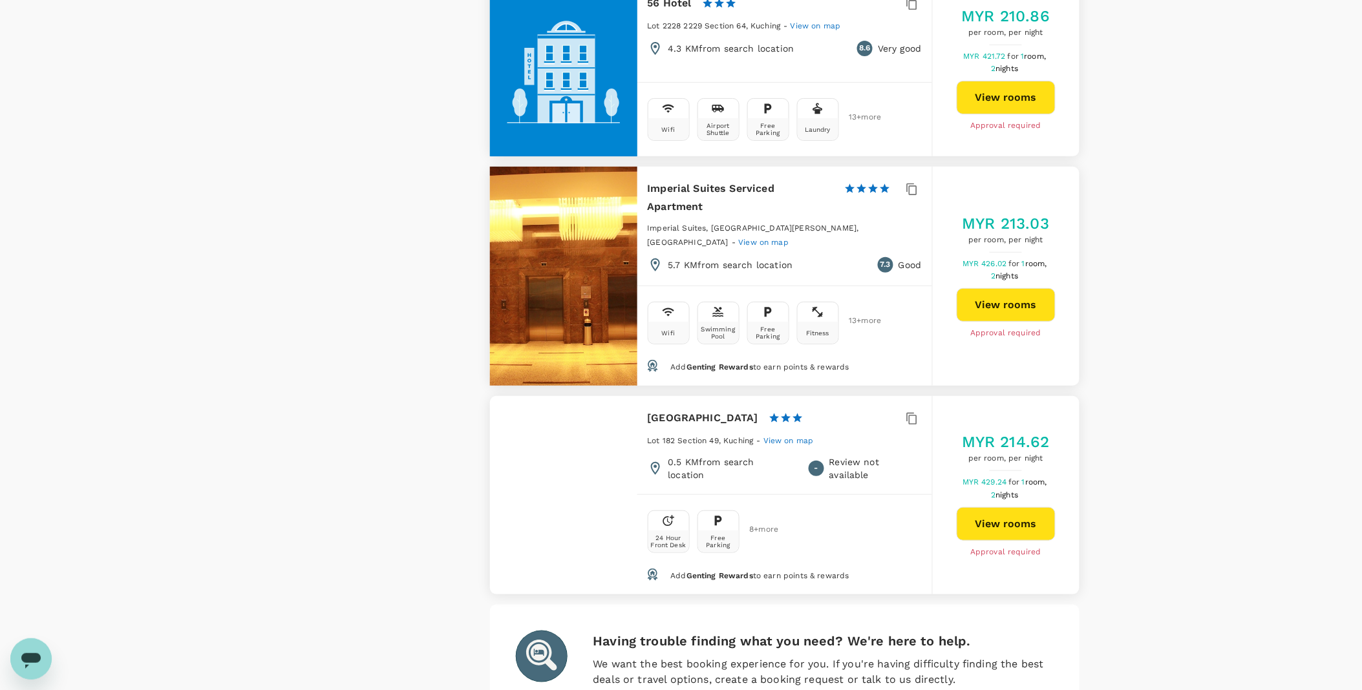
scroll to position [3630, 0]
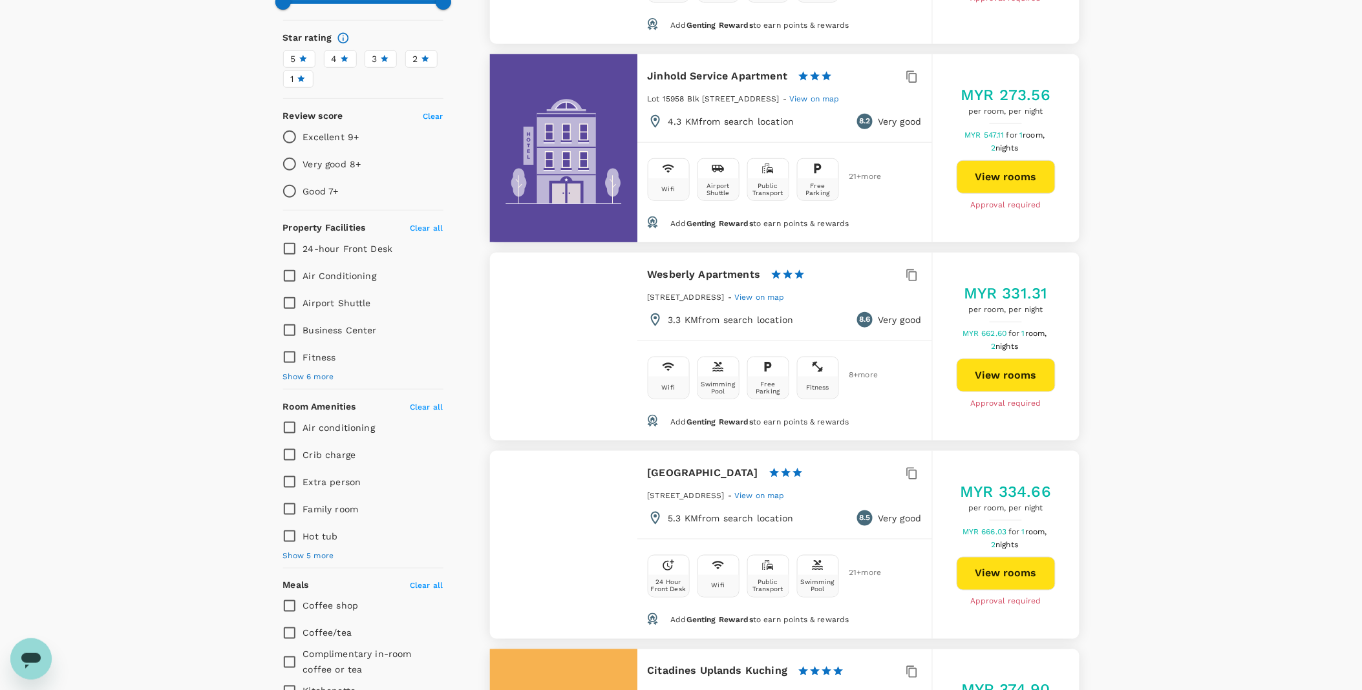
scroll to position [593, 0]
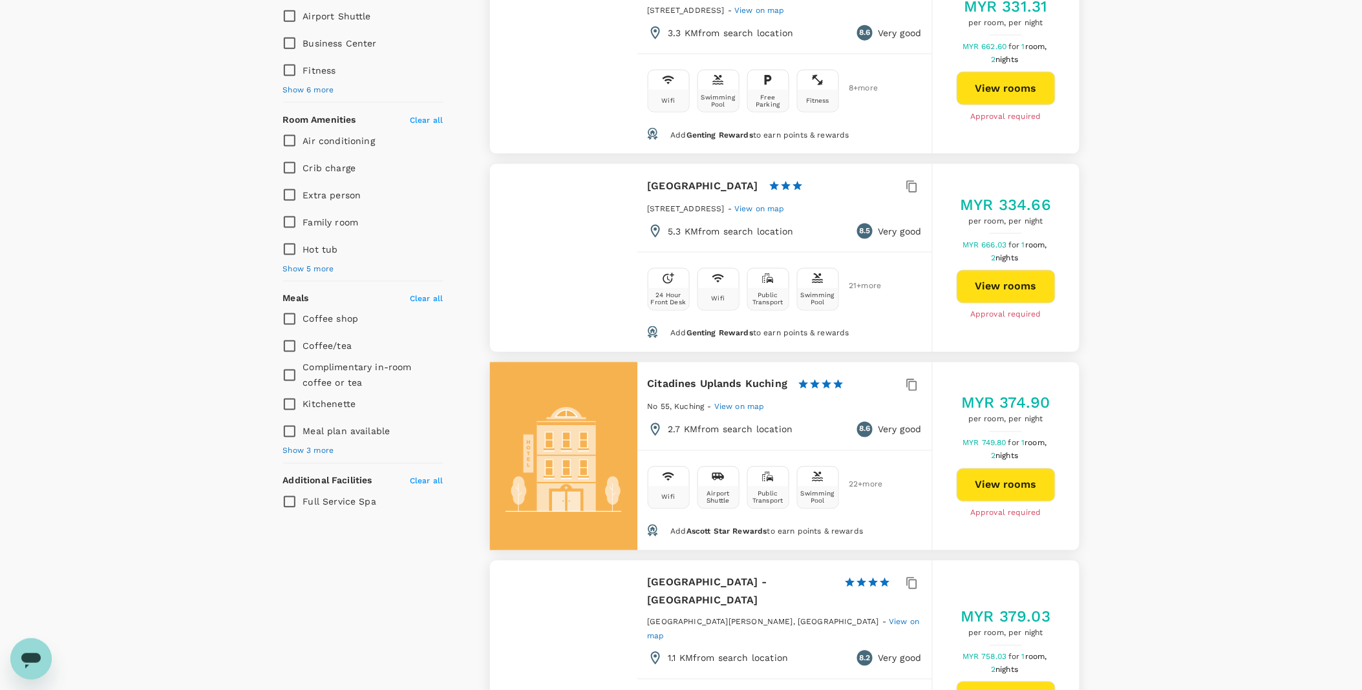
type input "904.94"
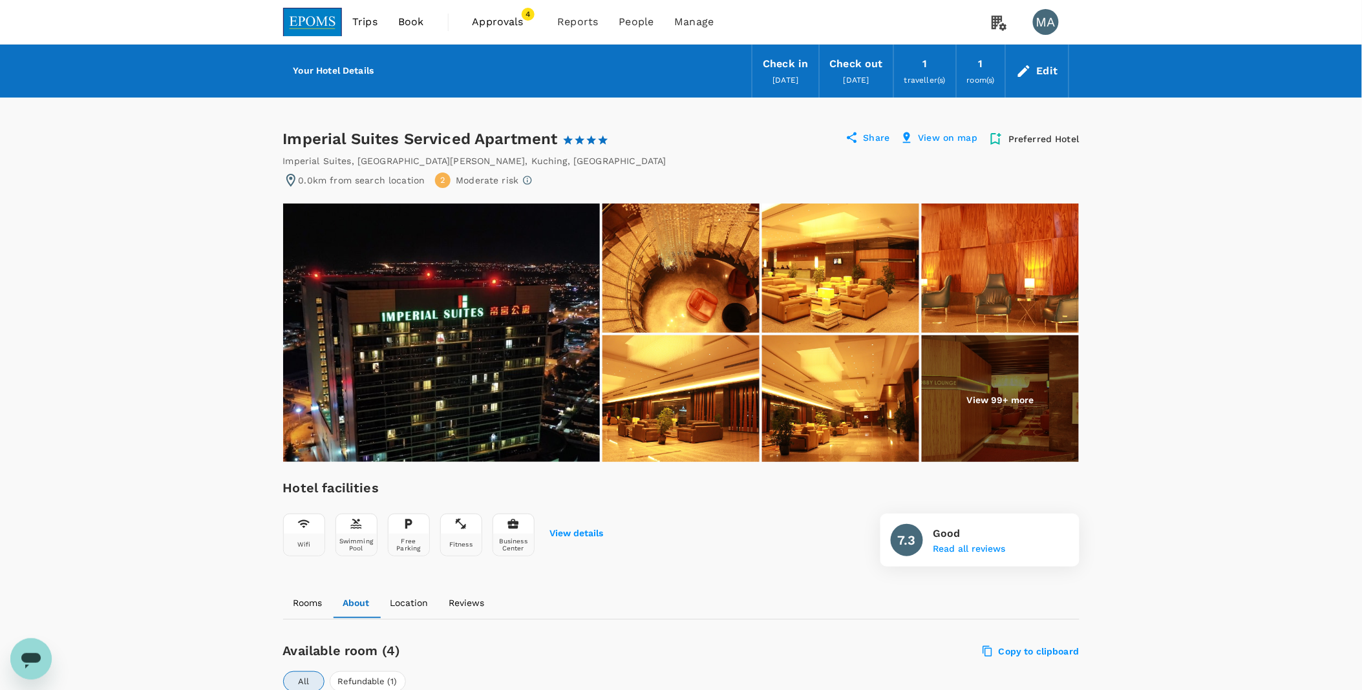
click at [1048, 72] on div "Edit" at bounding box center [1047, 71] width 21 height 18
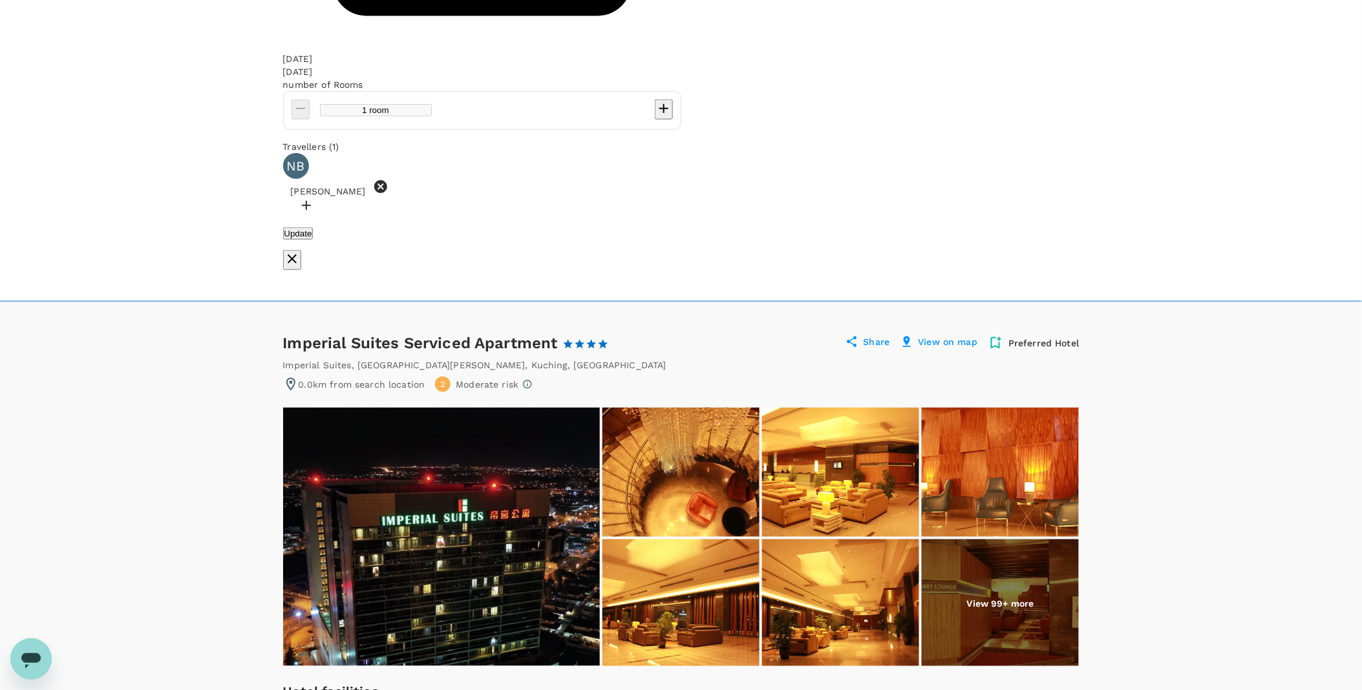
scroll to position [287, 0]
